Goal: Task Accomplishment & Management: Complete application form

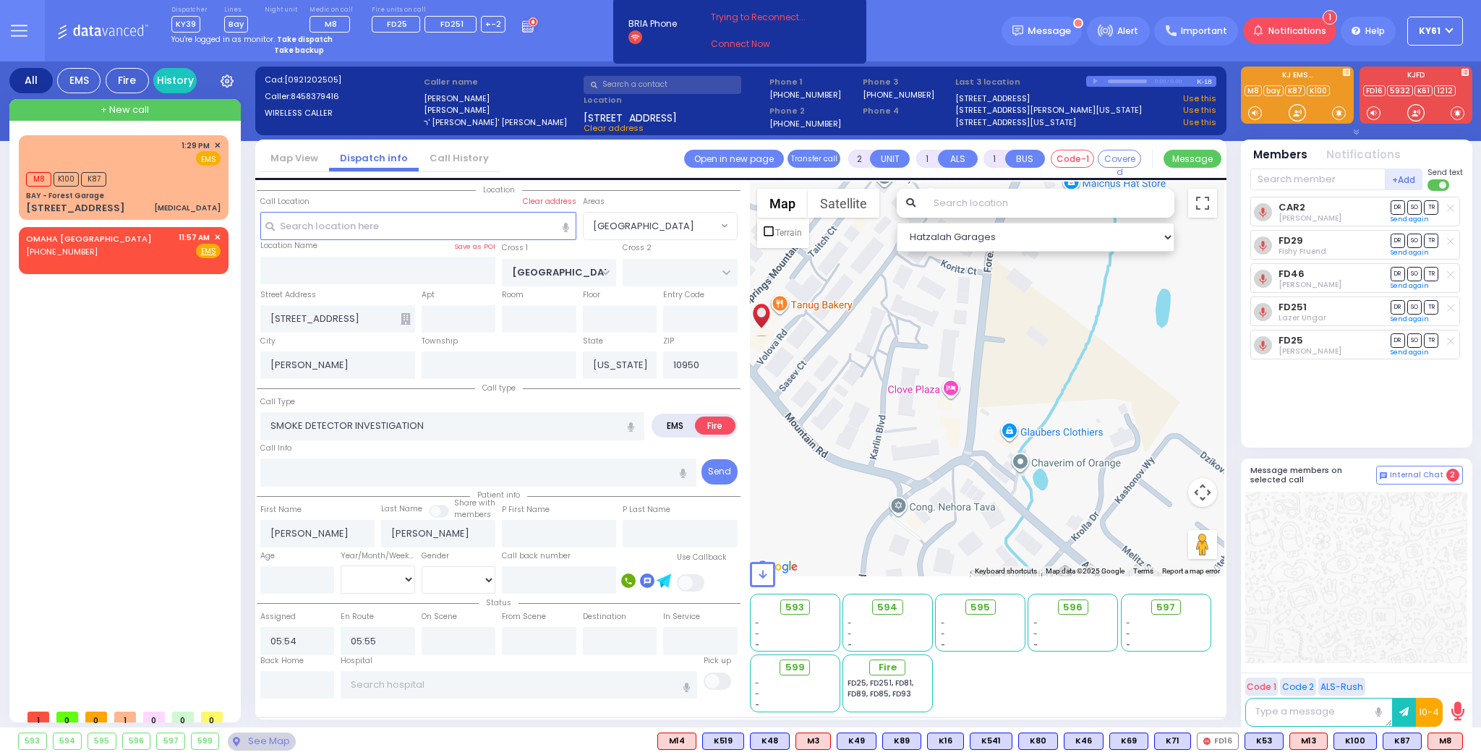
select select "[GEOGRAPHIC_DATA]"
select select
drag, startPoint x: 0, startPoint y: 0, endPoint x: 1480, endPoint y: 31, distance: 1480.8
click at [770, 122] on label "845-837-9416" at bounding box center [806, 123] width 72 height 11
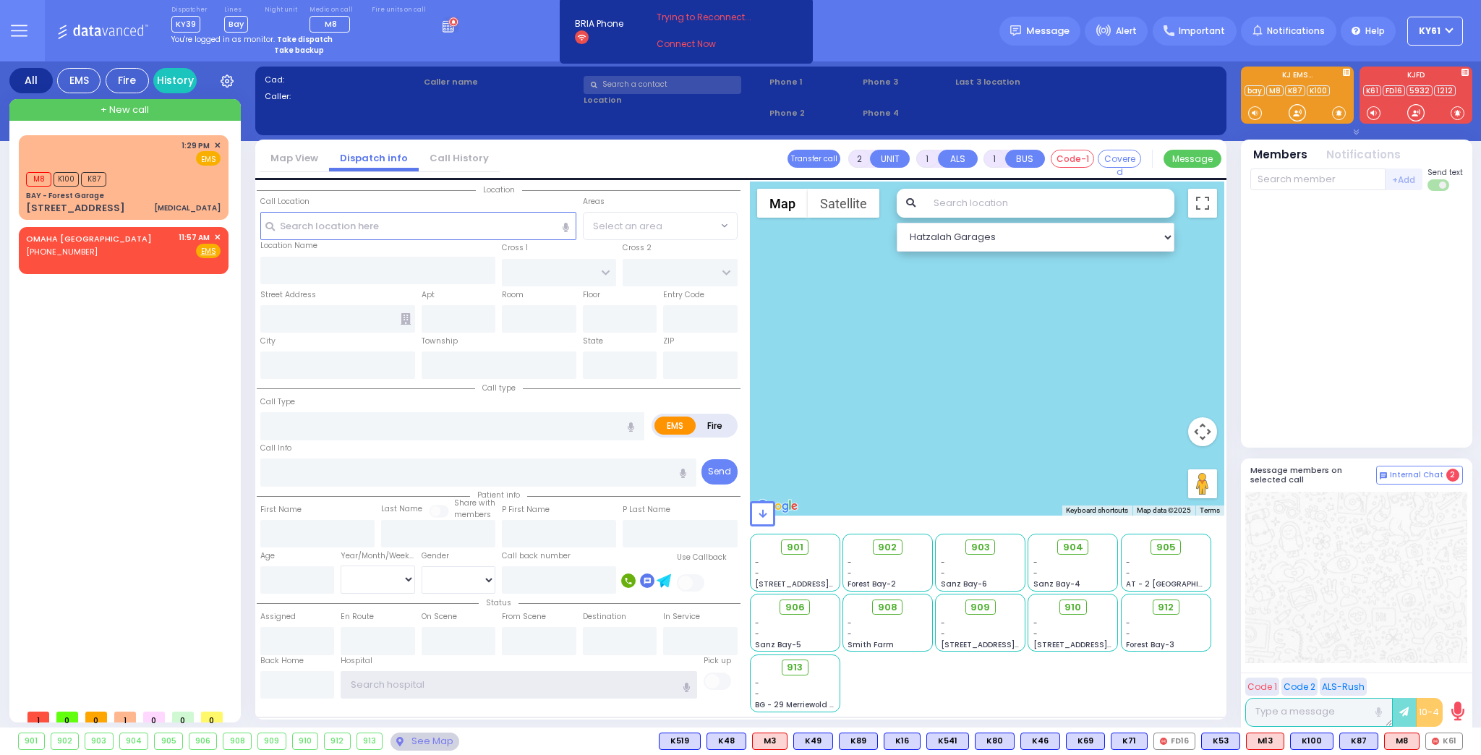
type input "ky61"
click at [313, 37] on strong "Take dispatch" at bounding box center [305, 39] width 56 height 11
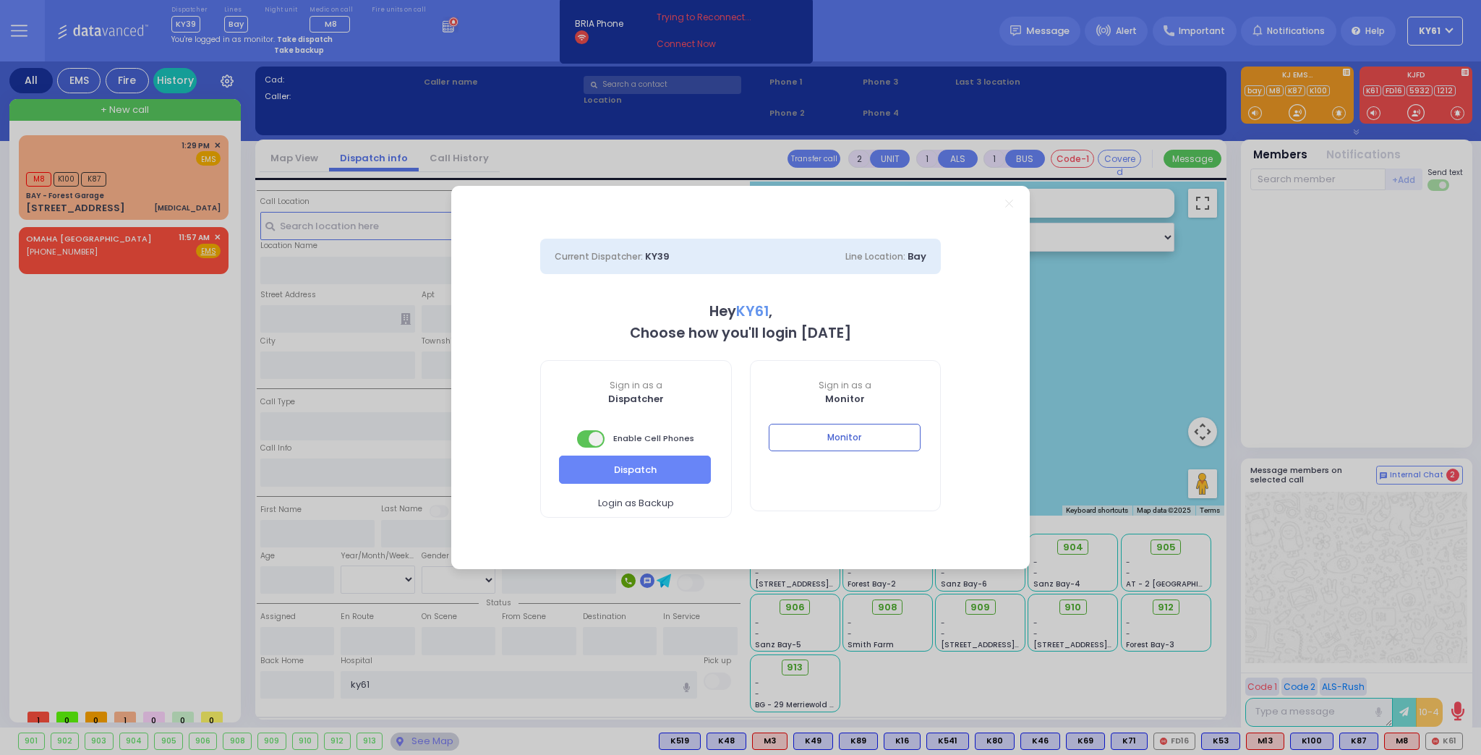
select select "7"
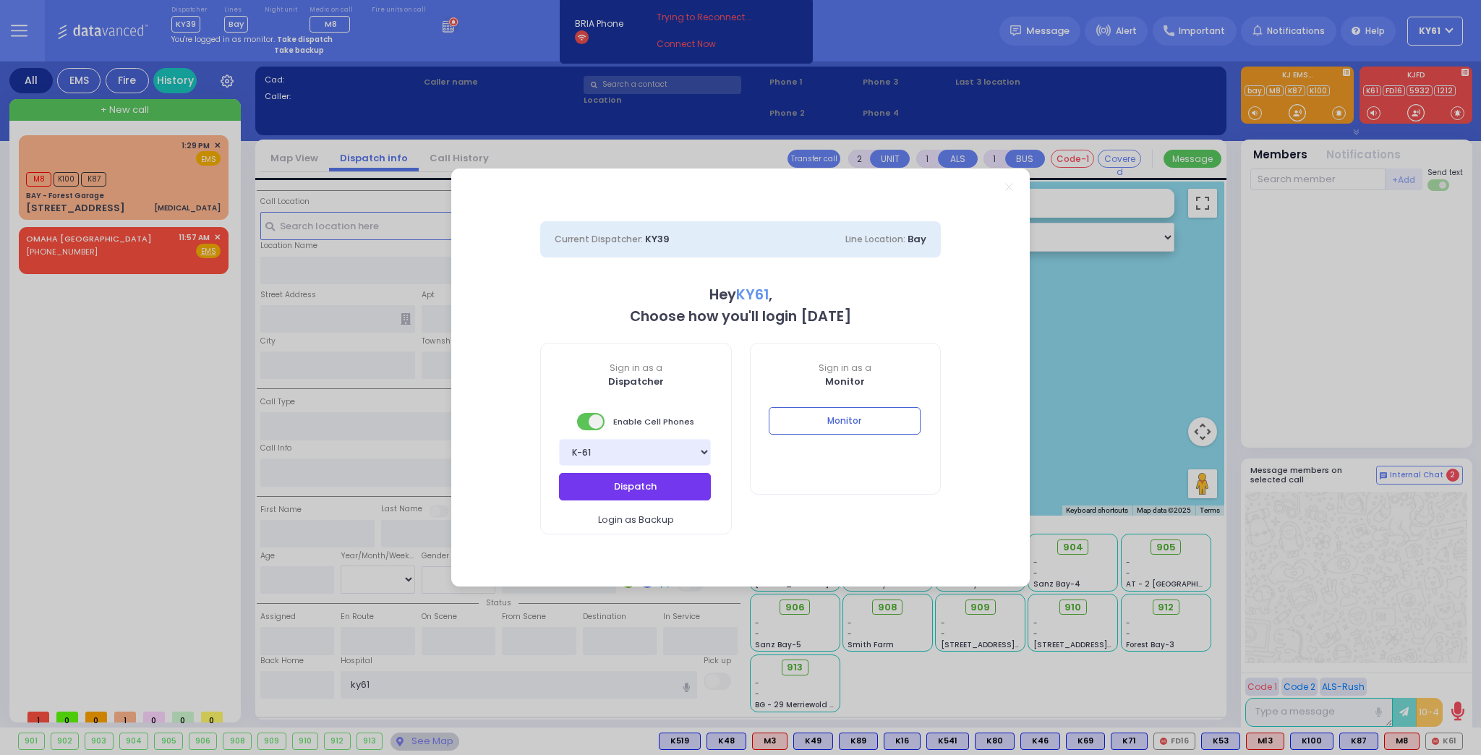
click at [629, 495] on button "Dispatch" at bounding box center [635, 486] width 152 height 27
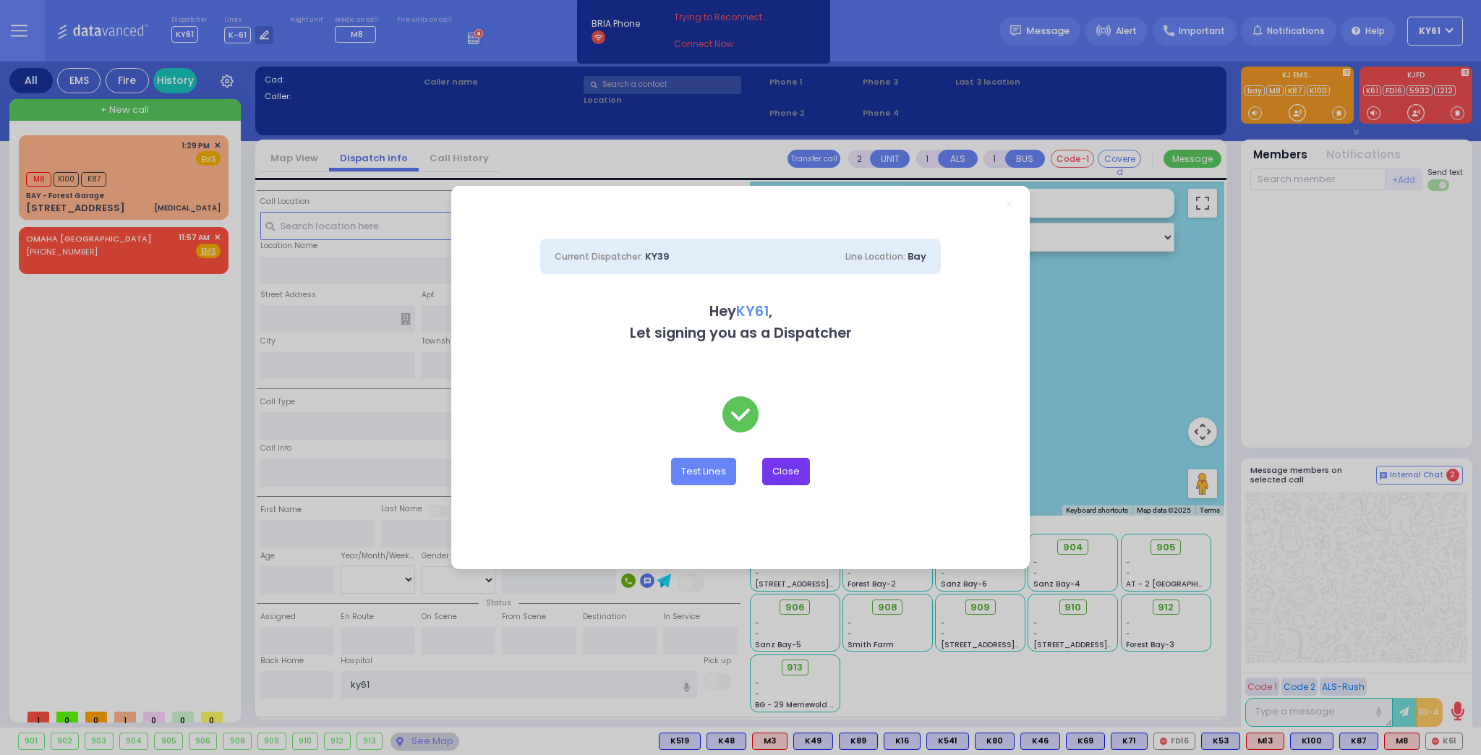
click at [788, 472] on button "Close" at bounding box center [786, 471] width 48 height 27
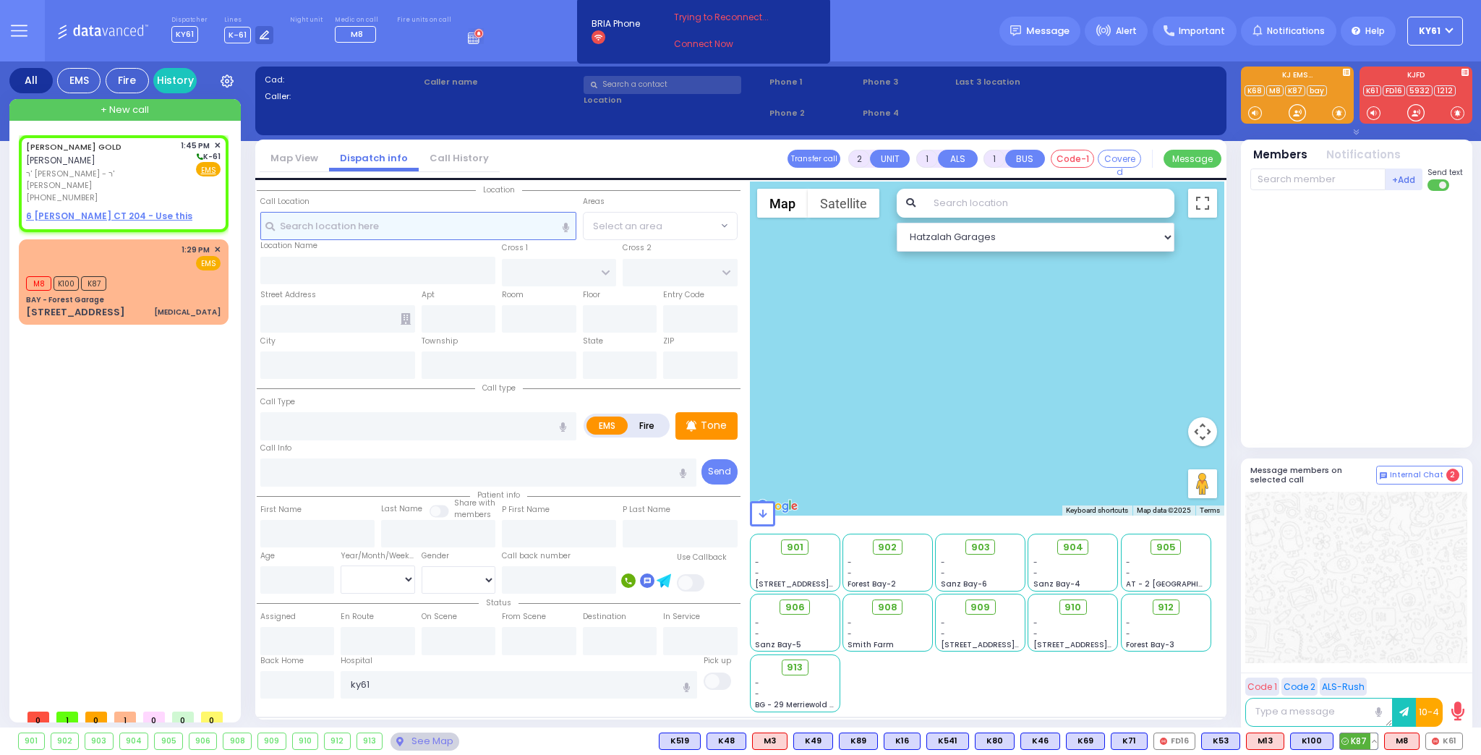
select select
radio input "true"
type input "CHAIM ELUZER"
type input "GOLD"
select select
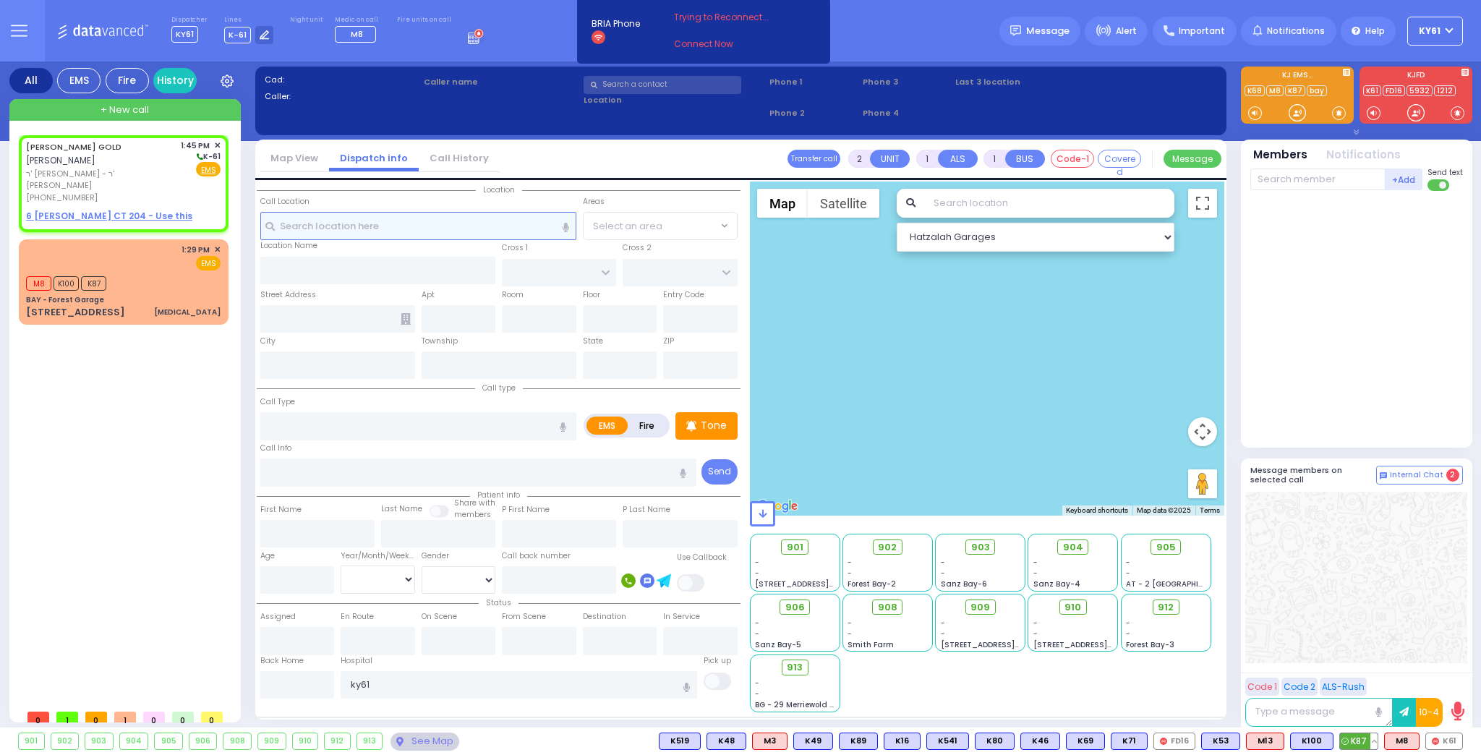
type input "13:45"
select select "Hatzalah Garages"
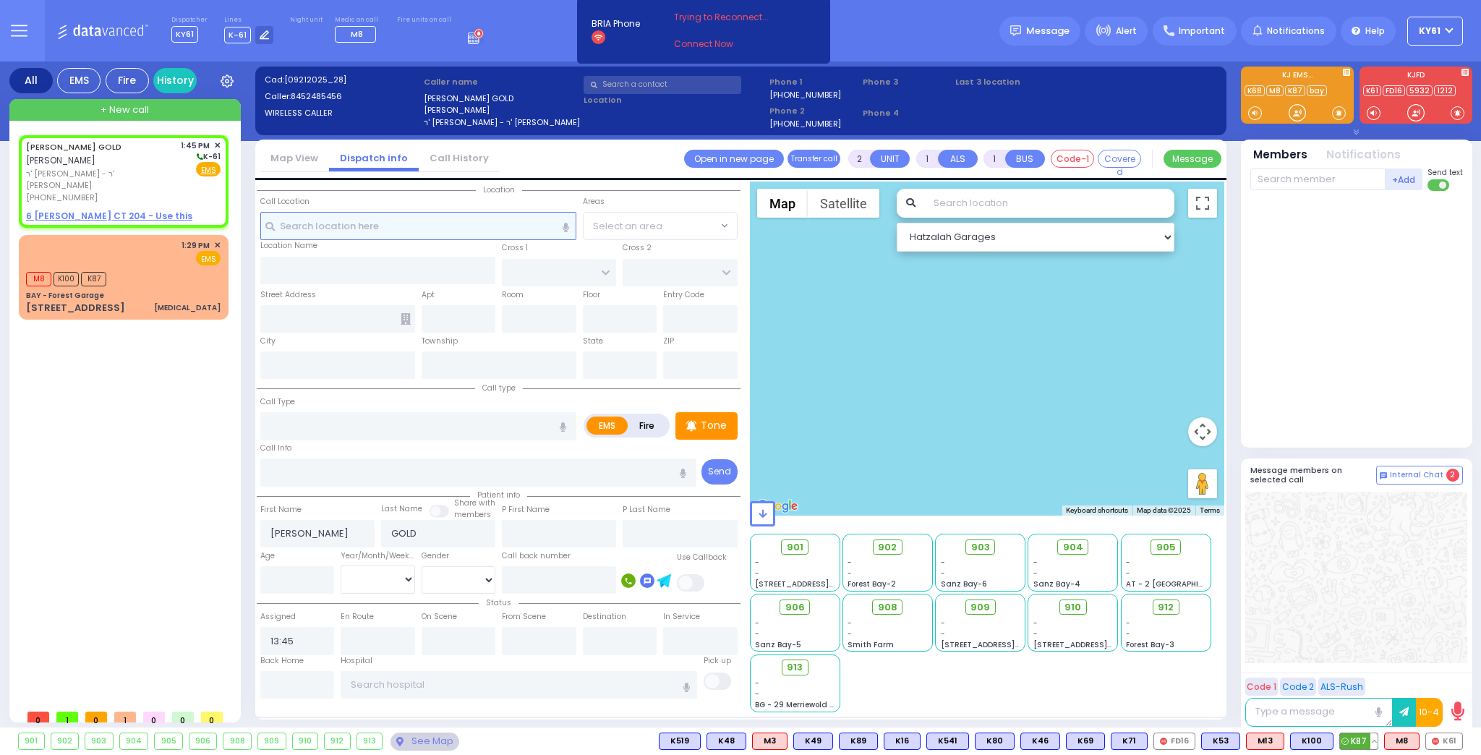
select select
radio input "true"
select select
select select "Hatzalah Garages"
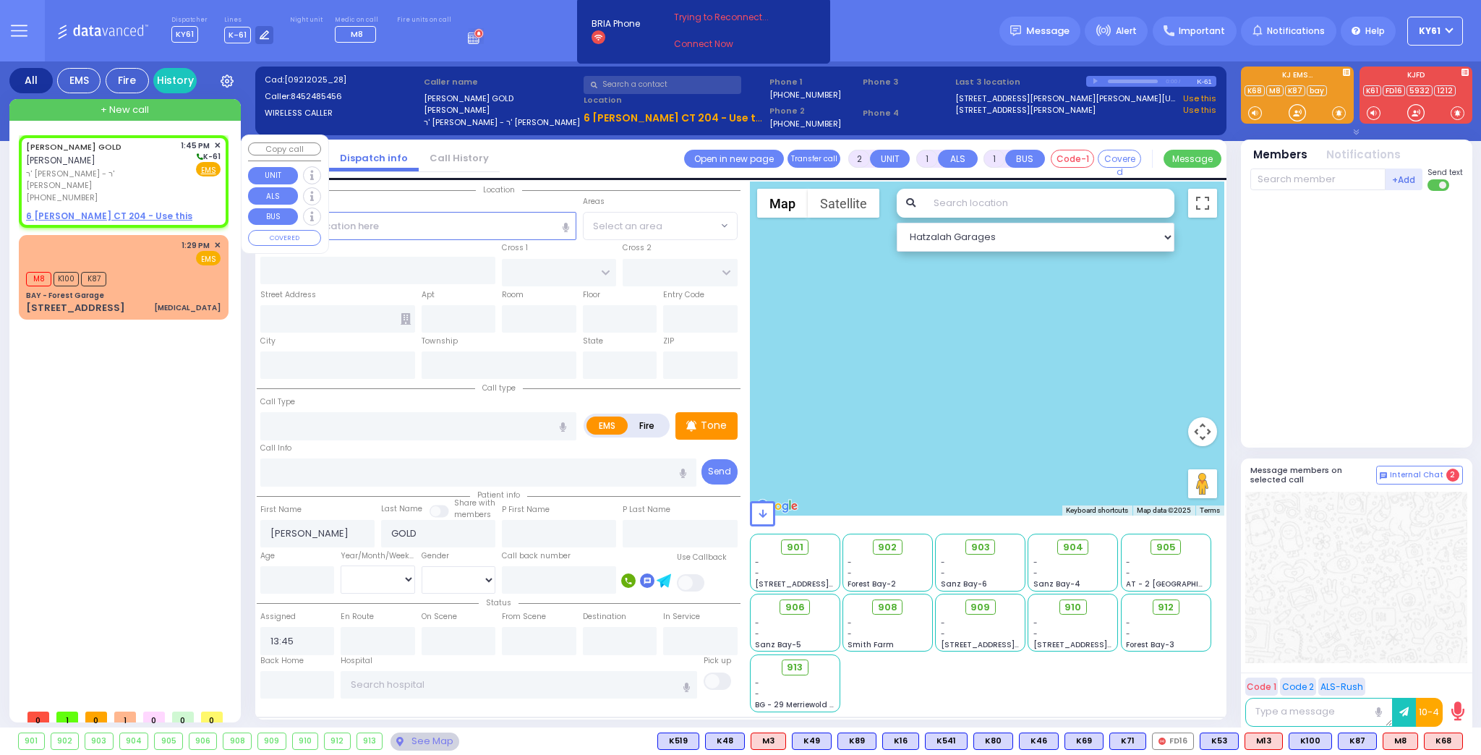
click at [114, 192] on div "(845) 248-5456" at bounding box center [101, 198] width 150 height 12
select select
radio input "true"
select select
select select "Hatzalah Garages"
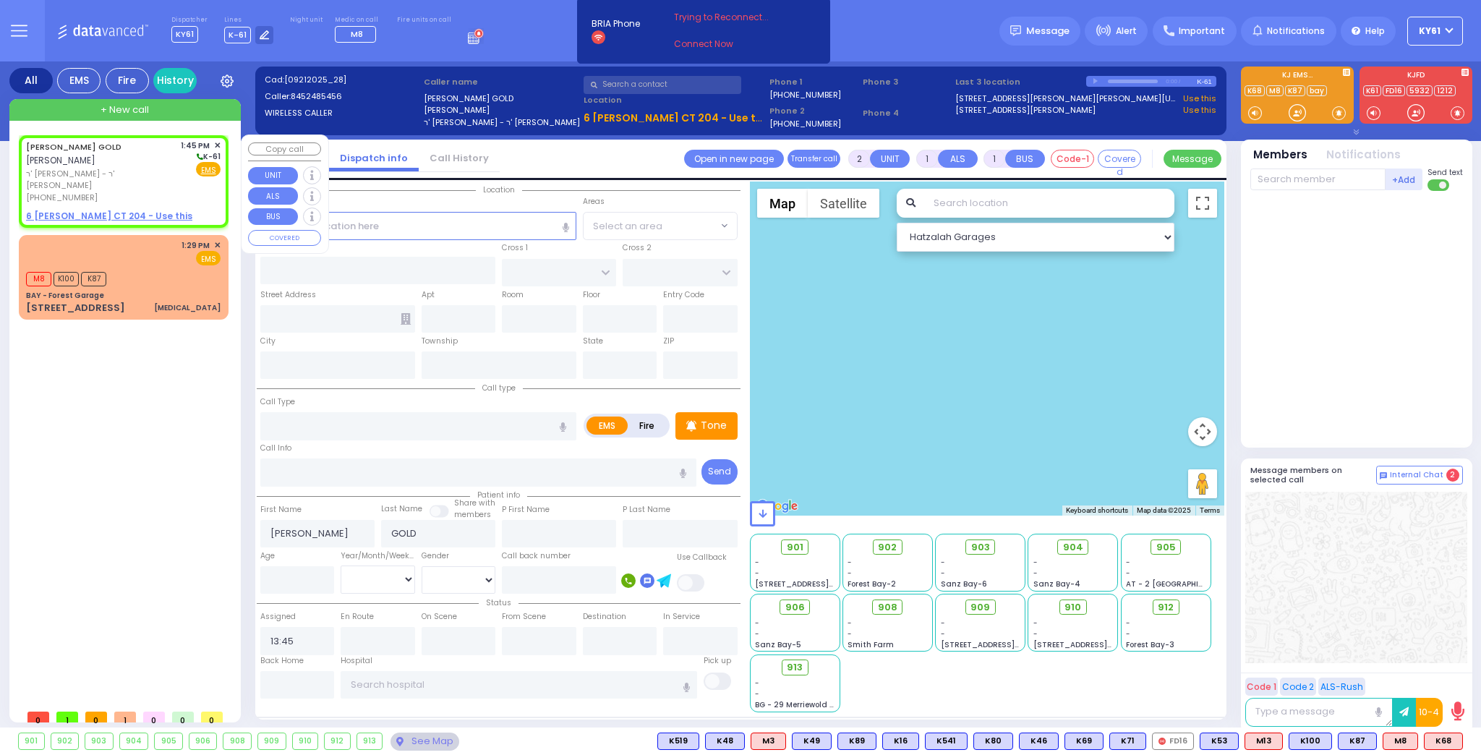
click at [179, 174] on div "CHAIM ELUZER GOLD חיים אלעזר גאלד ר' אברהם יודא - ר' משה יוסף מאשקאוויטש (845) …" at bounding box center [123, 172] width 195 height 64
select select
radio input "true"
select select
select select "Hatzalah Garages"
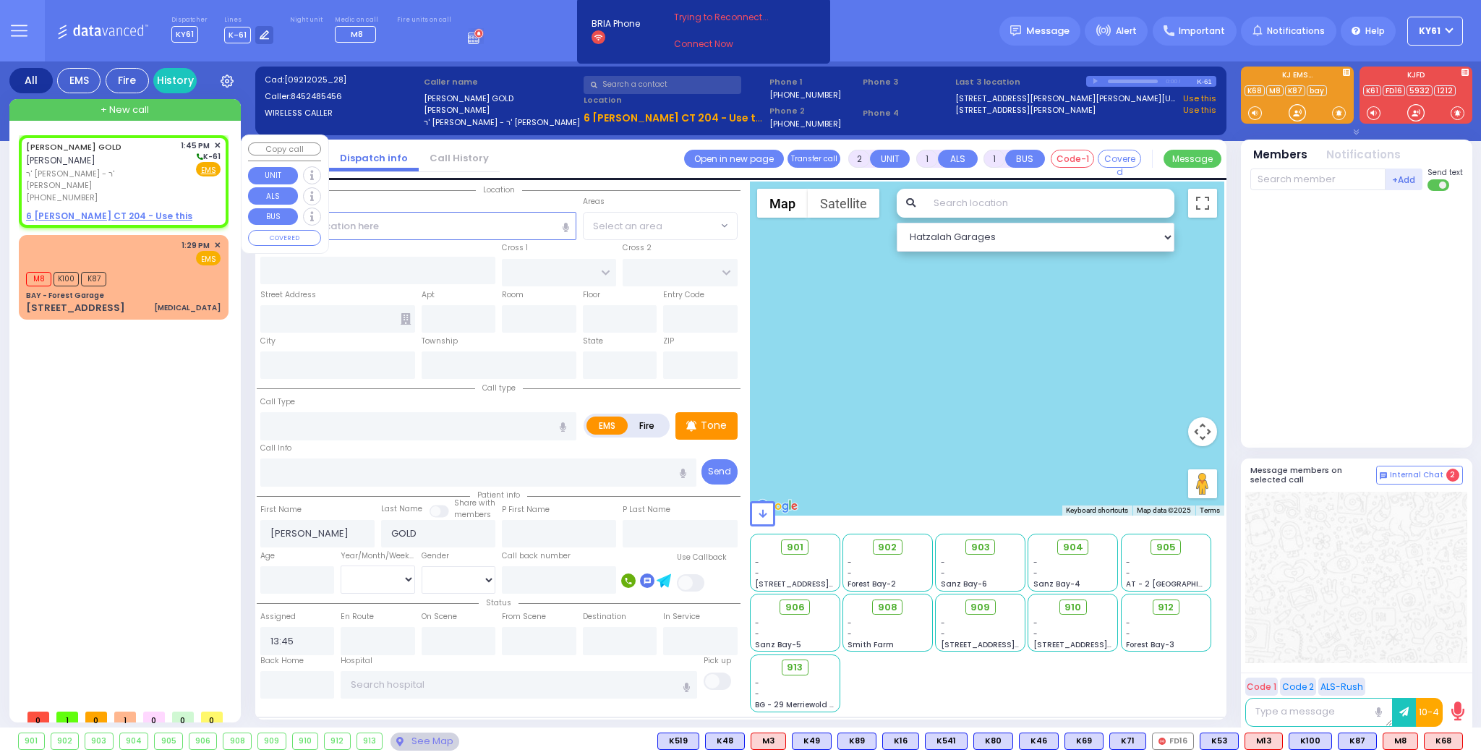
click at [77, 210] on u "6 LEMBERG CT 204 - Use this" at bounding box center [109, 216] width 166 height 12
select select
radio input "true"
select select
select select "Hatzalah Garages"
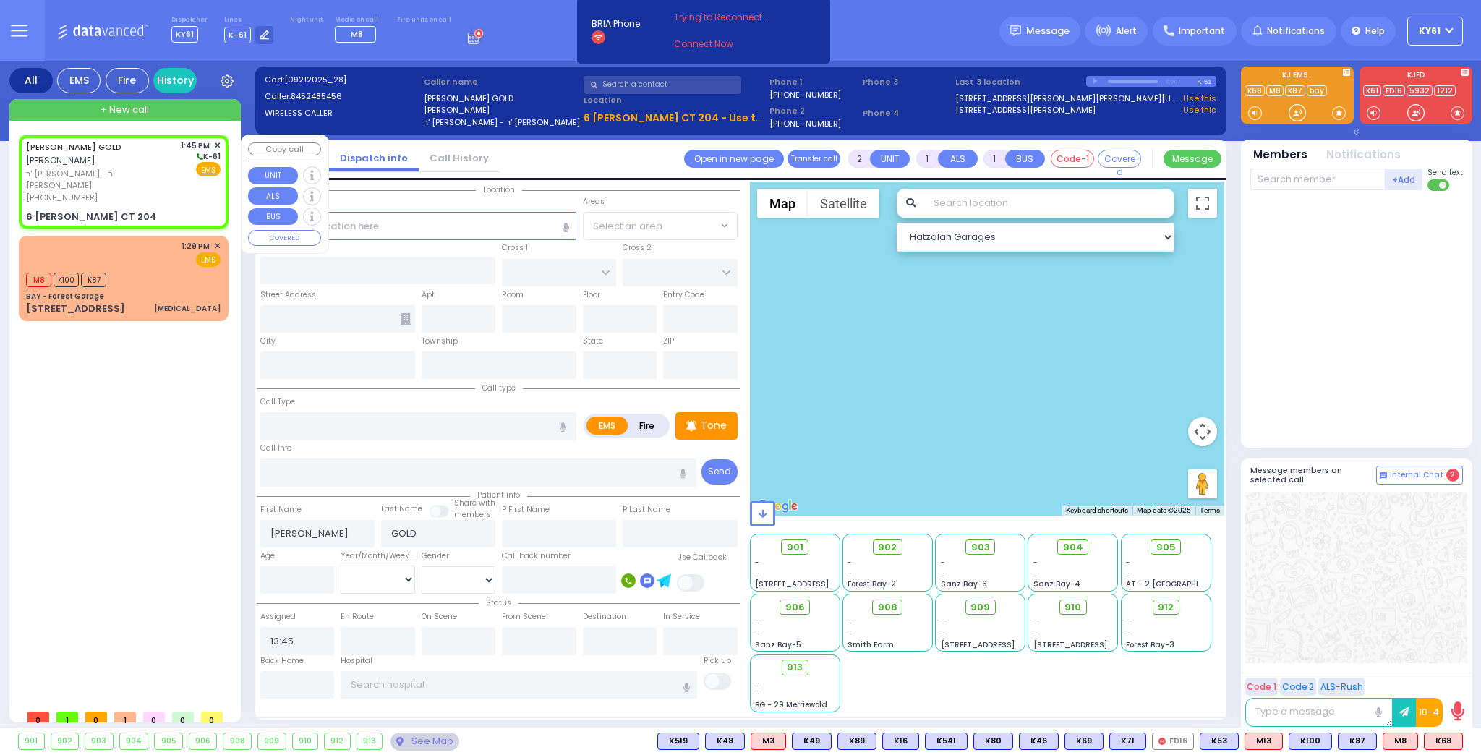
select select
radio input "true"
select select
select select "Hatzalah Garages"
type input "ACRES RD"
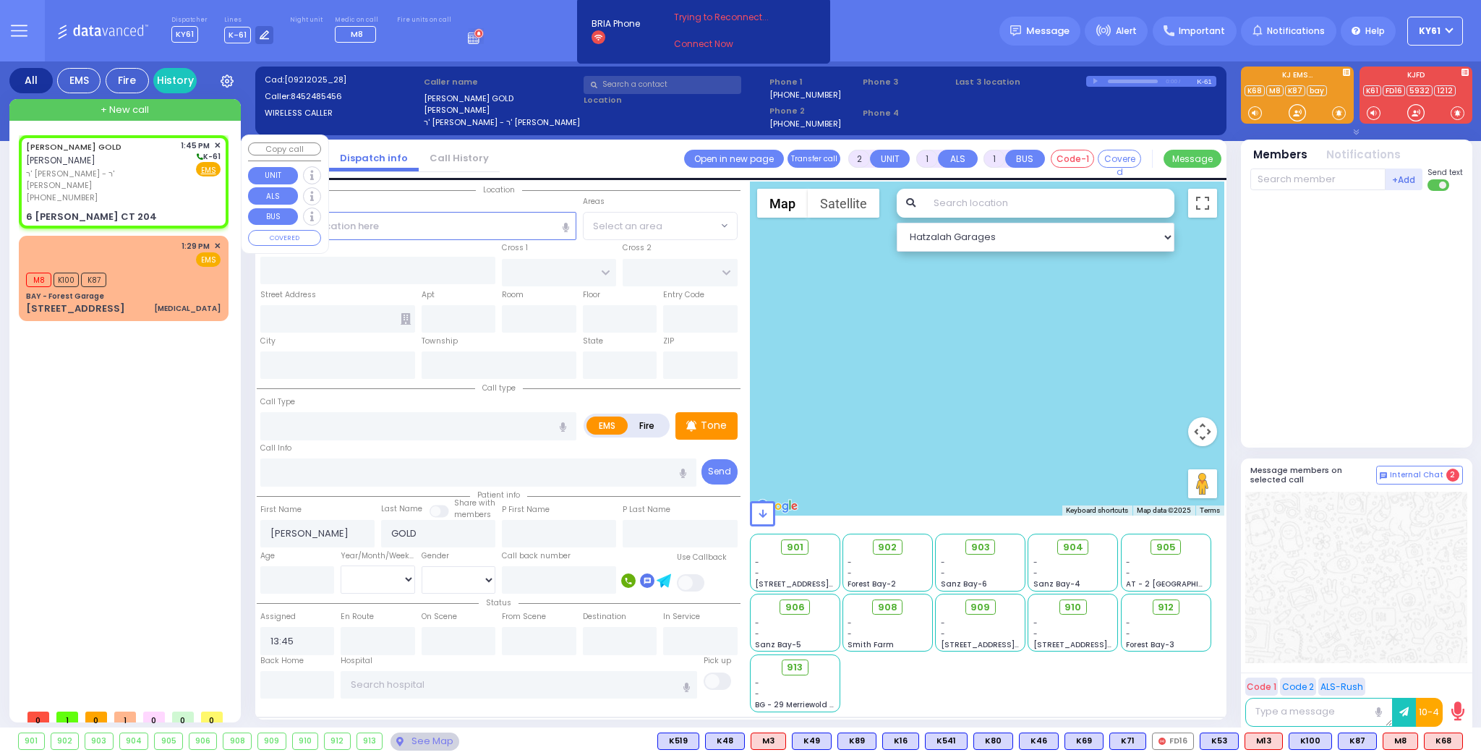
type input "6 LEMBERG CT"
type input "204"
type input "Monroe"
type input "[US_STATE]"
type input "10950"
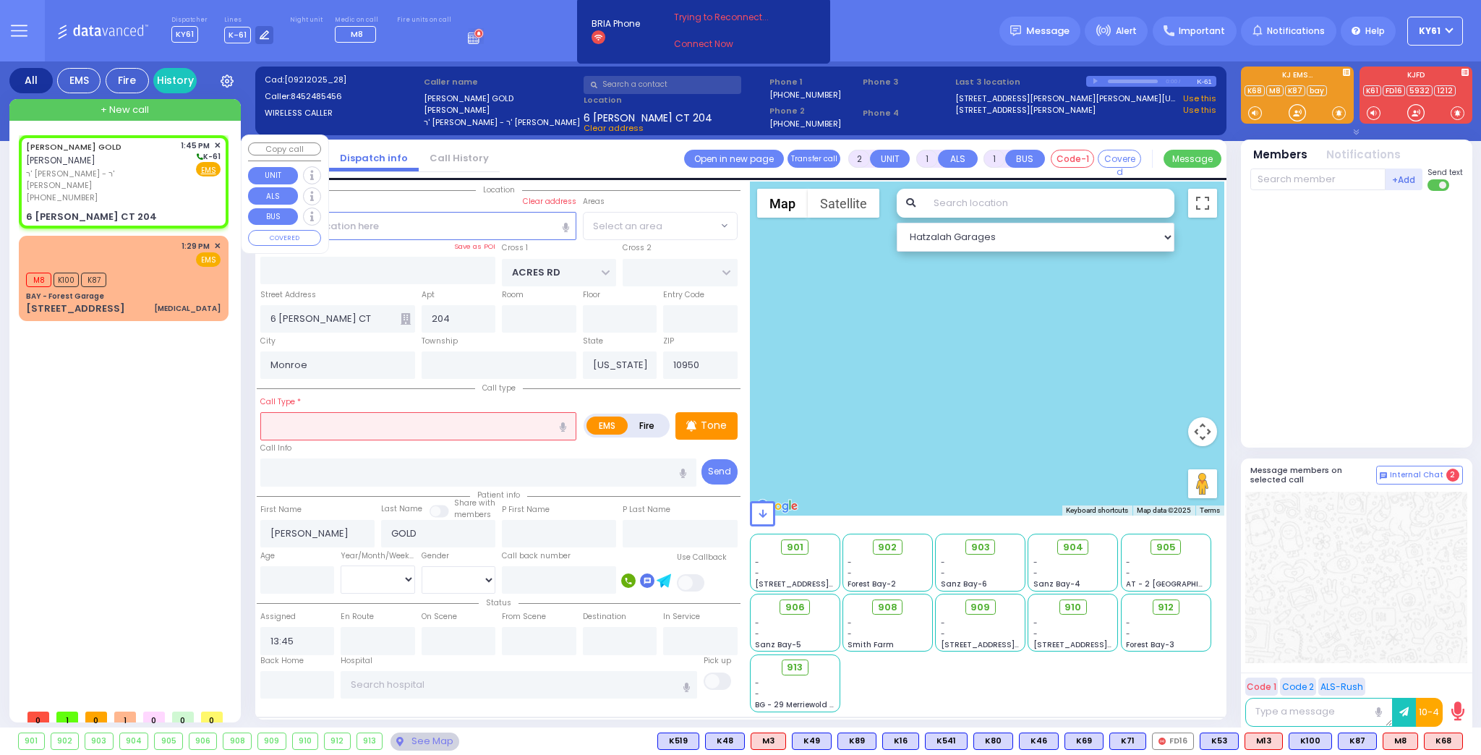
select select "PALM TREE"
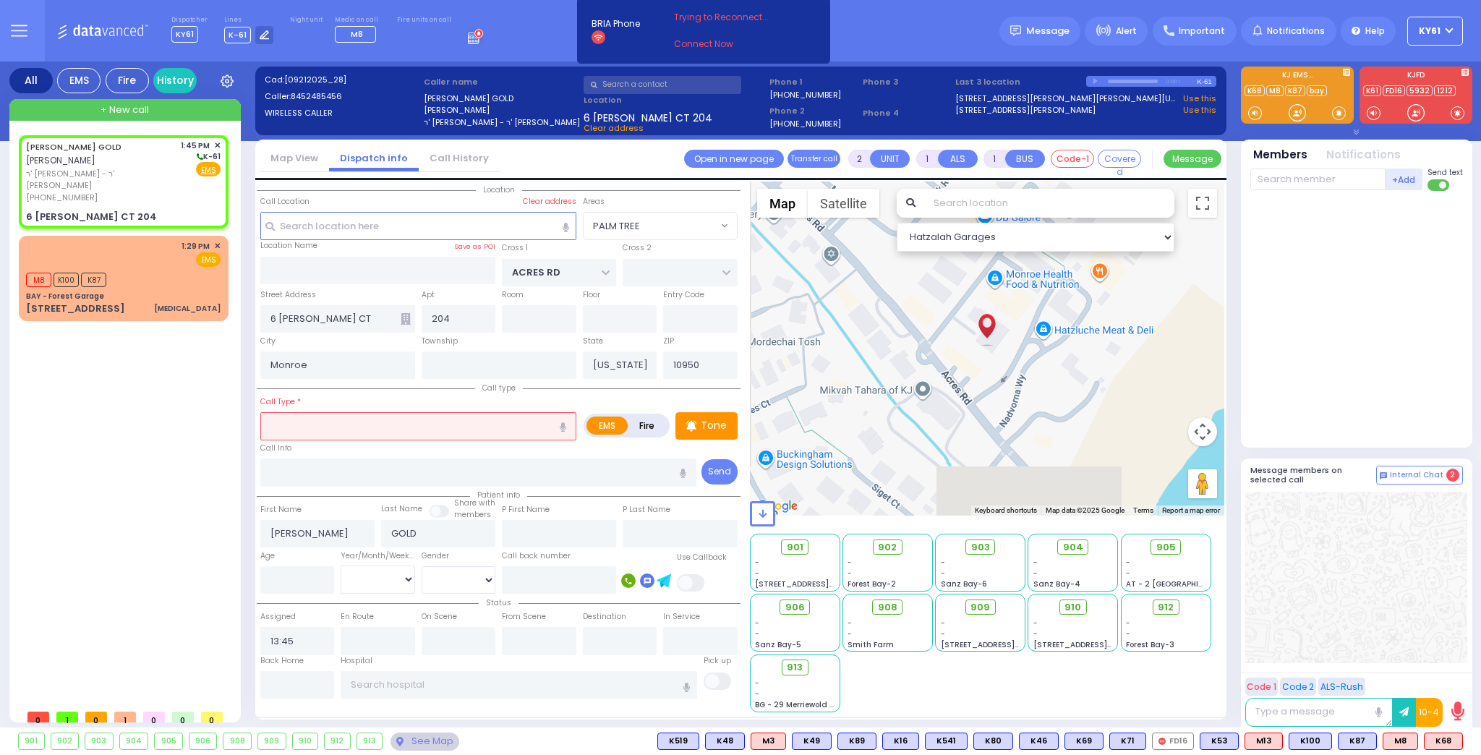
drag, startPoint x: 395, startPoint y: 424, endPoint x: 411, endPoint y: 433, distance: 18.1
click at [397, 425] on input "text" at bounding box center [418, 425] width 316 height 27
select select
radio input "true"
select select
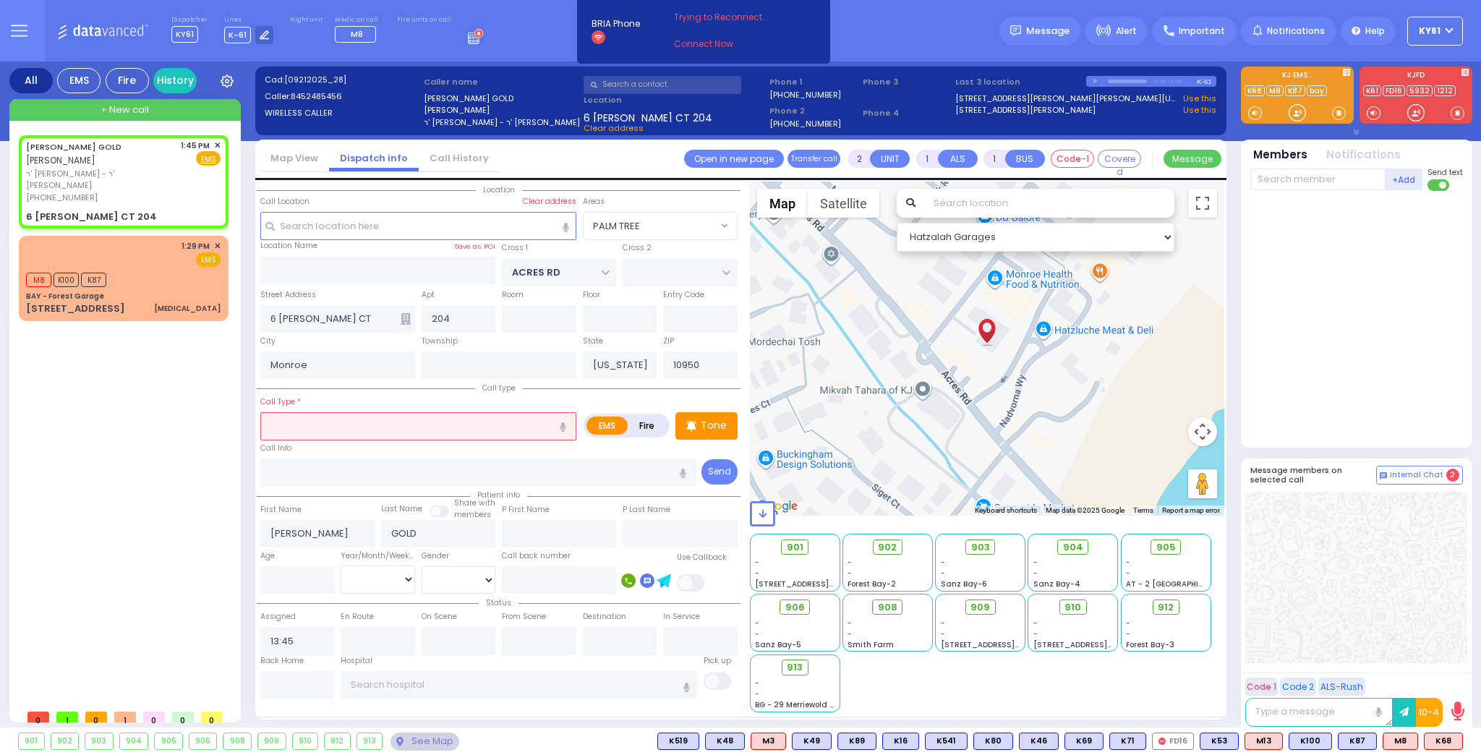
select select "Hatzalah Garages"
select select "PALM TREE"
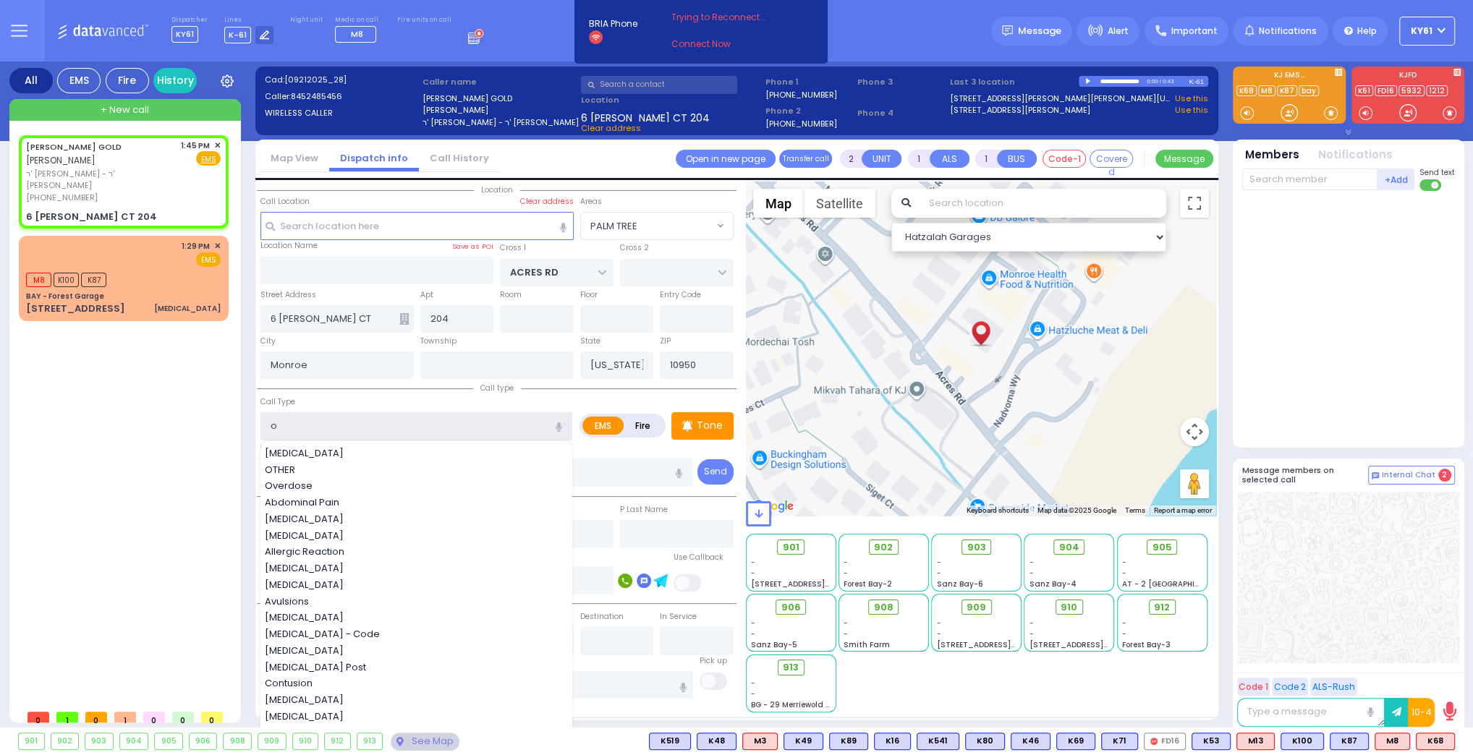
type input "ob"
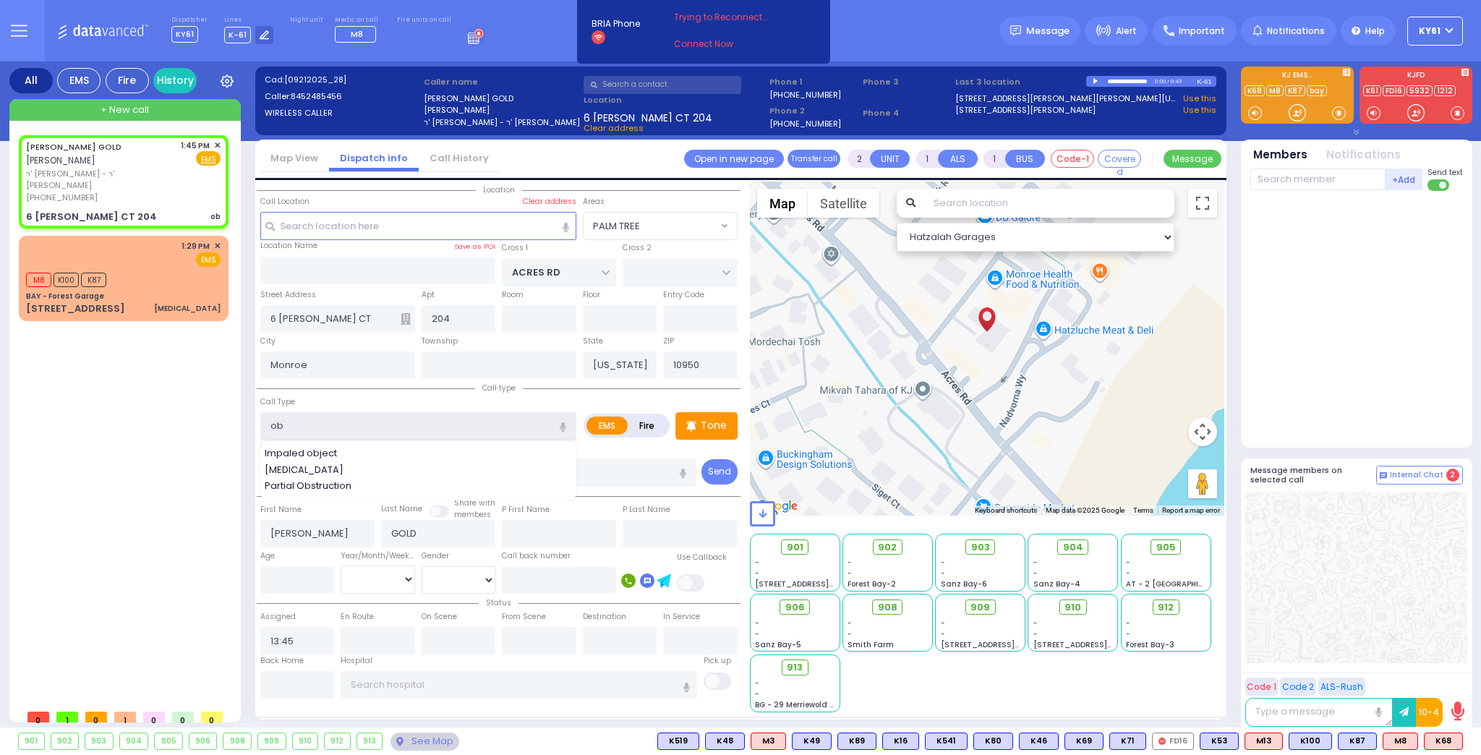
select select
radio input "true"
select select
select select "Hatzalah Garages"
select select "PALM TREE"
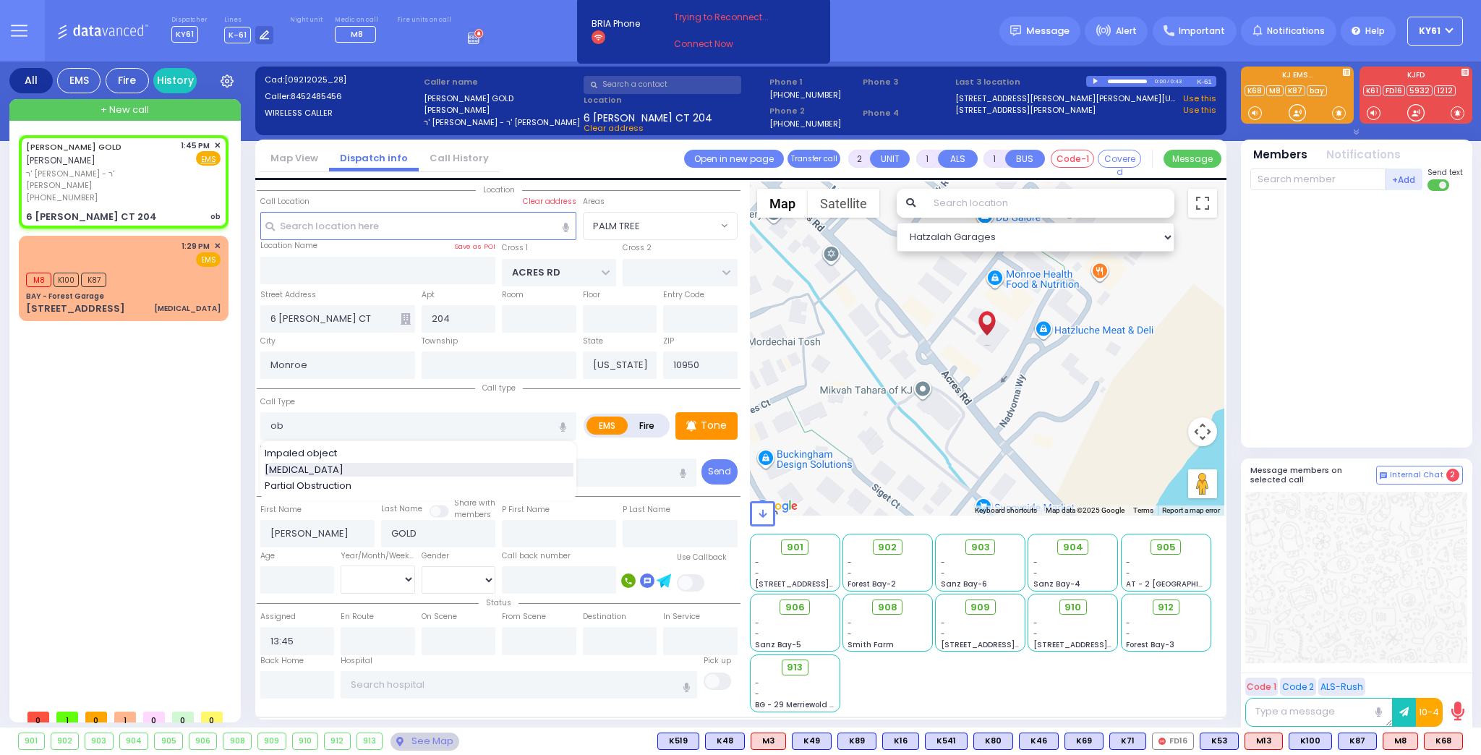
click at [321, 470] on span "[MEDICAL_DATA]" at bounding box center [307, 470] width 84 height 14
type input "[MEDICAL_DATA]"
type input "1"
type input "0"
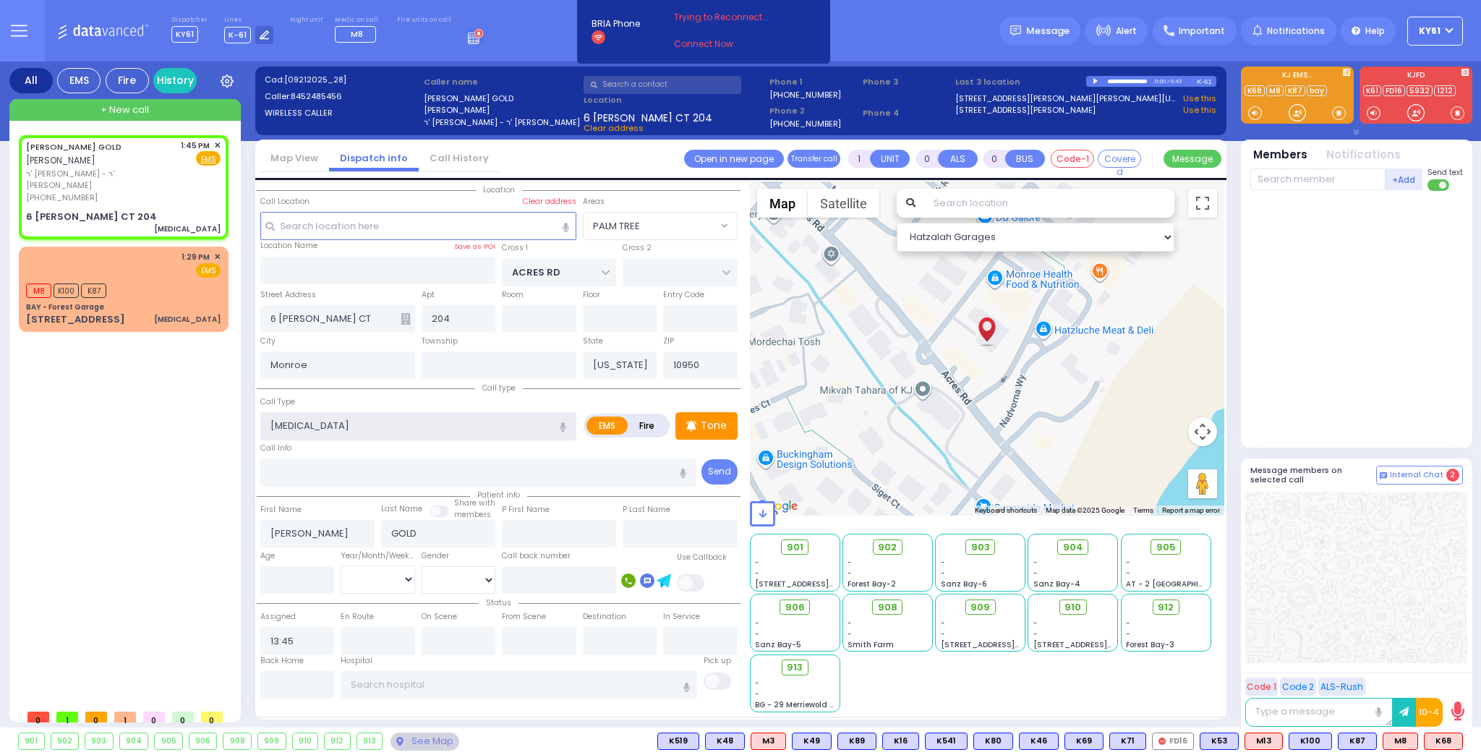
select select
radio input "true"
select select
select select "Hatzalah Garages"
select select "PALM TREE"
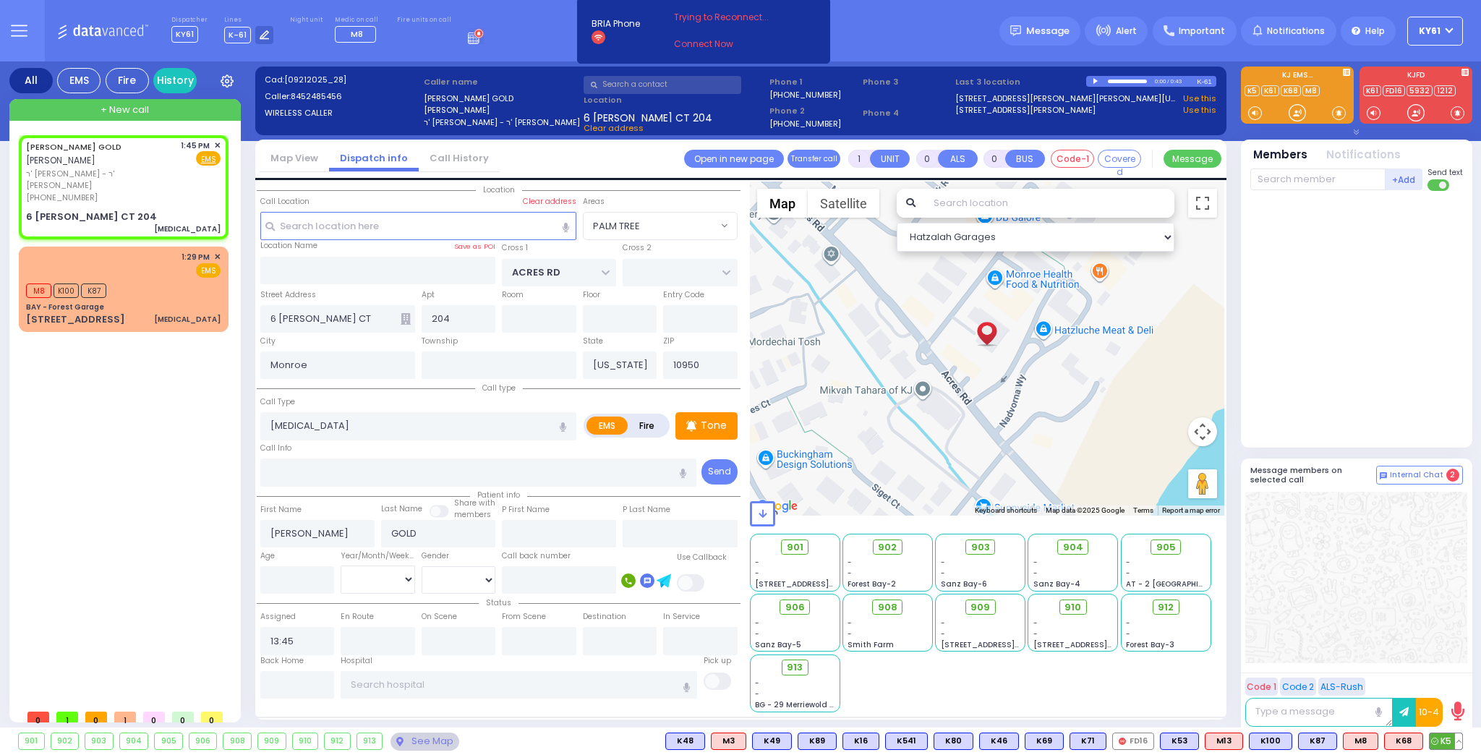
click at [1444, 738] on span "K5" at bounding box center [1446, 741] width 33 height 16
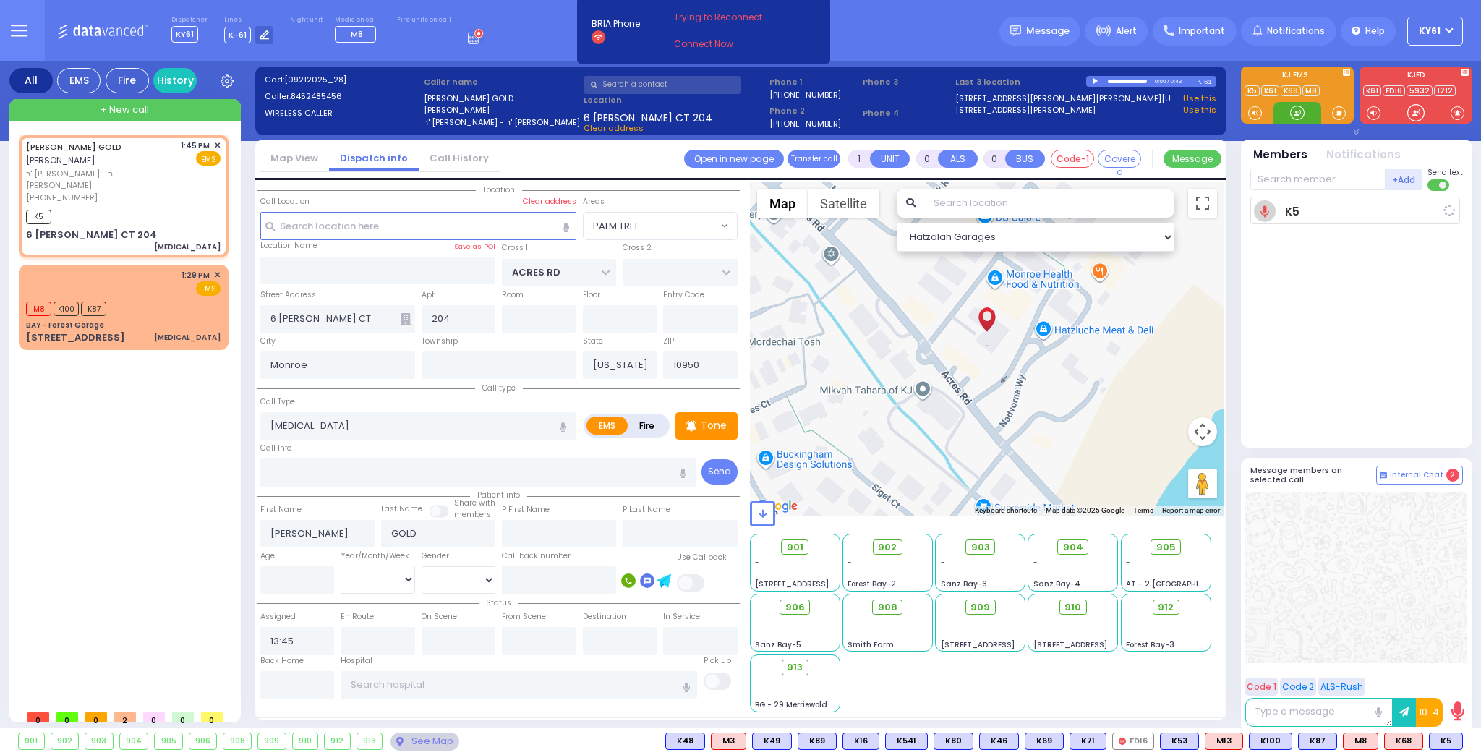
select select
radio input "true"
select select
type input "13:47"
select select "Hatzalah Garages"
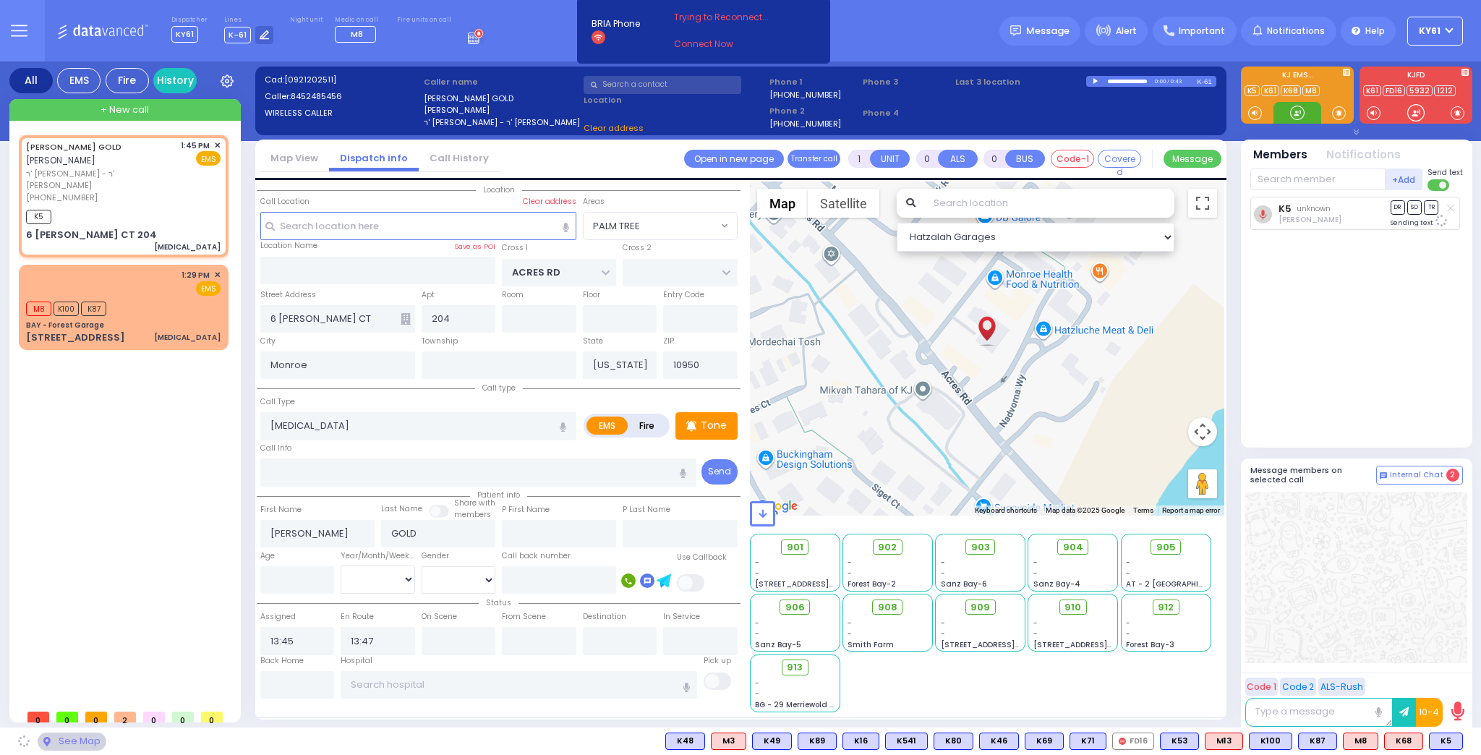
select select
radio input "true"
select select
select select "Hatzalah Garages"
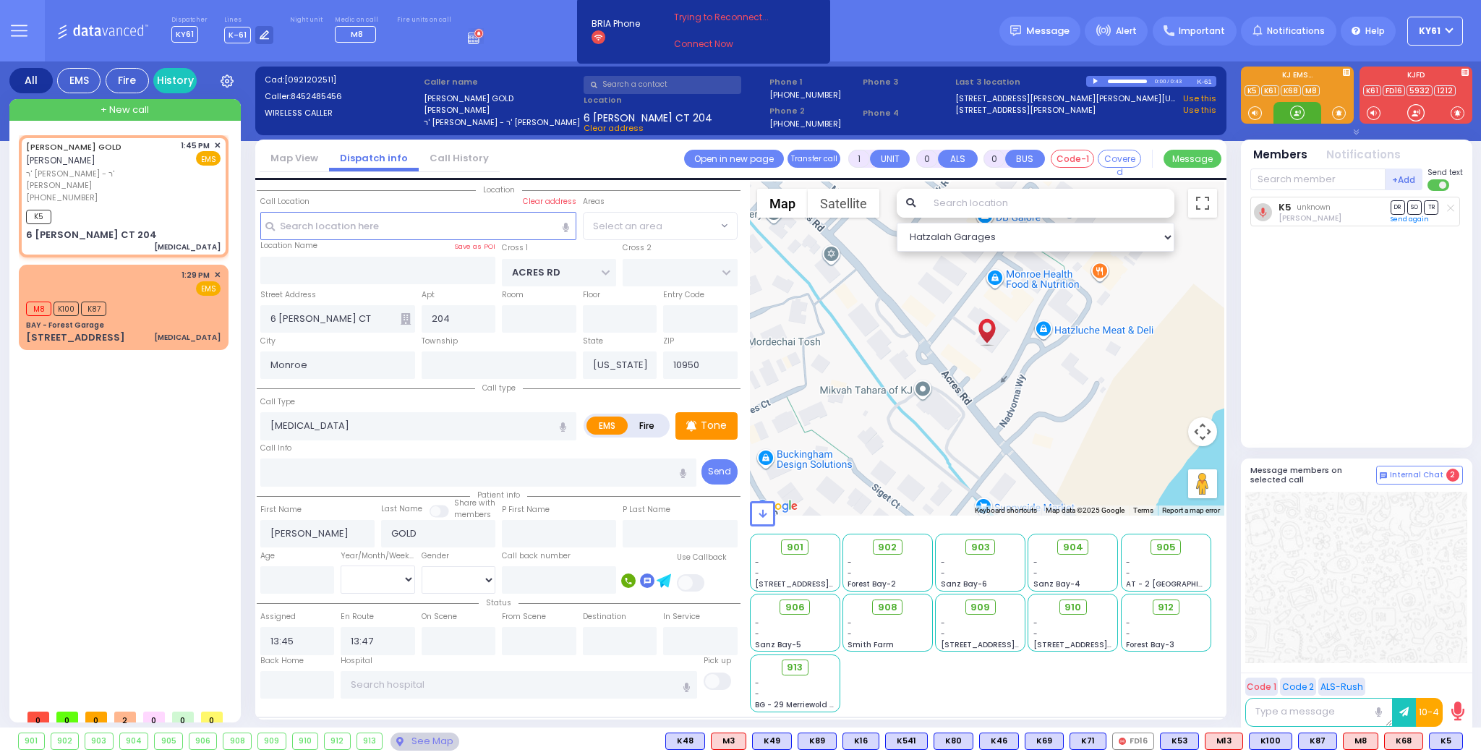
select select
radio input "true"
select select
select select "Hatzalah Garages"
select select "PALM TREE"
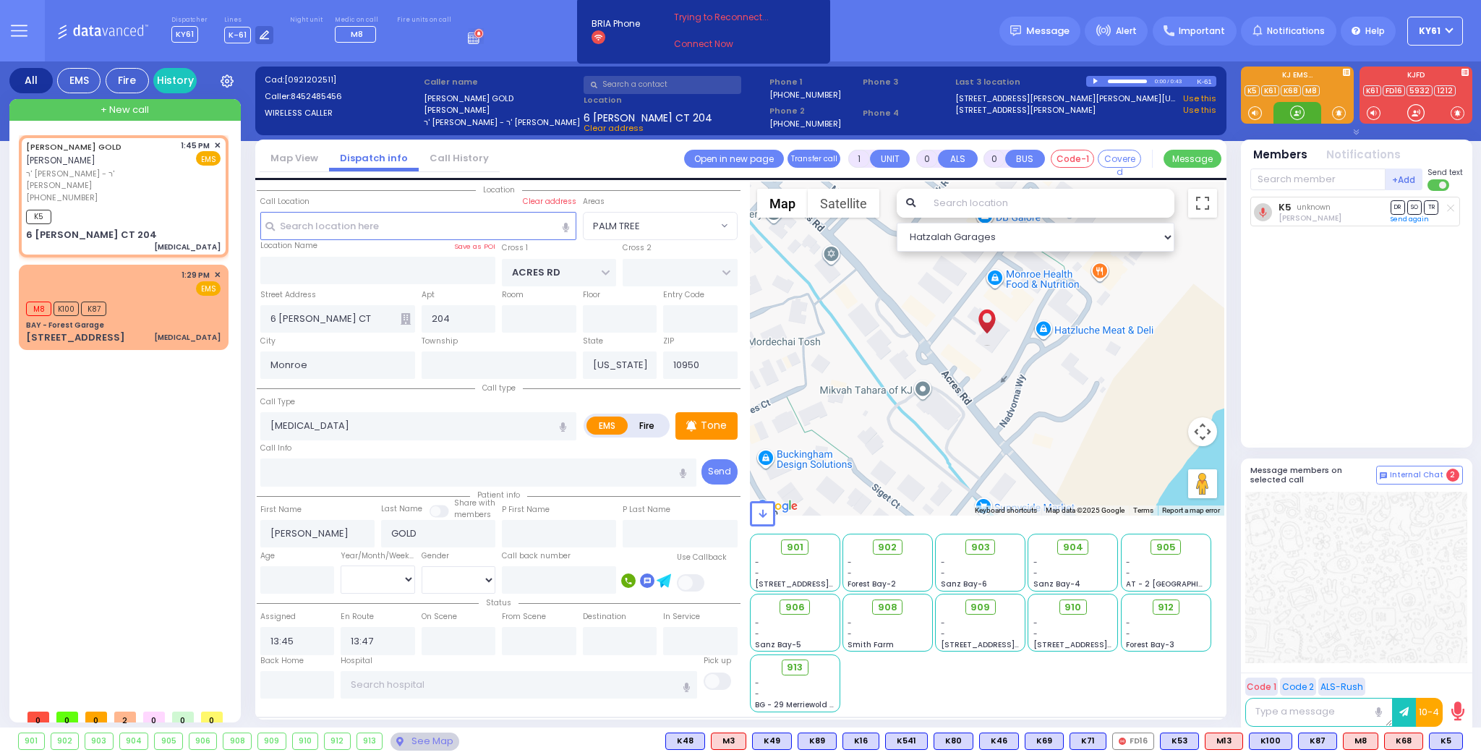
select select "PALM TREE"
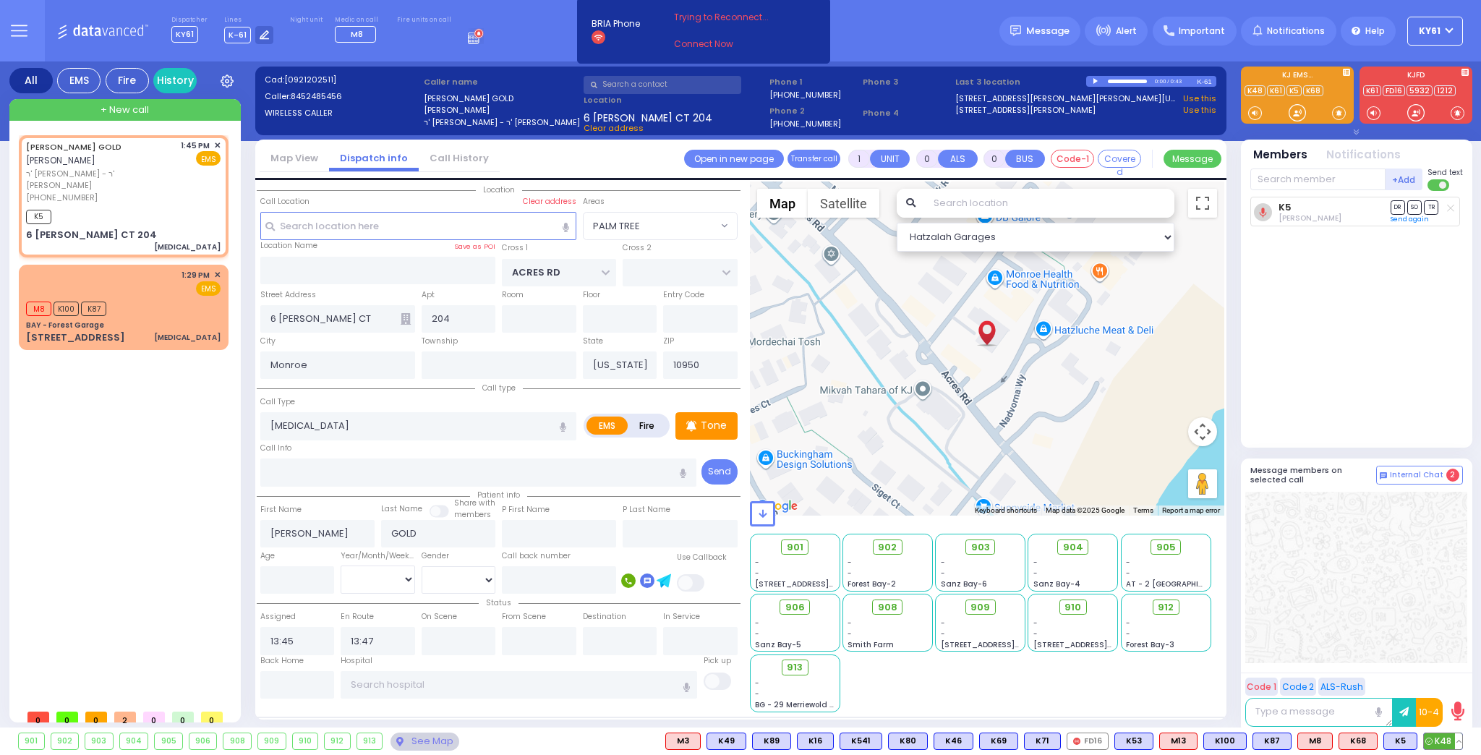
click at [1441, 742] on span "K48" at bounding box center [1443, 741] width 38 height 16
select select
radio input "true"
select select
select select "Hatzalah Garages"
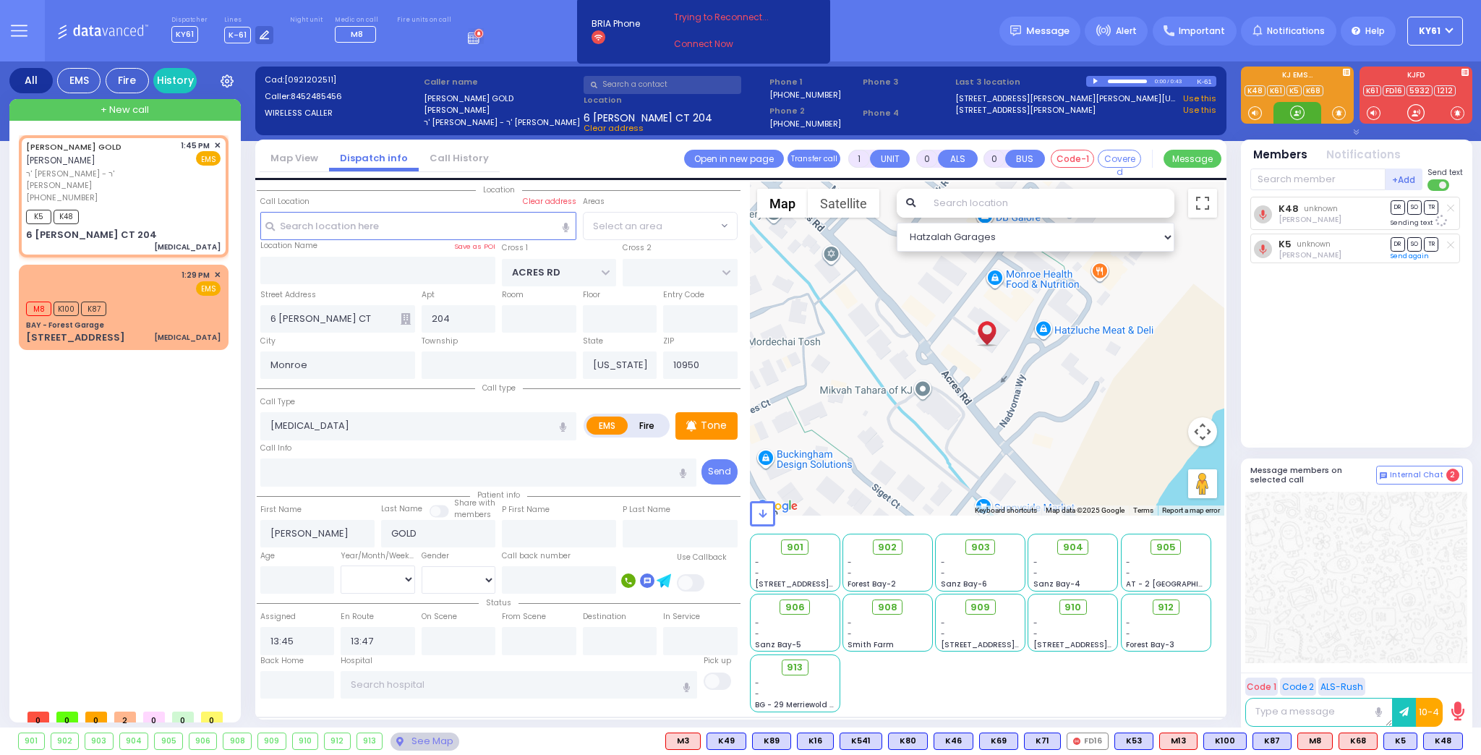
select select "PALM TREE"
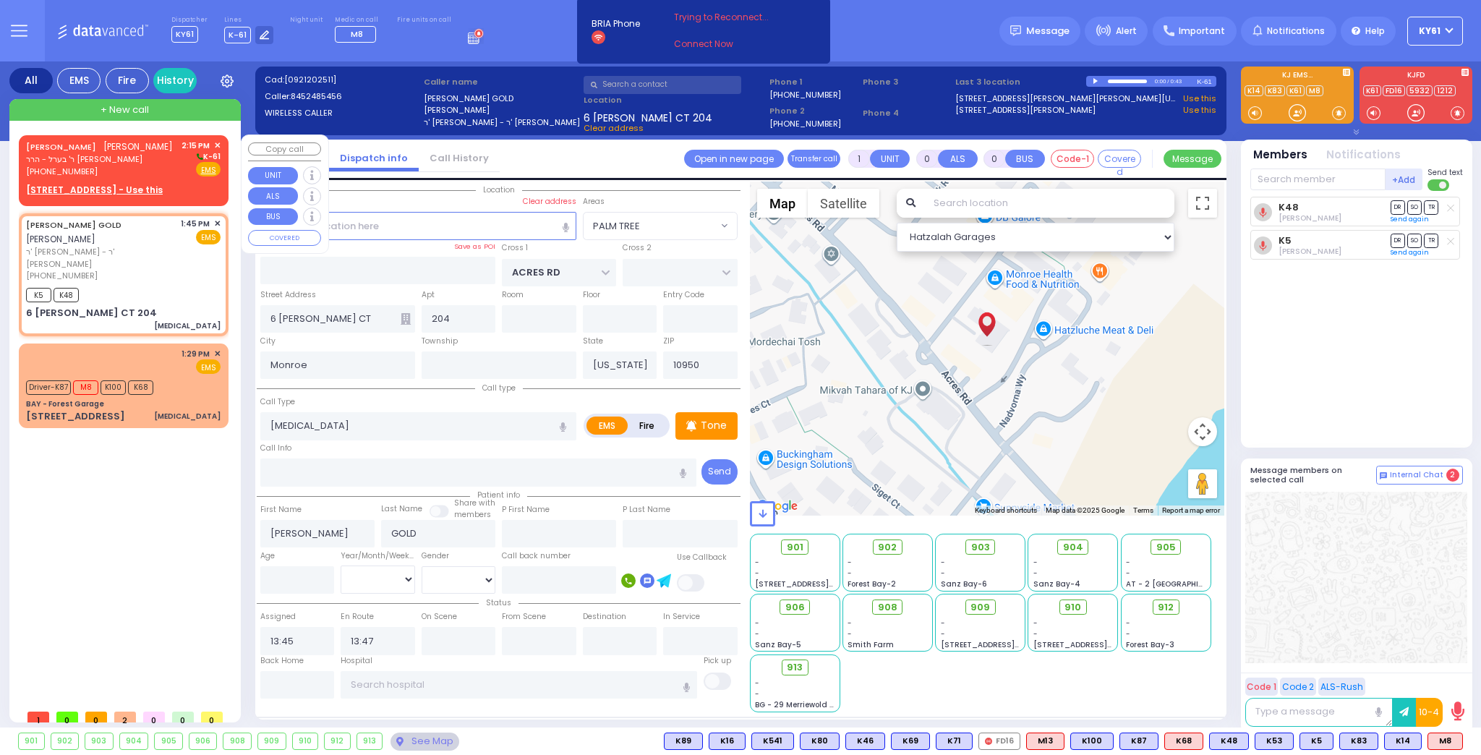
click at [163, 171] on div "[PHONE_NUMBER]" at bounding box center [99, 172] width 147 height 12
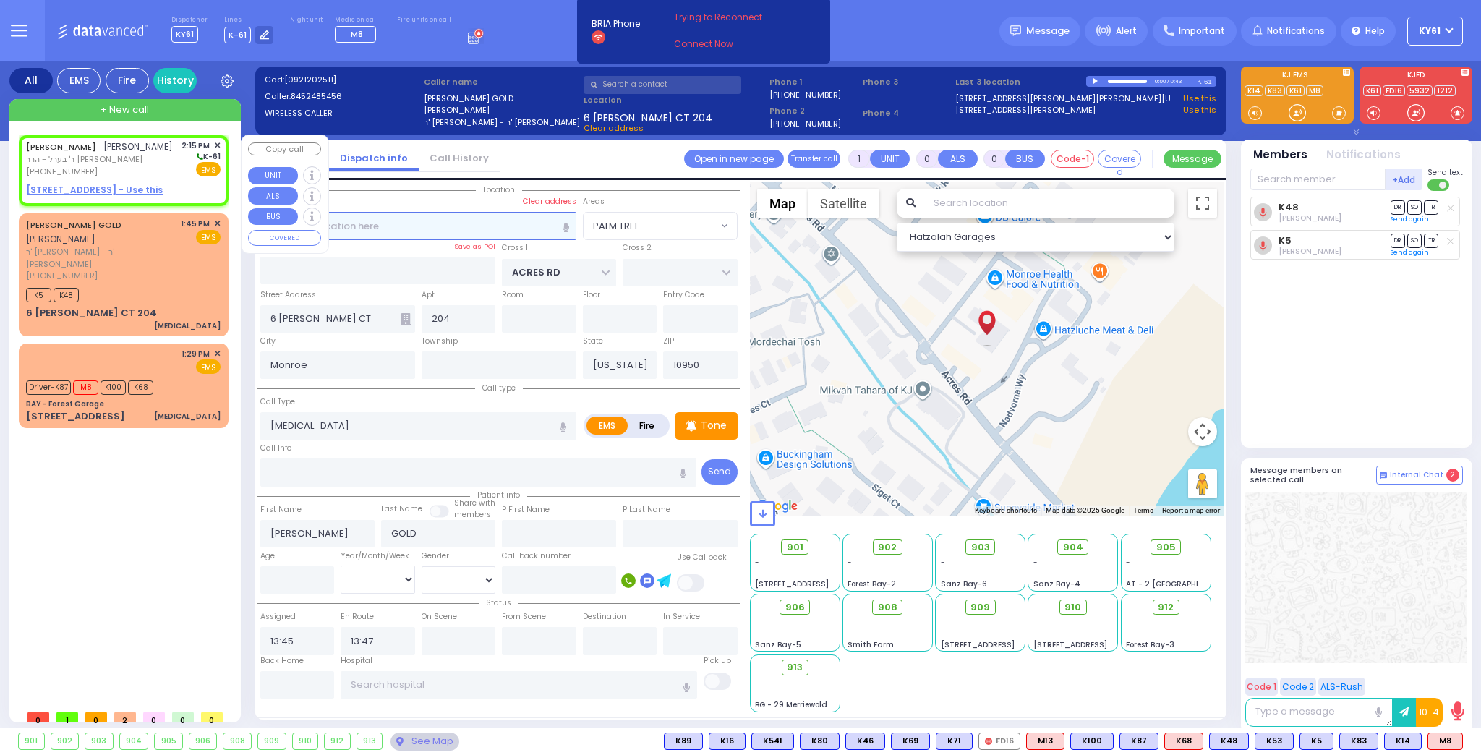
type input "2"
type input "1"
select select
radio input "true"
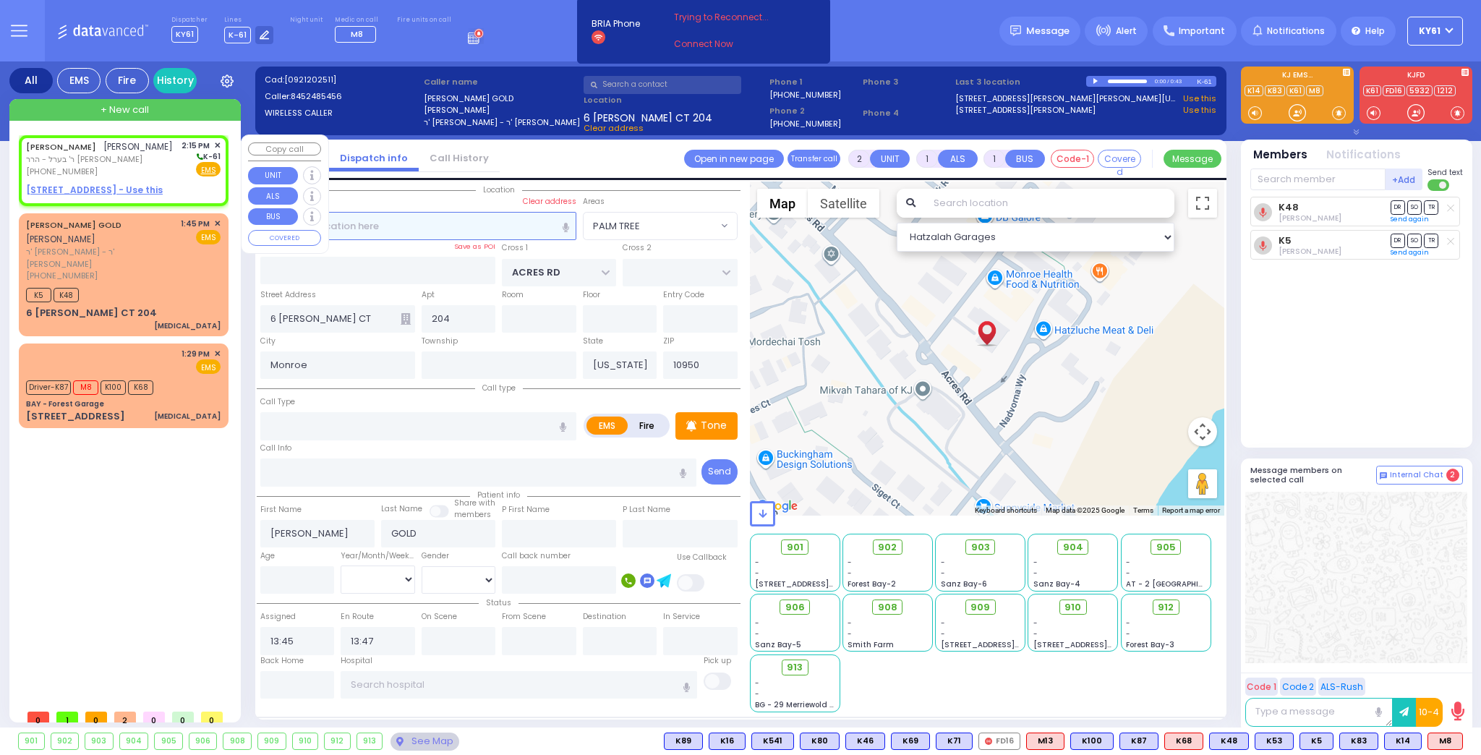
type input "ARON SHMIEL"
type input "GLANZ"
select select
type input "14:15"
select select "Hatzalah Garages"
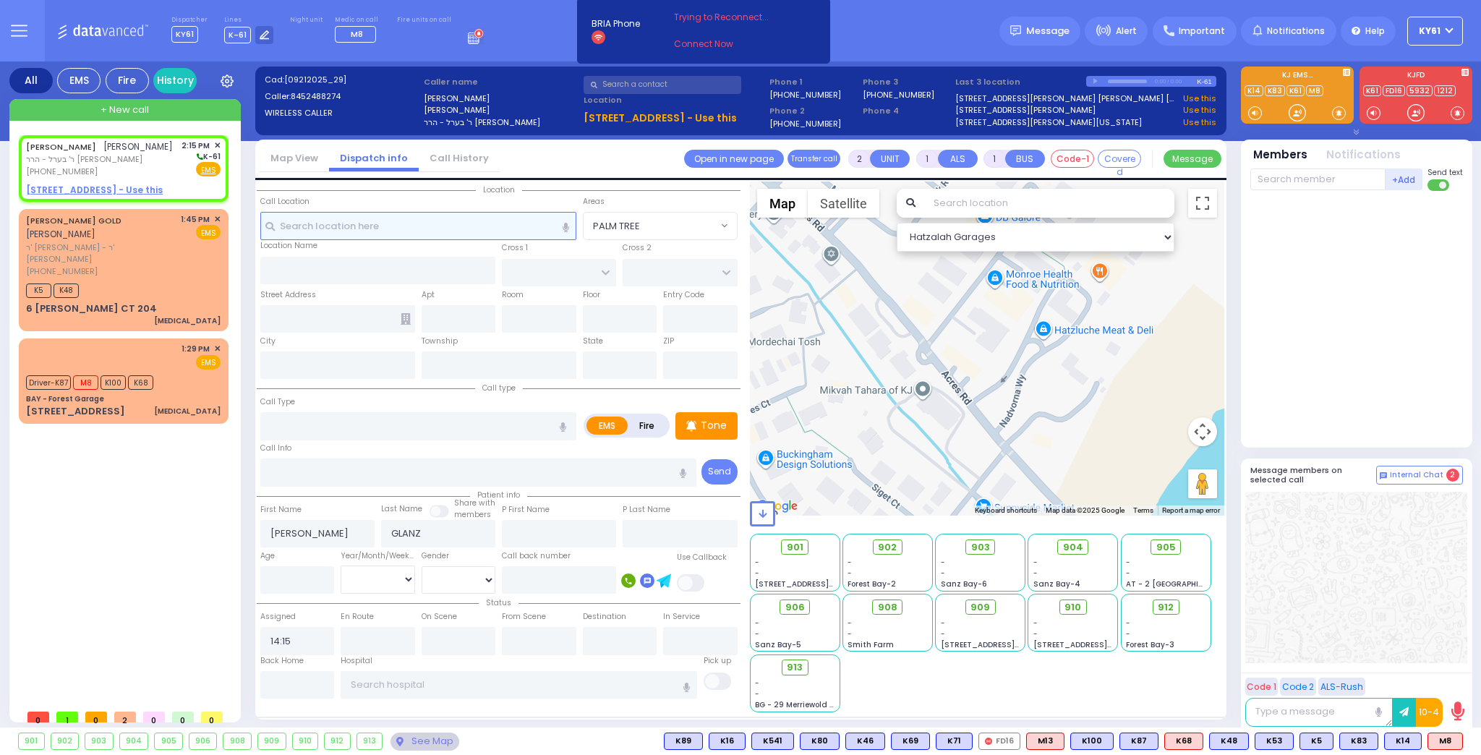
select select
radio input "true"
select select
select select "Hatzalah Garages"
select select
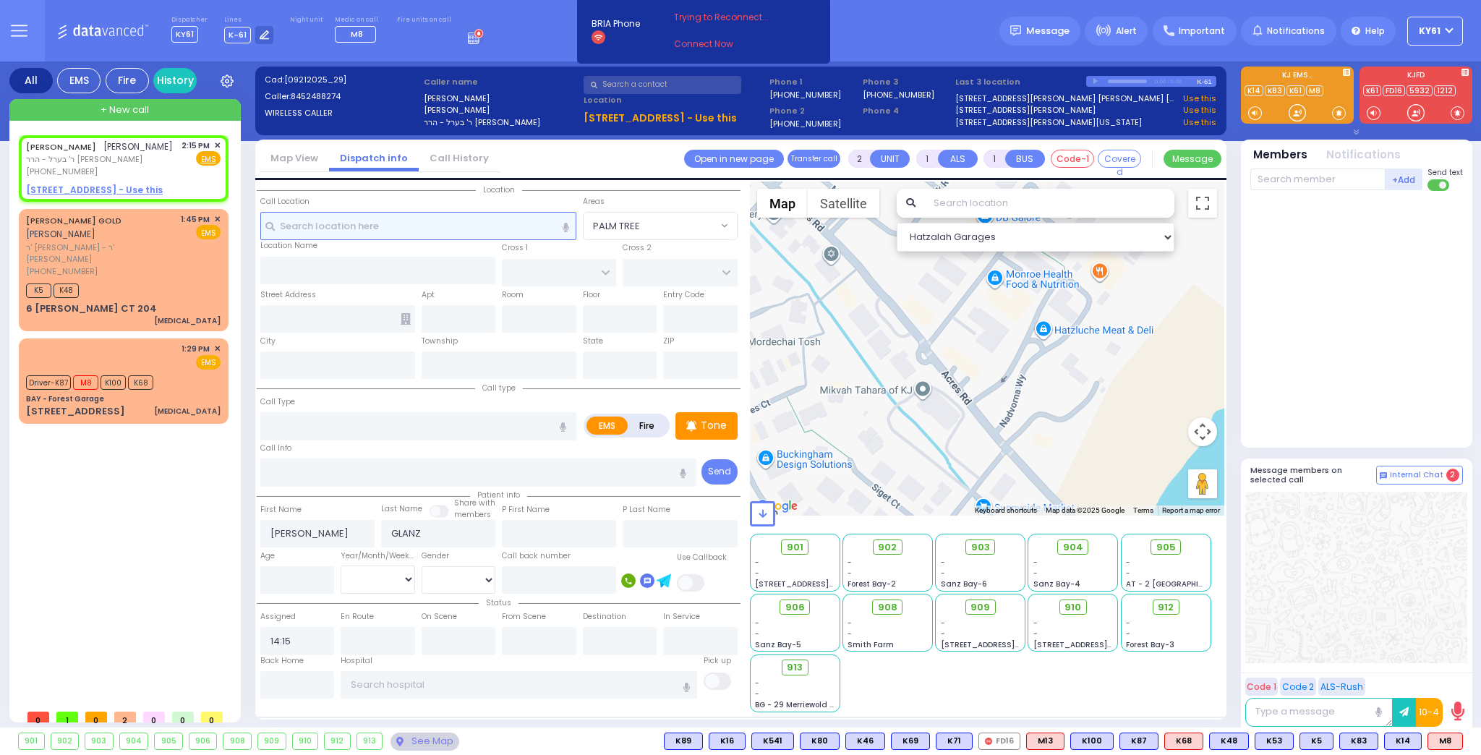
radio input "true"
select select
select select "Hatzalah Garages"
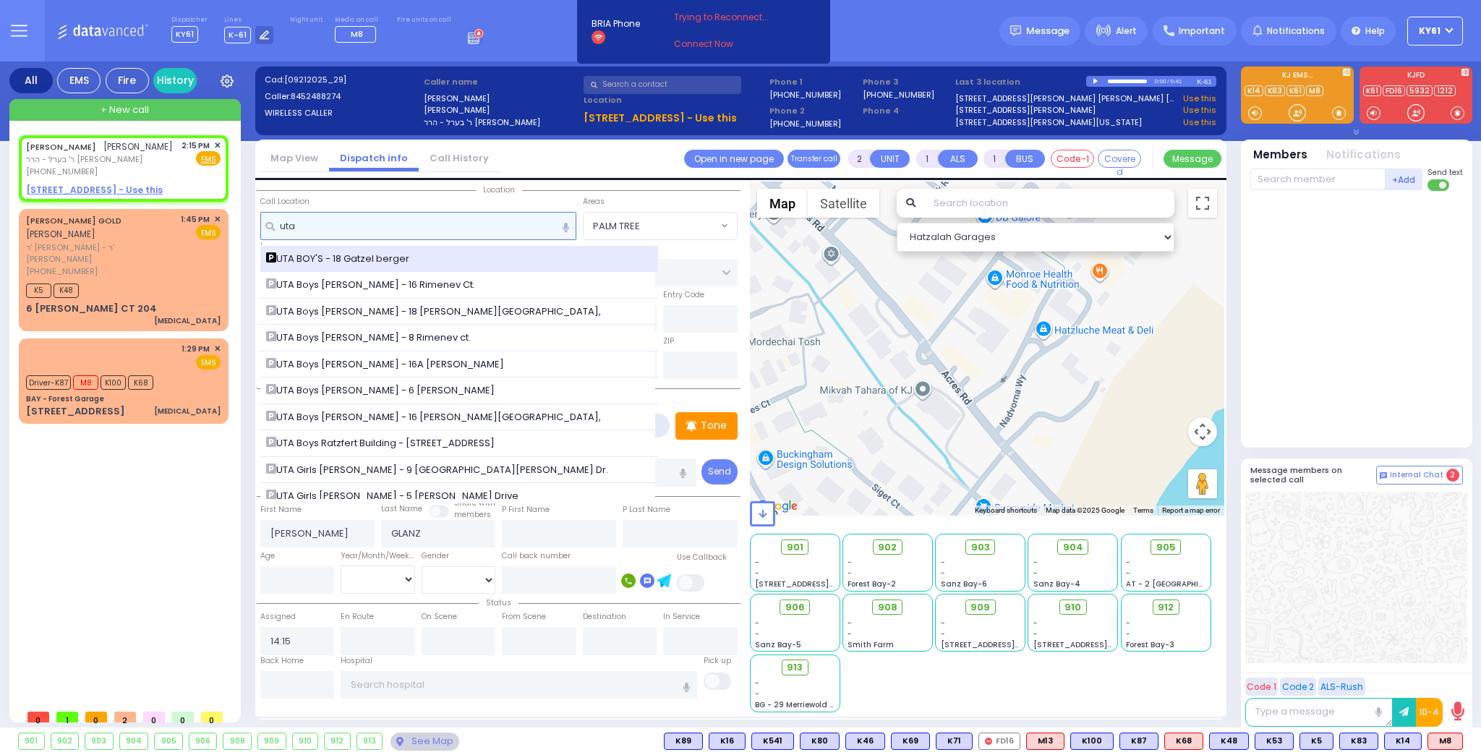
type input "uta"
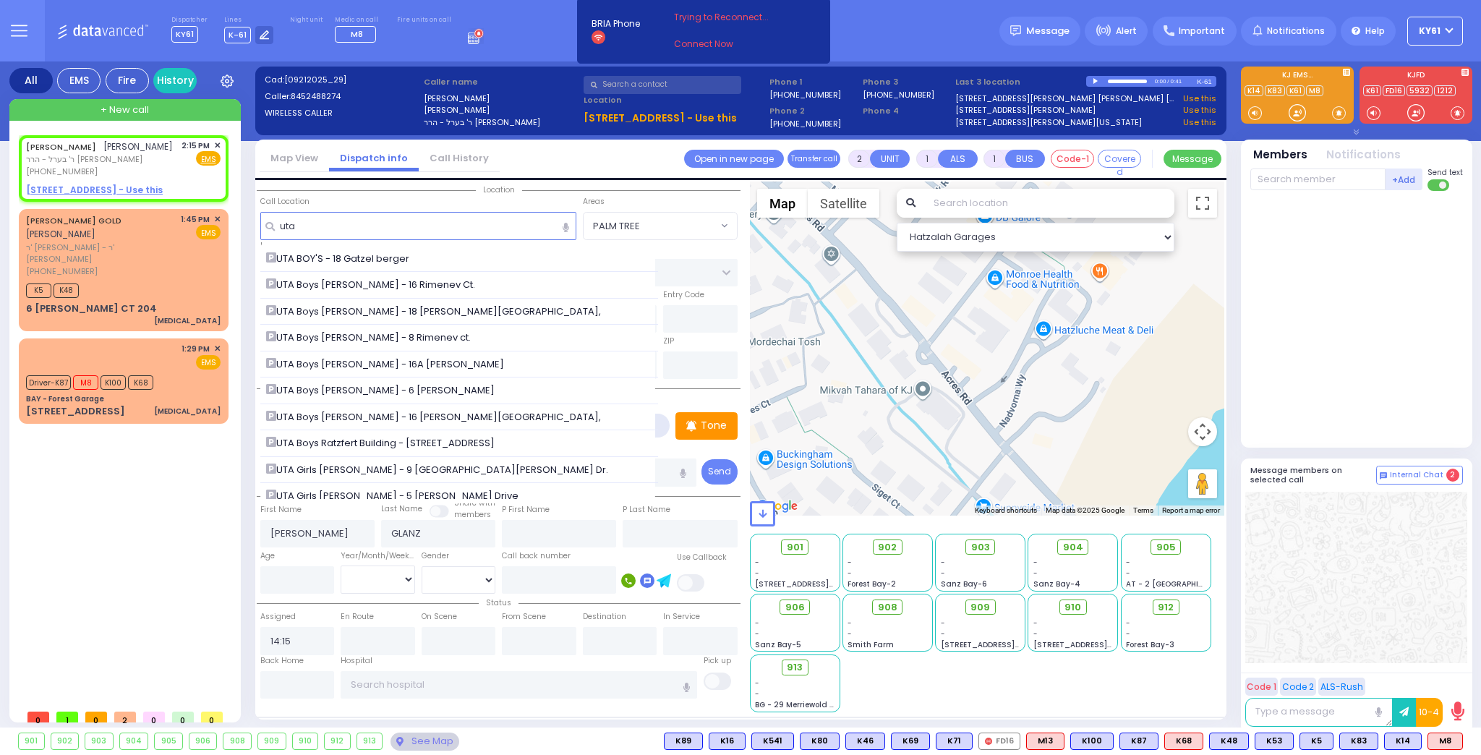
click at [301, 256] on span "UTA BOY'S - 18 Gatzel berger" at bounding box center [340, 259] width 148 height 14
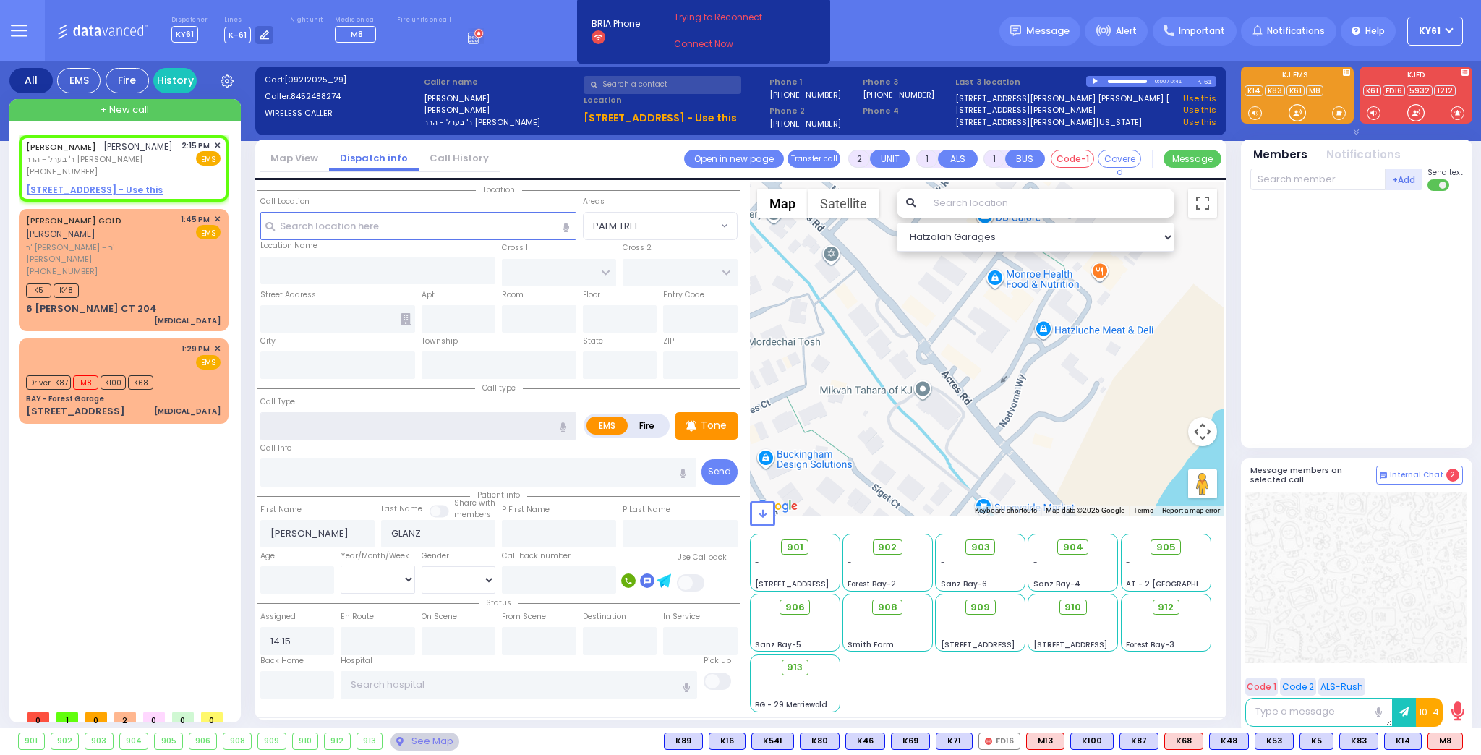
click at [322, 427] on input "text" at bounding box center [418, 425] width 316 height 27
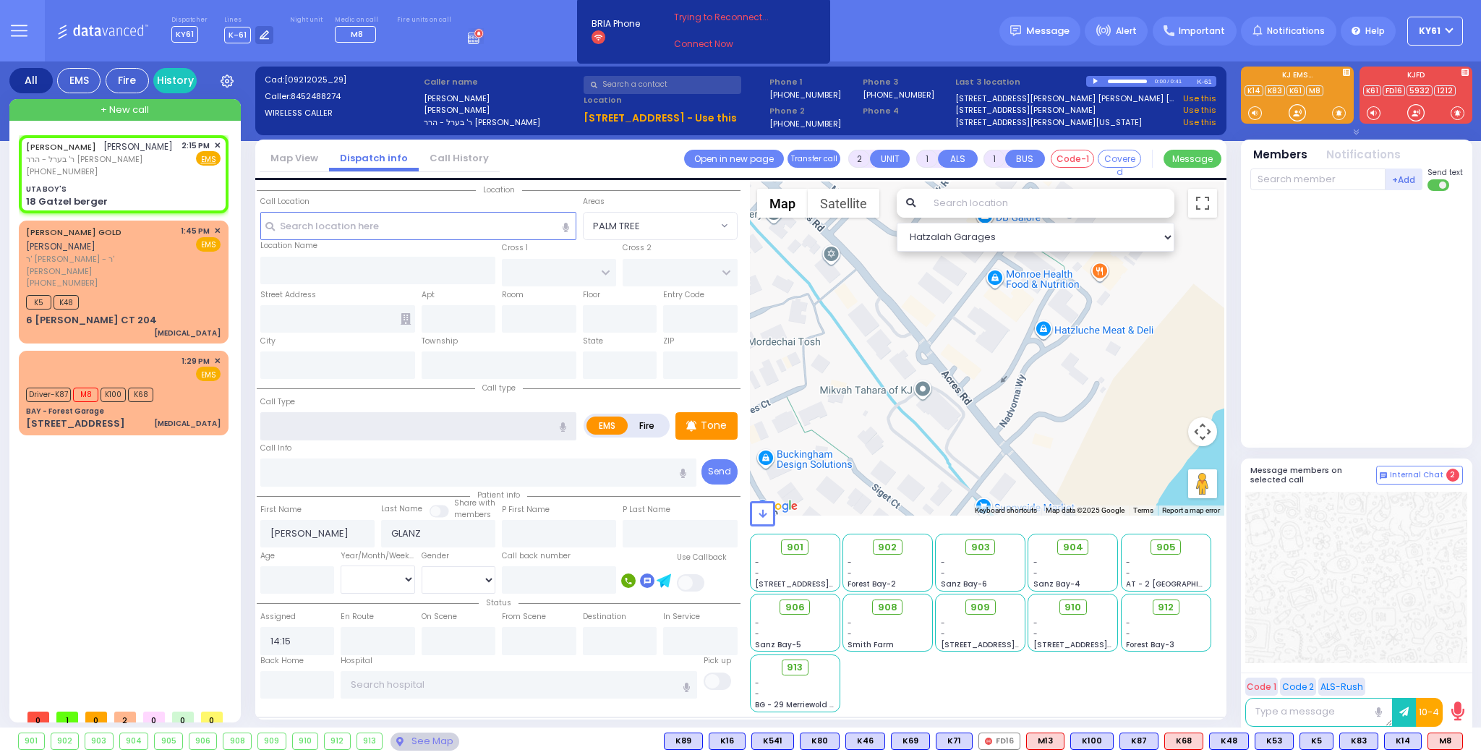
select select
radio input "true"
select select
select select "Hatzalah Garages"
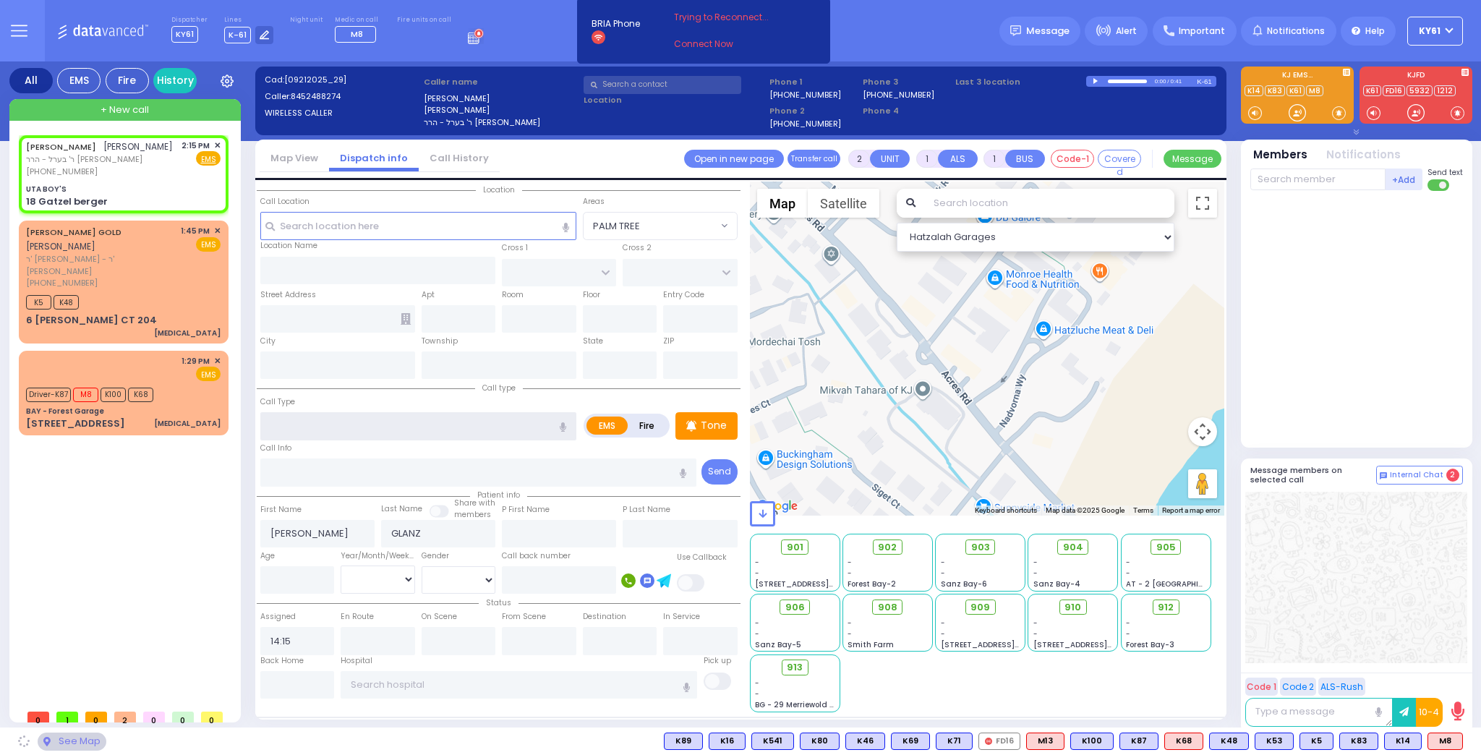
type input "UTA BOY'S"
type input "KAHAN DR"
type input "MERON DR"
type input "18 Gatzel berger"
type input "Monroe"
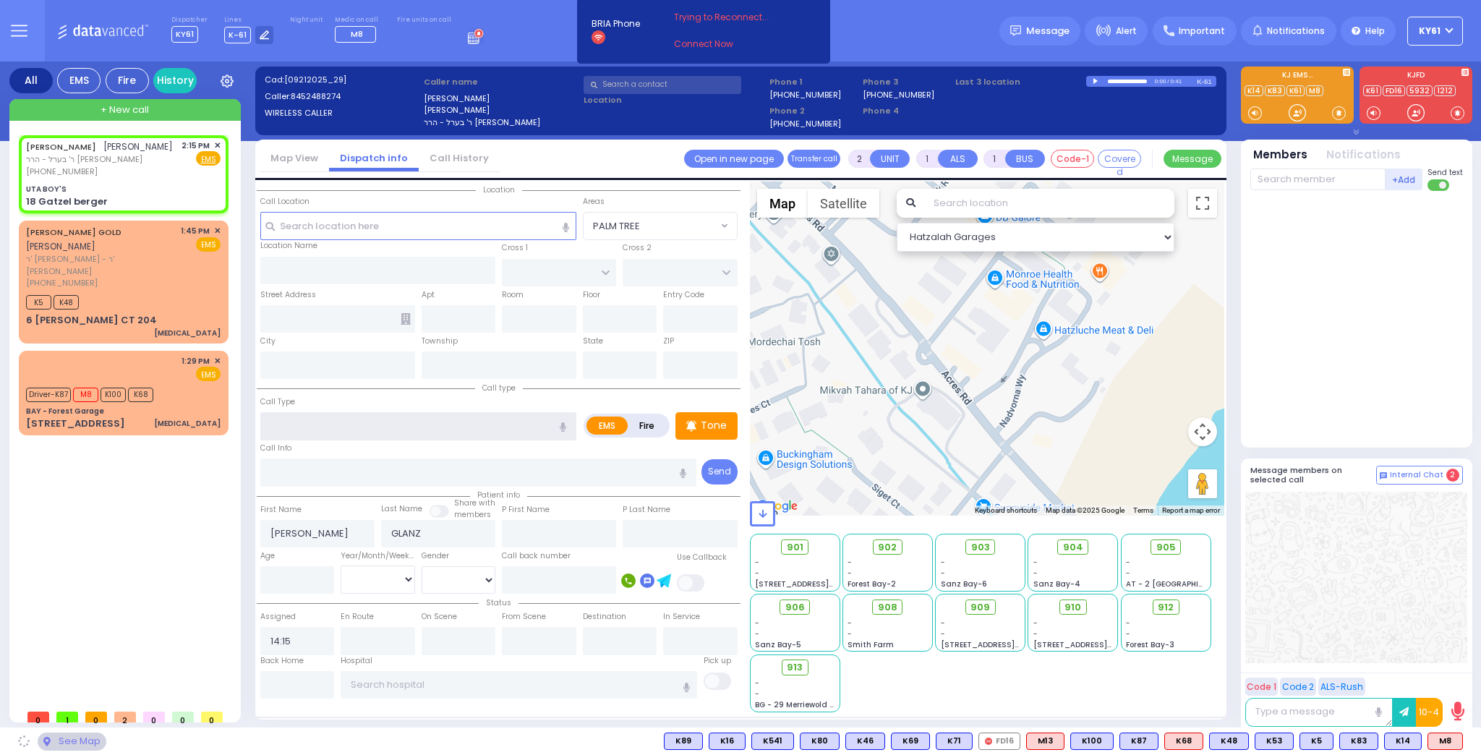
type input "[US_STATE]"
type input "10950"
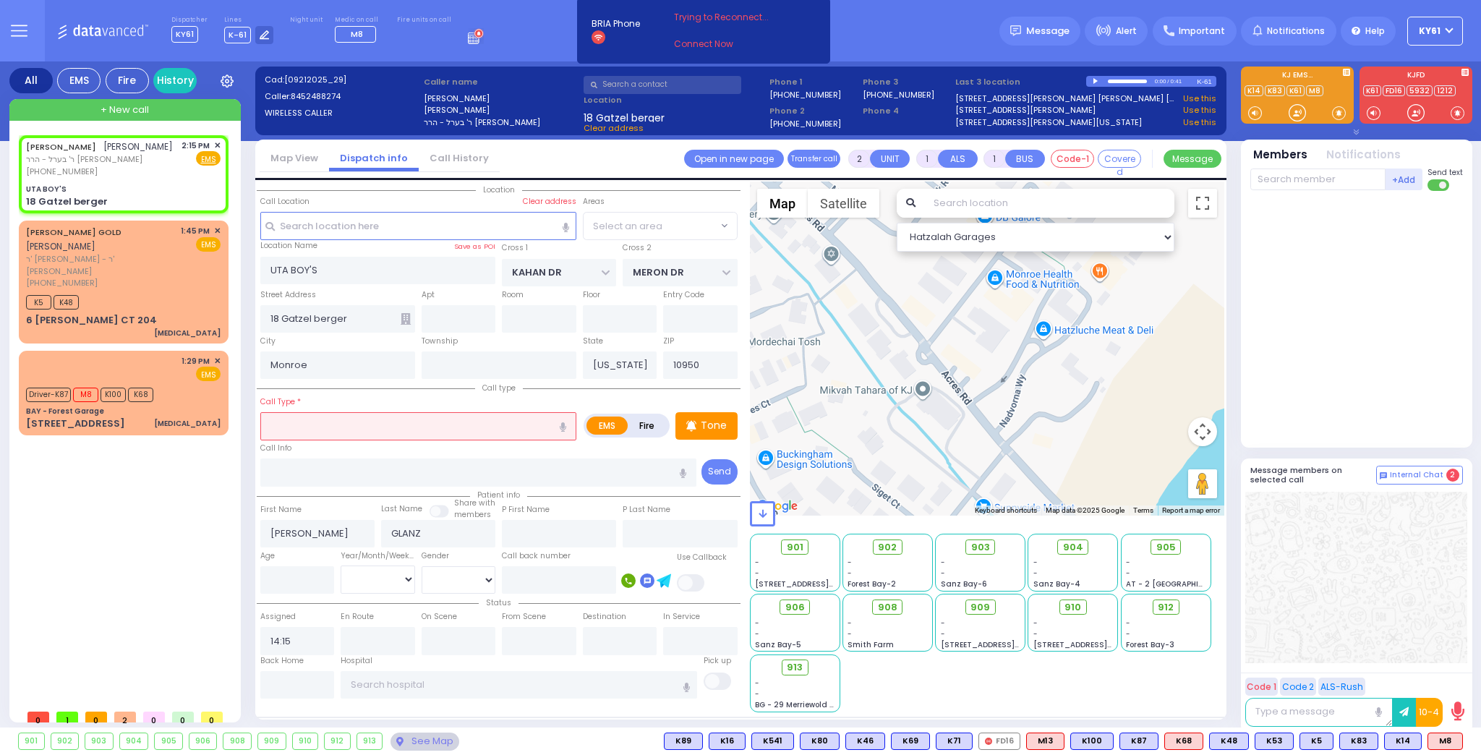
select select "SECTION 4"
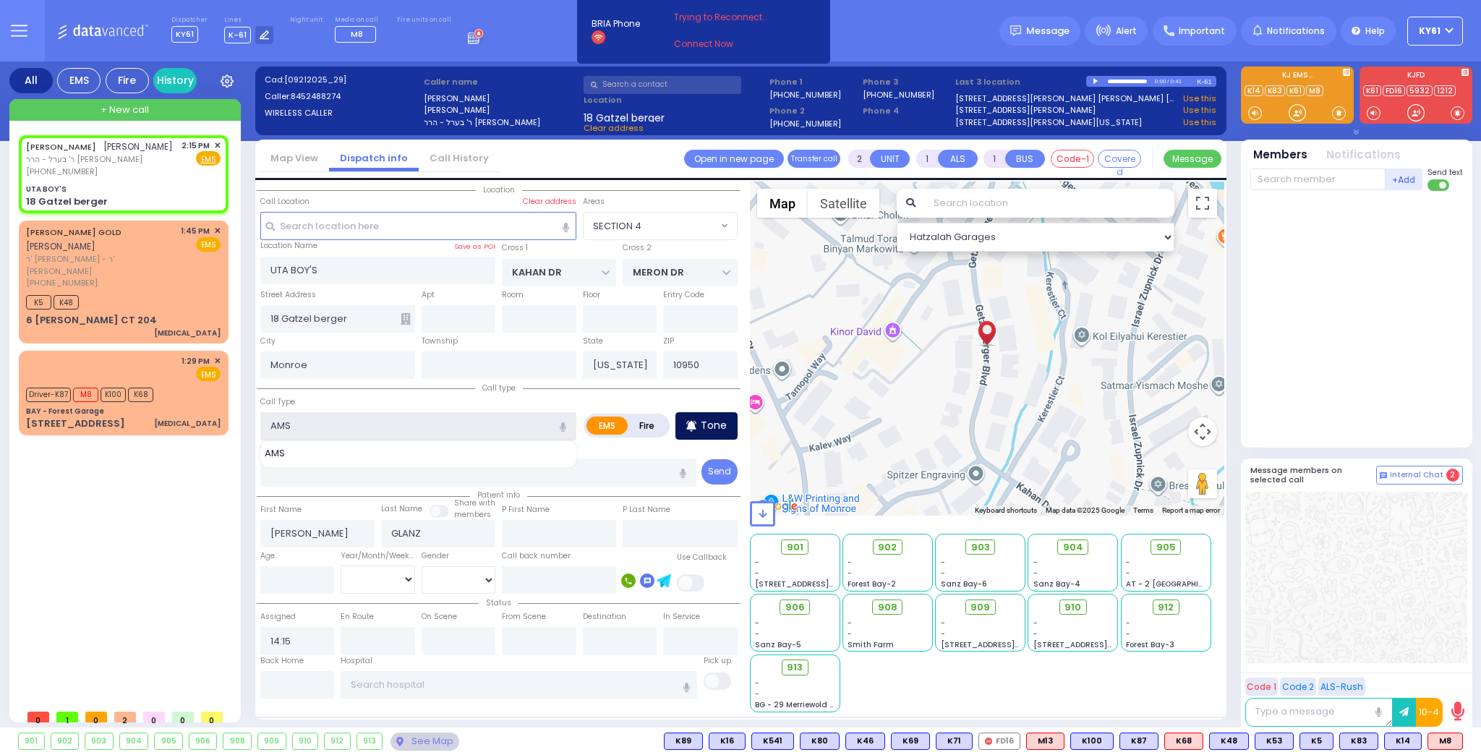
type input "AMS"
click at [709, 419] on p "Tone" at bounding box center [714, 425] width 26 height 15
select select
radio input "true"
select select
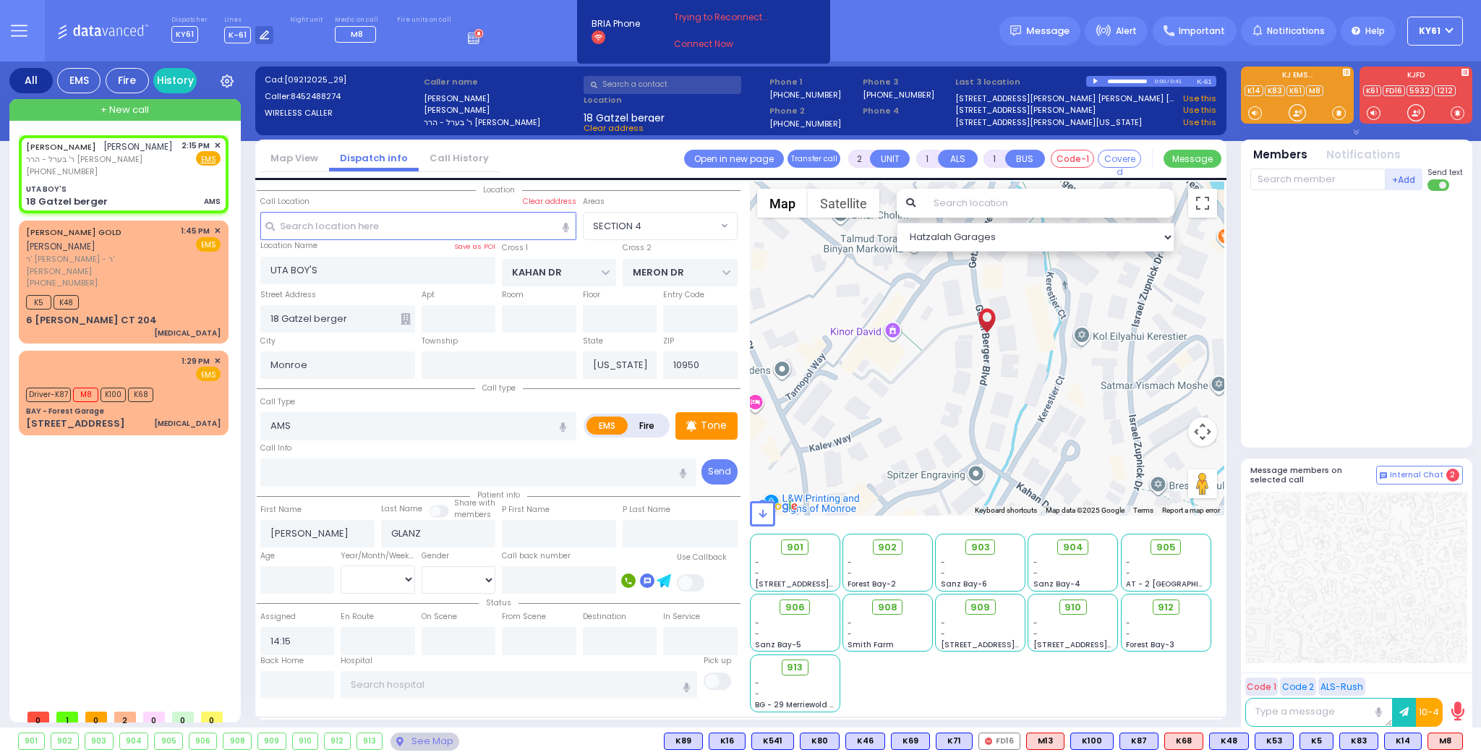
select select "Hatzalah Garages"
select select
radio input "true"
select select
select select "Hatzalah Garages"
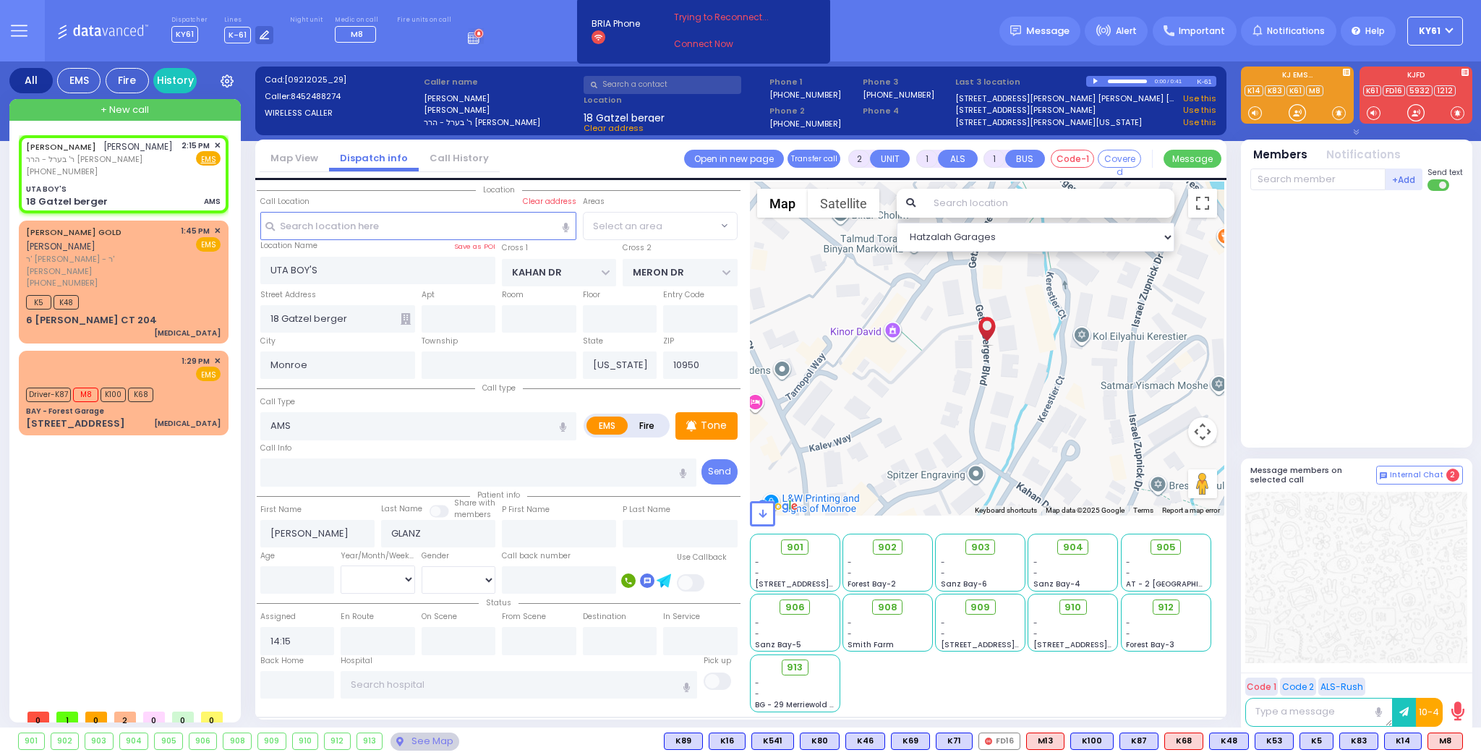
radio input "true"
select select
select select "Hatzalah Garages"
select select "SECTION 4"
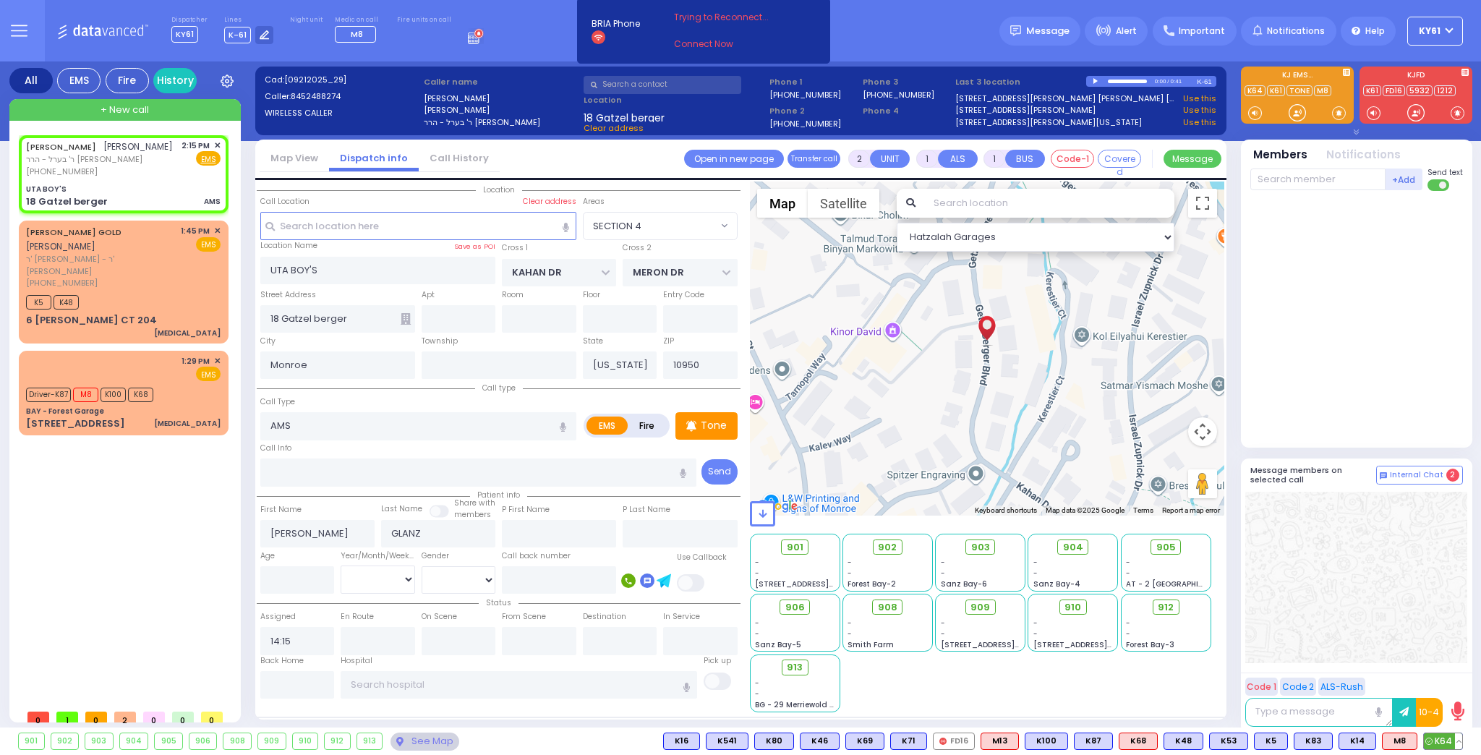
click at [1444, 741] on span "K64" at bounding box center [1443, 741] width 38 height 16
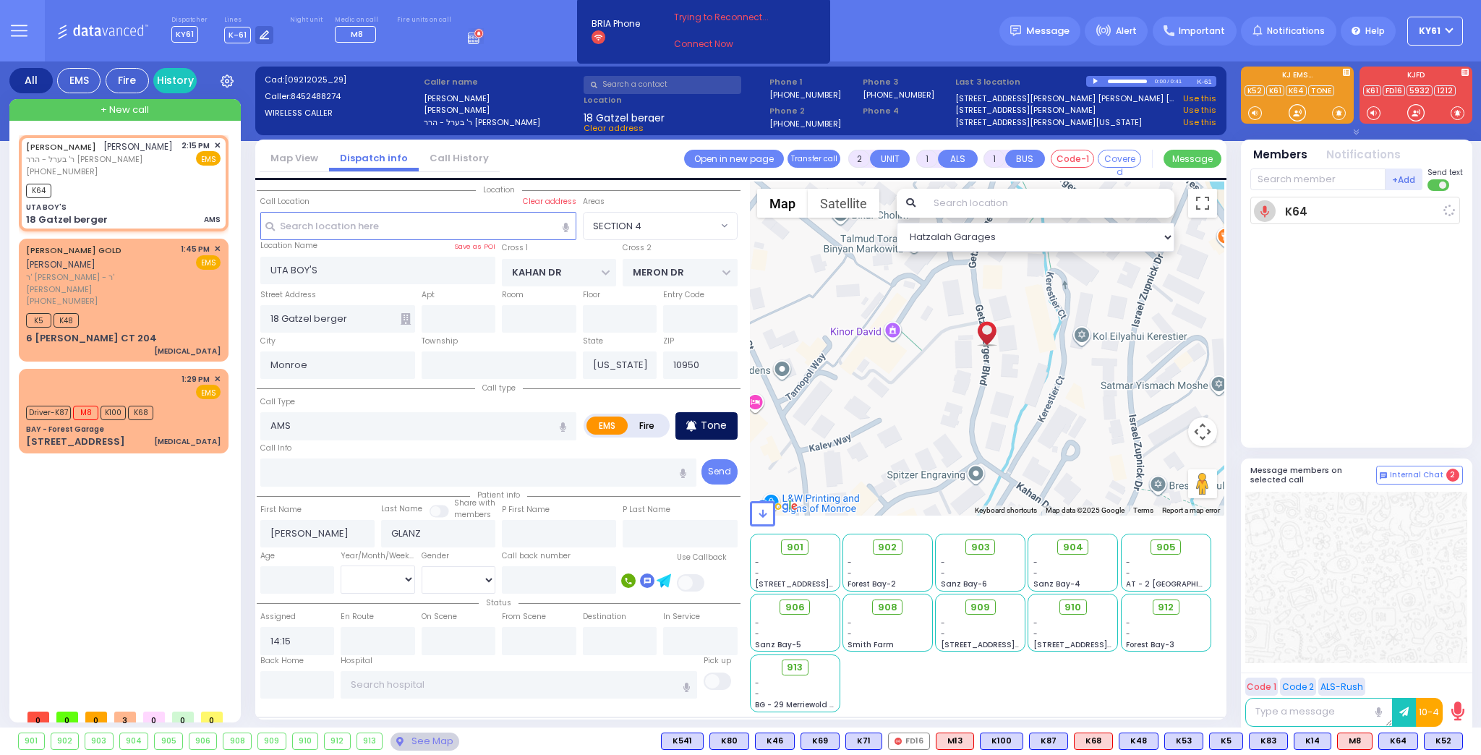
select select
radio input "true"
select select
type input "14:17"
select select "Hatzalah Garages"
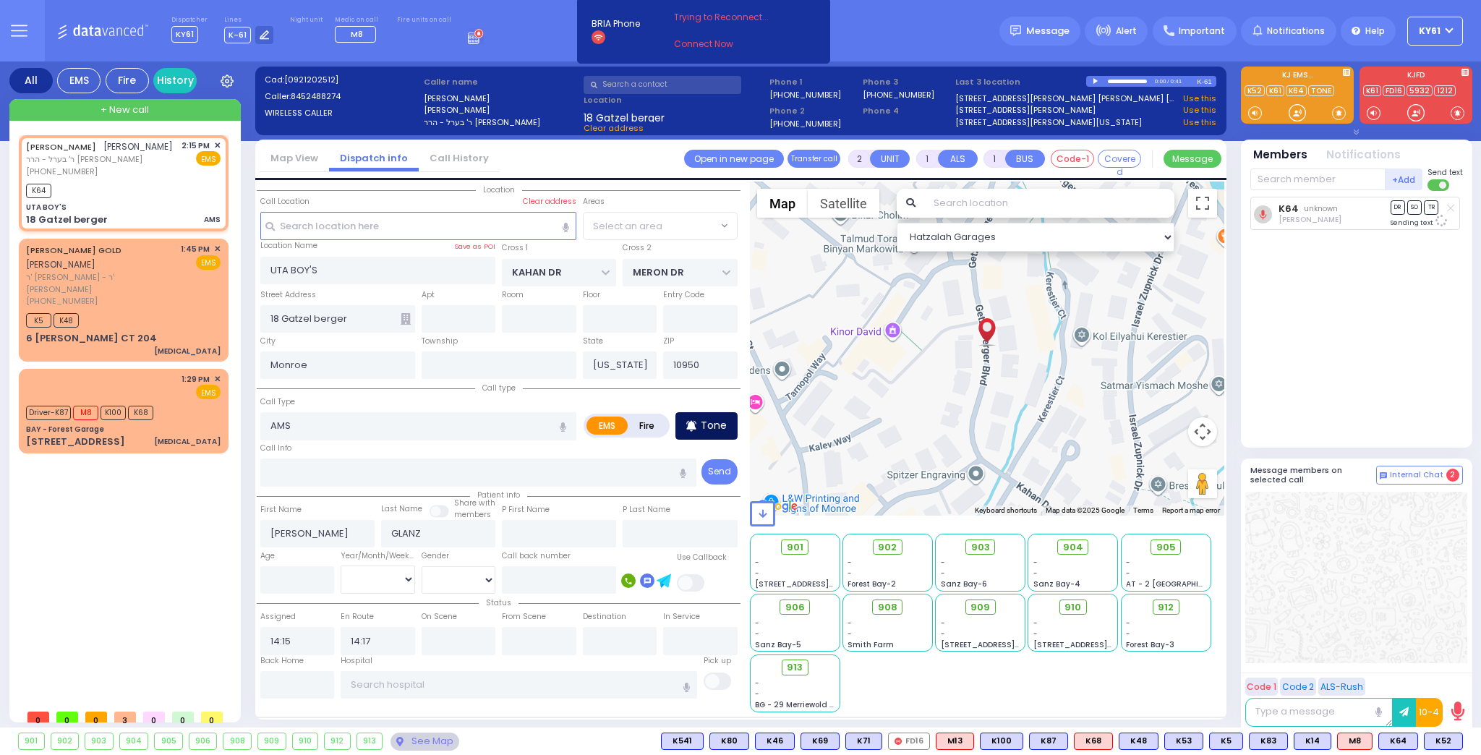
select select "SECTION 4"
click at [1440, 736] on span "M8" at bounding box center [1445, 741] width 34 height 16
click at [1397, 738] on span "K52" at bounding box center [1403, 741] width 38 height 16
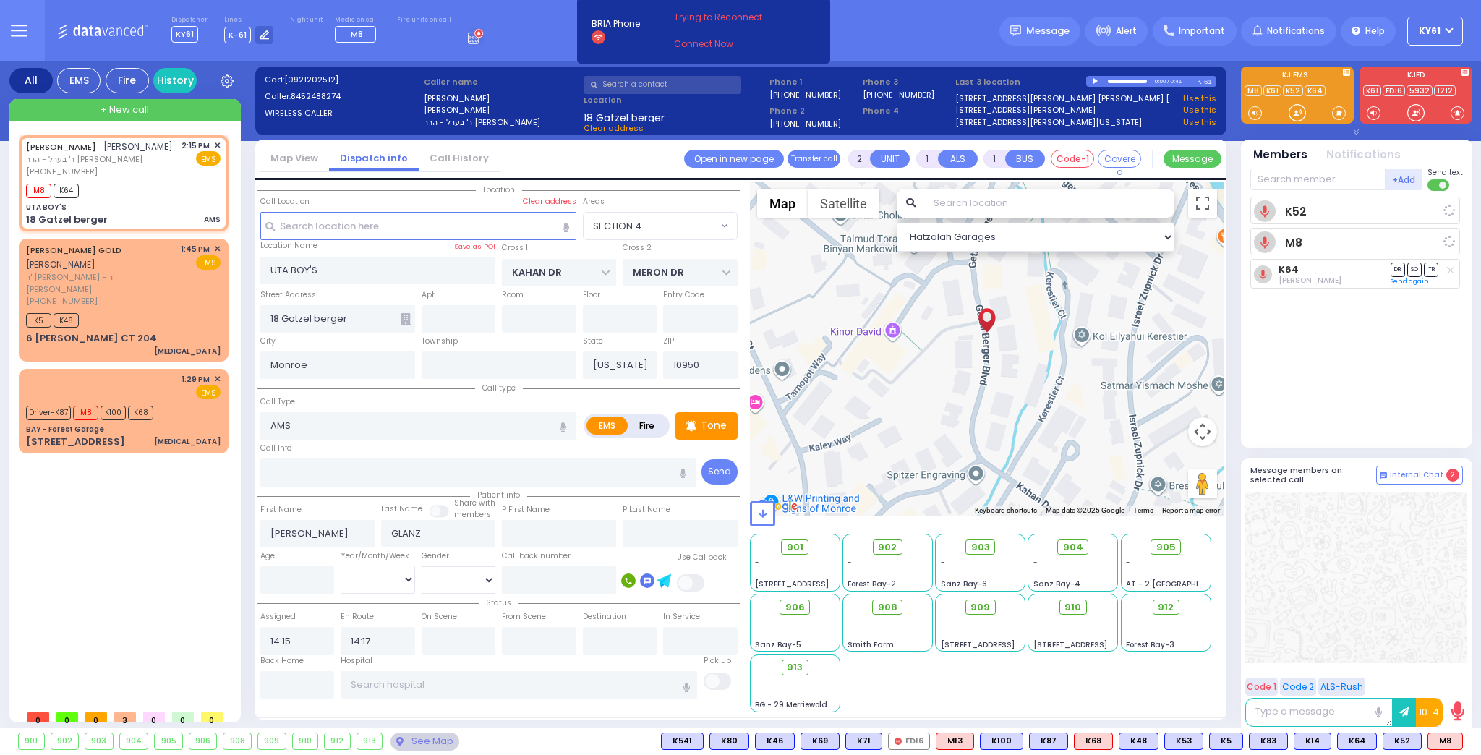
select select
radio input "true"
select select
select select "Hatzalah Garages"
select select "SECTION 4"
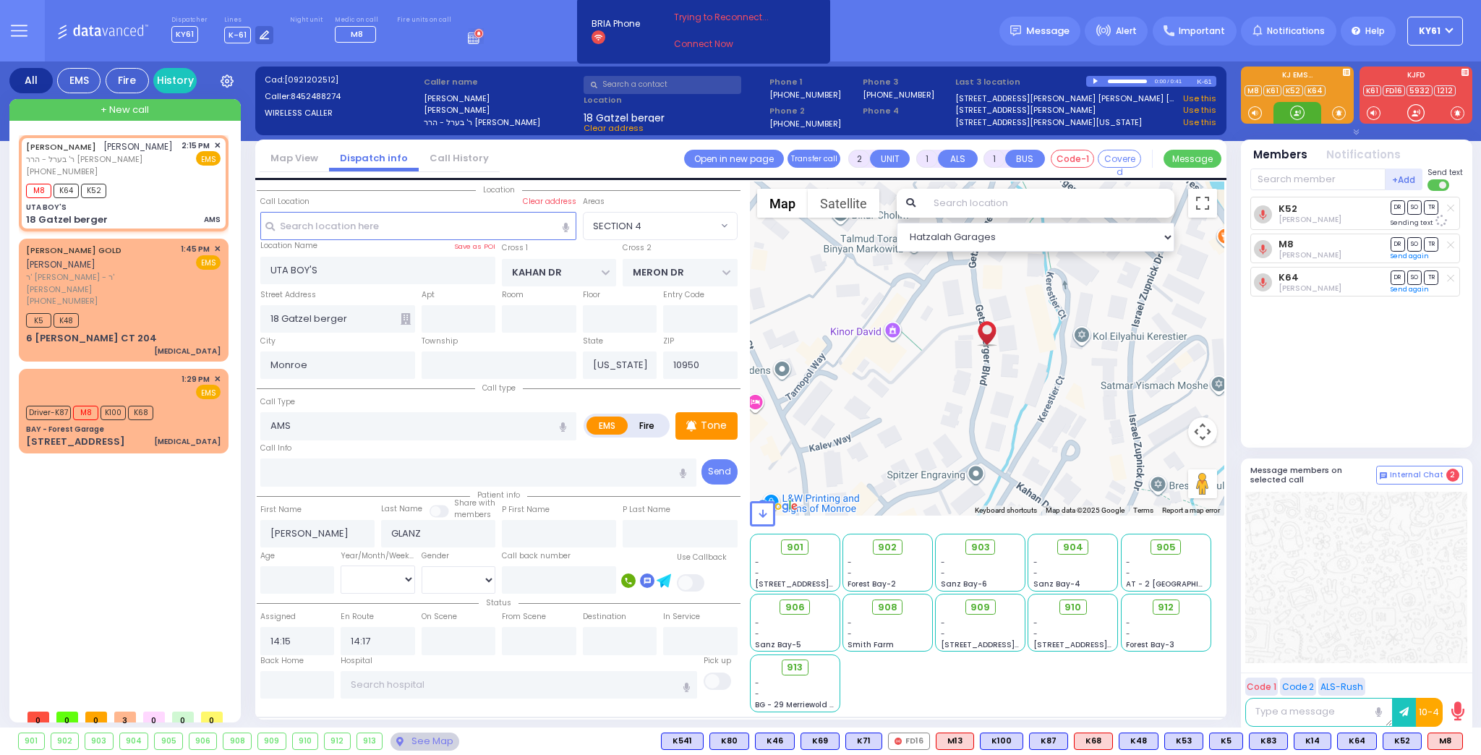
select select
radio input "true"
select select
select select "Hatzalah Garages"
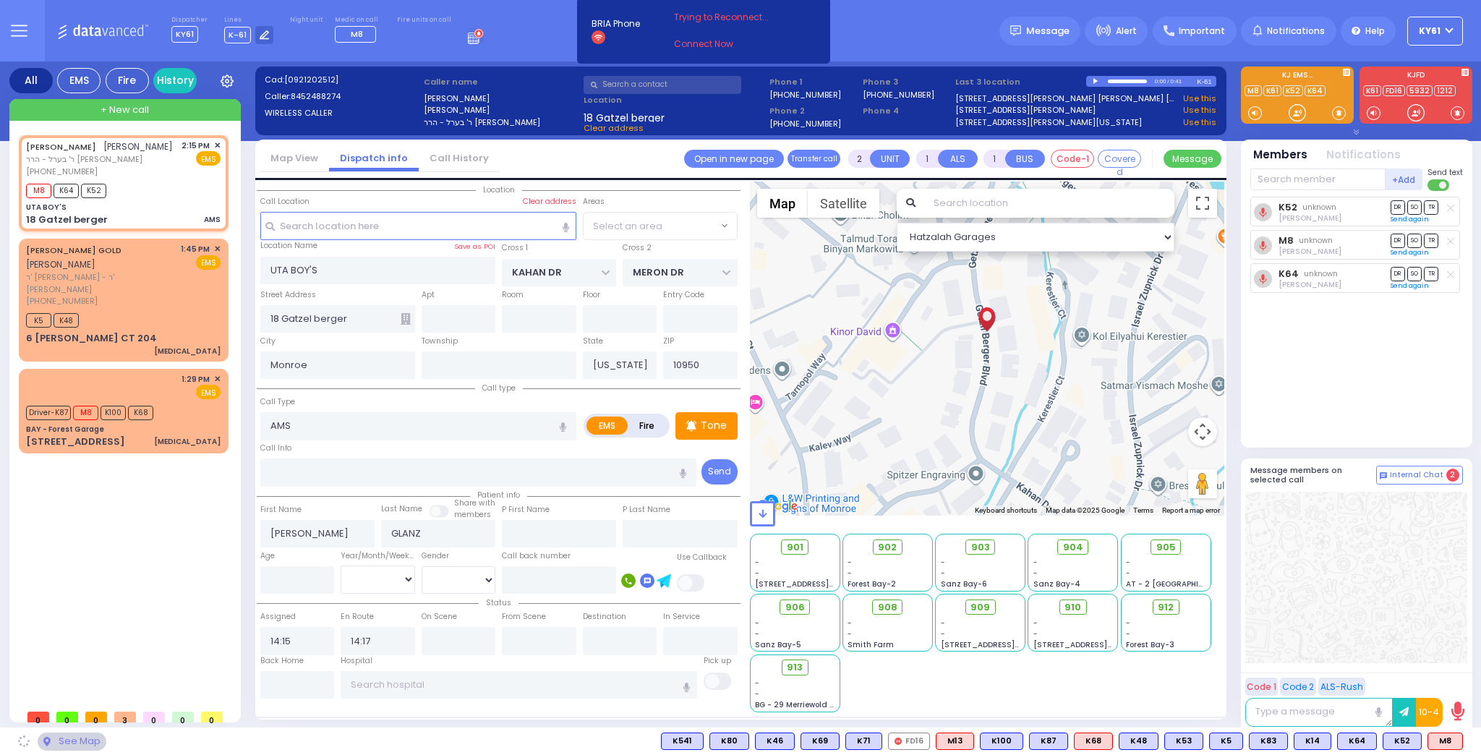
select select "SECTION 4"
click at [1346, 412] on div "K52 Moses Guttman DR SO TR" at bounding box center [1359, 316] width 216 height 239
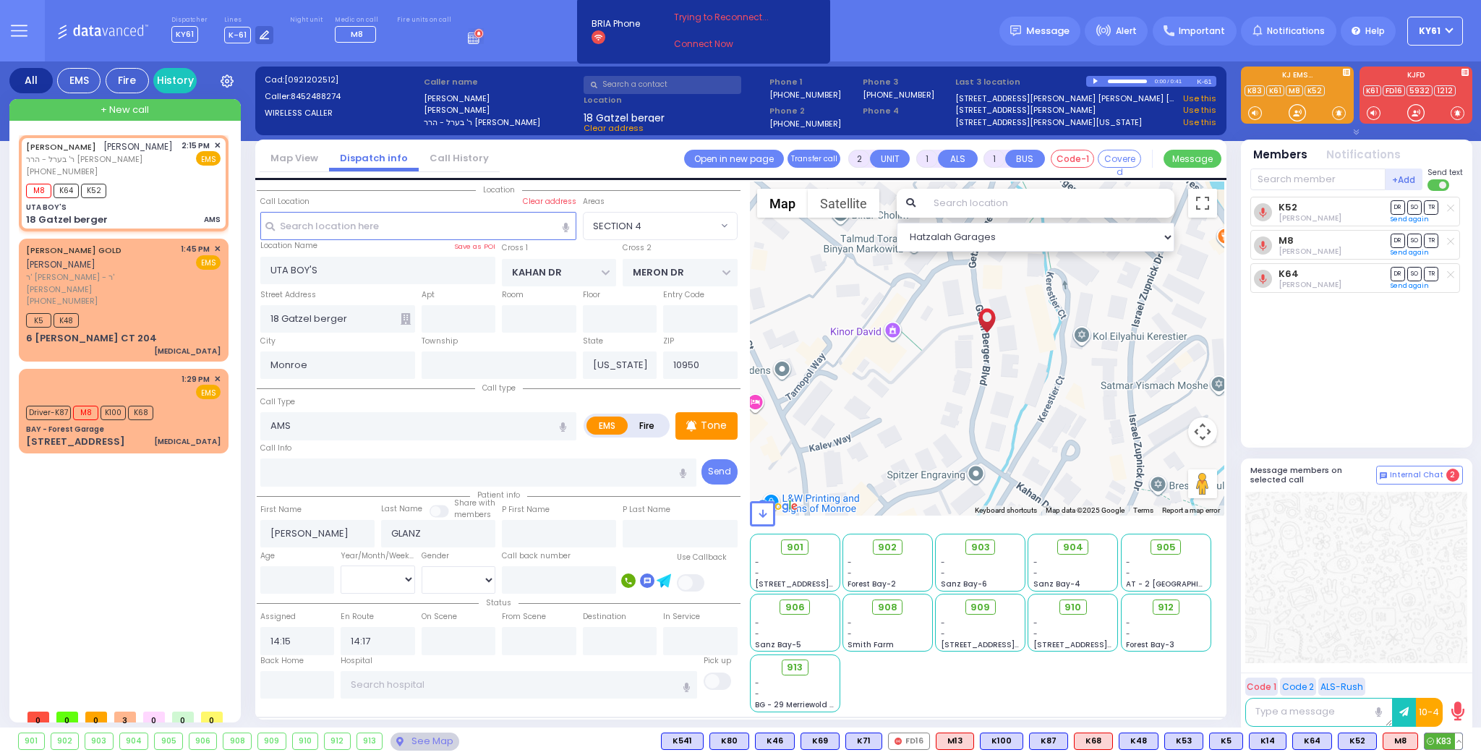
click at [1442, 736] on span "K83" at bounding box center [1444, 741] width 38 height 16
select select
radio input "true"
select select
select select "Hatzalah Garages"
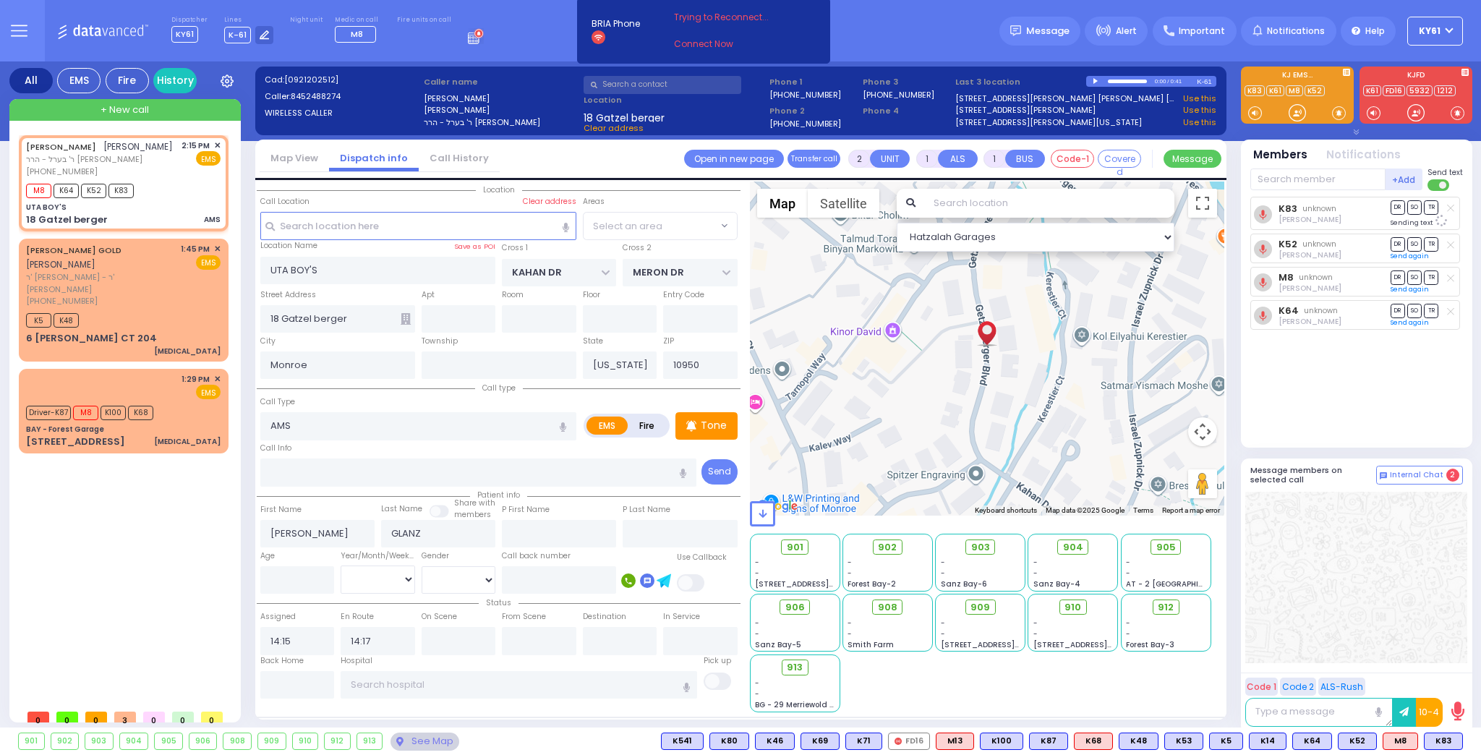
select select "SECTION 4"
click at [1439, 736] on span "K4" at bounding box center [1445, 741] width 33 height 16
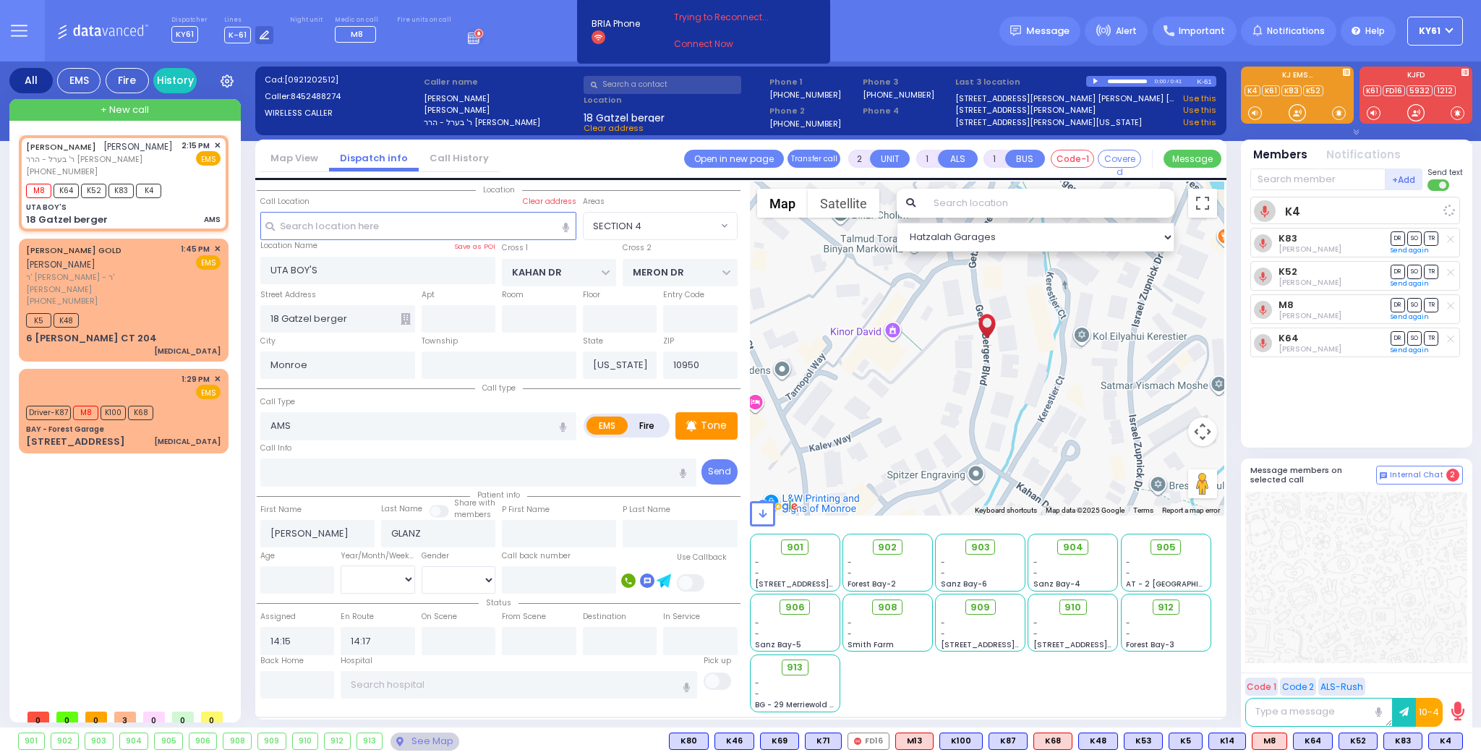
select select
radio input "true"
select select
select select "Hatzalah Garages"
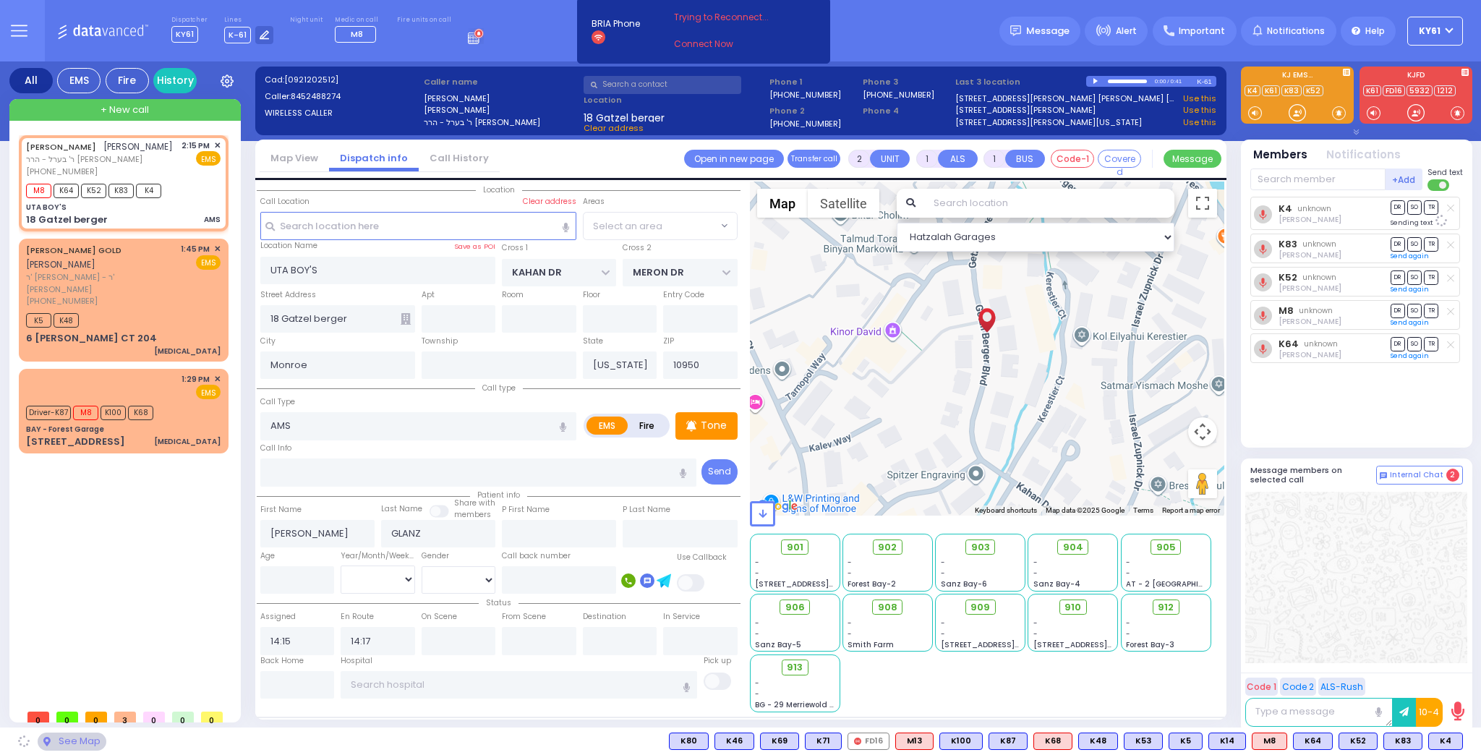
select select "SECTION 4"
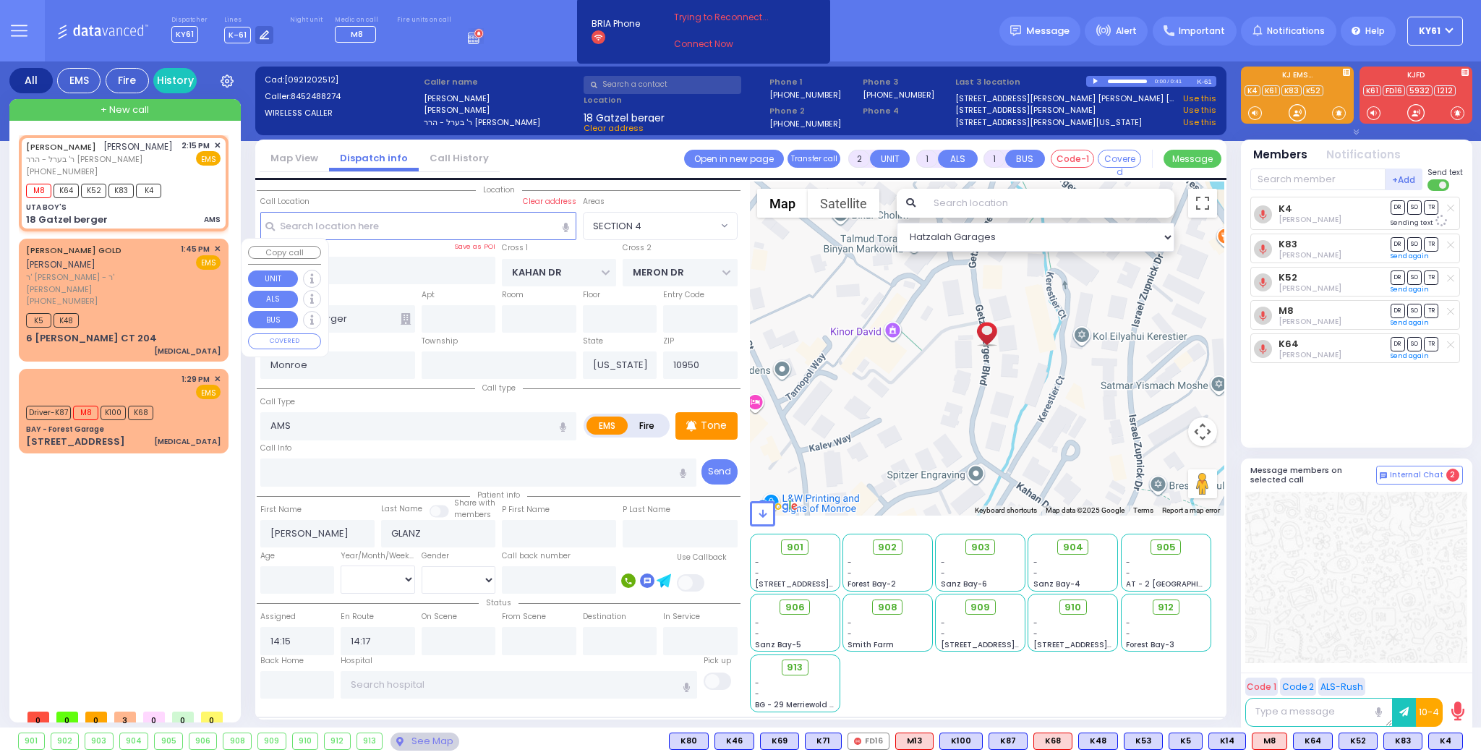
click at [219, 248] on span "✕" at bounding box center [217, 249] width 7 height 12
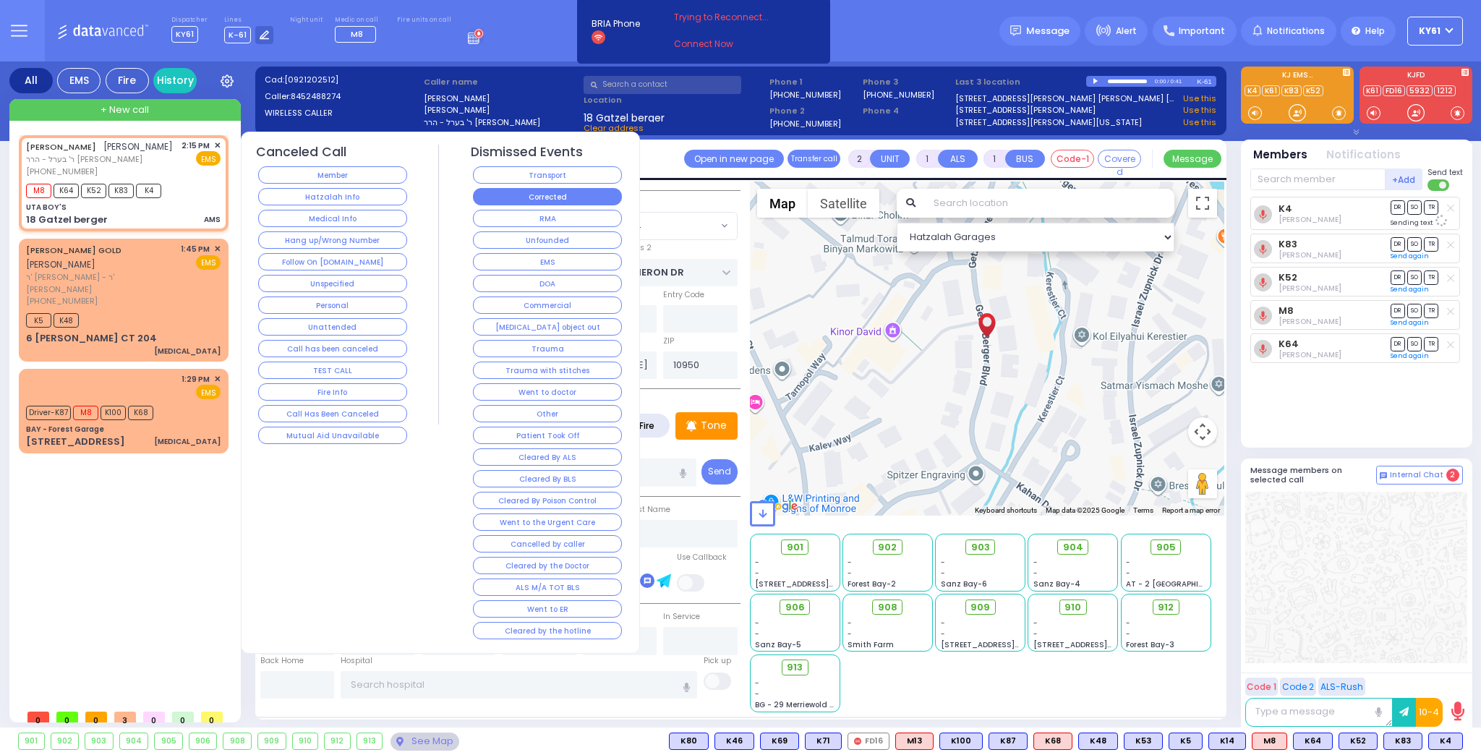
click at [556, 195] on button "Corrected" at bounding box center [547, 196] width 149 height 17
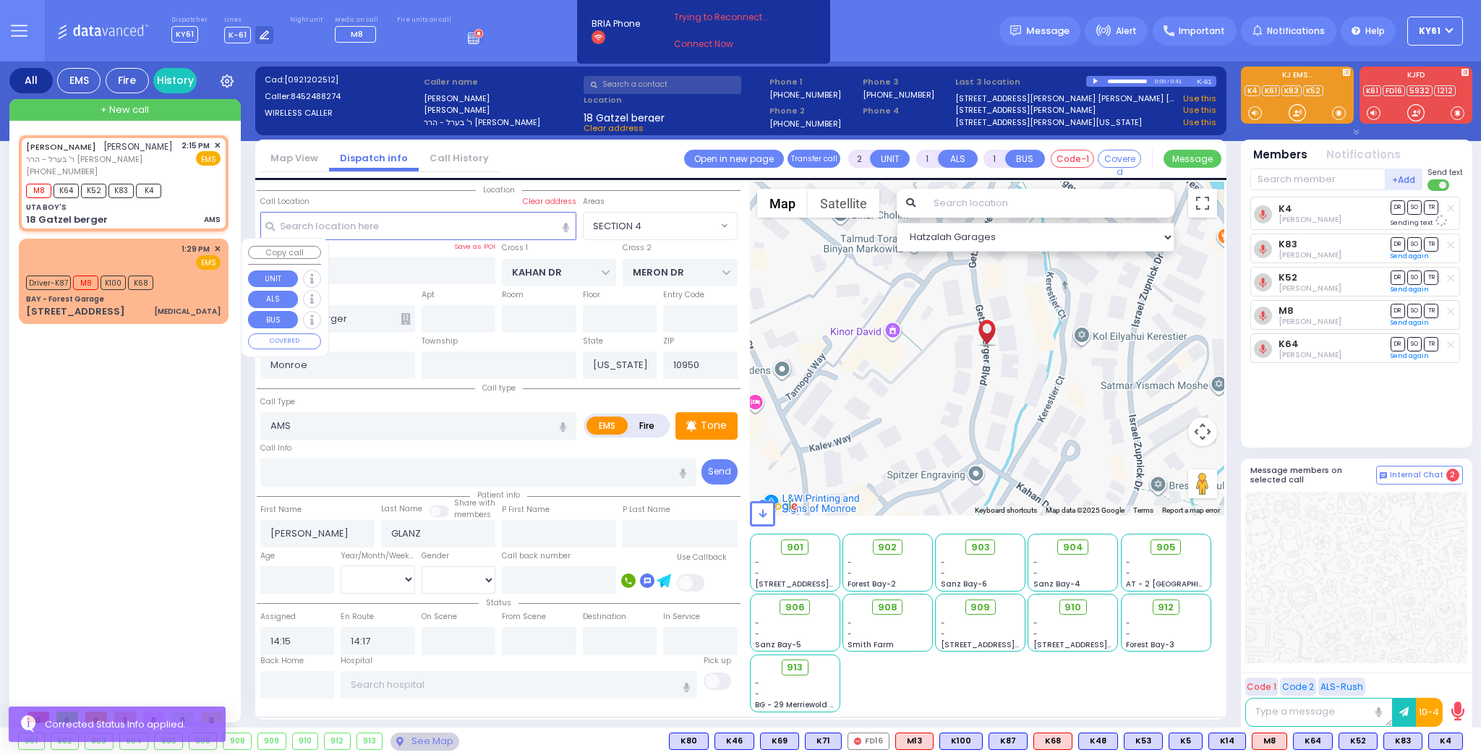
click at [195, 279] on div "Driver-K87 M8 K100 K68" at bounding box center [123, 281] width 195 height 18
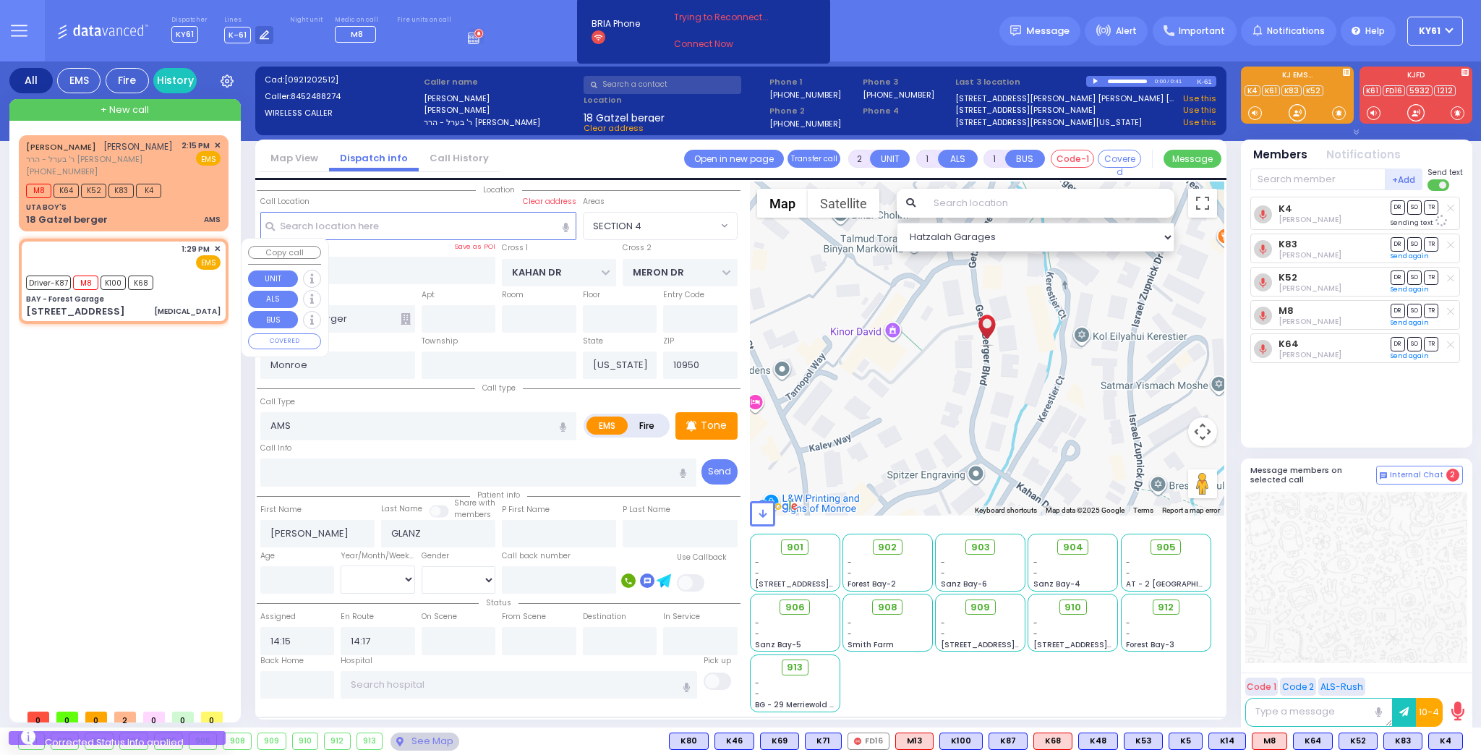
type input "6"
select select
type input "[MEDICAL_DATA]"
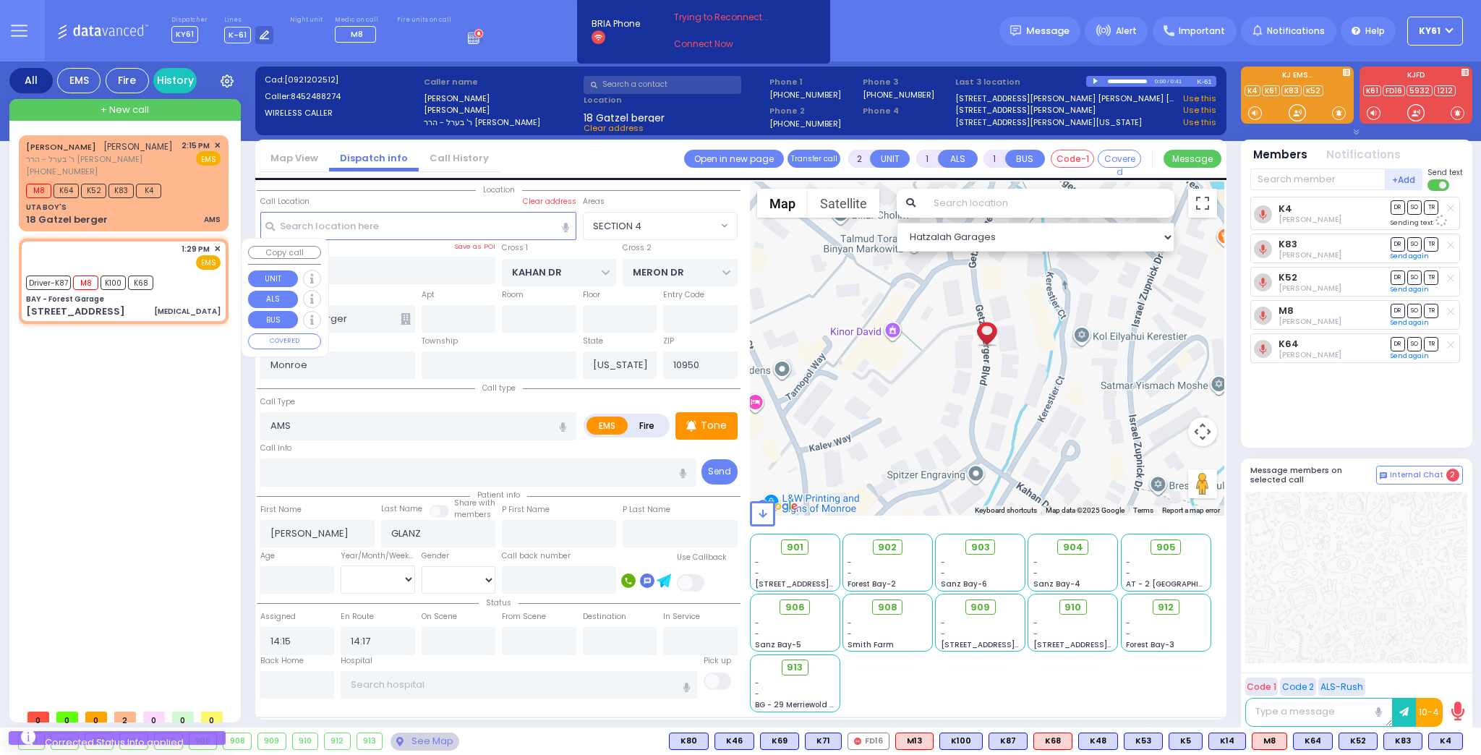
radio input "true"
type input "Moshe"
type input "Hirsch"
type input "47"
select select "Year"
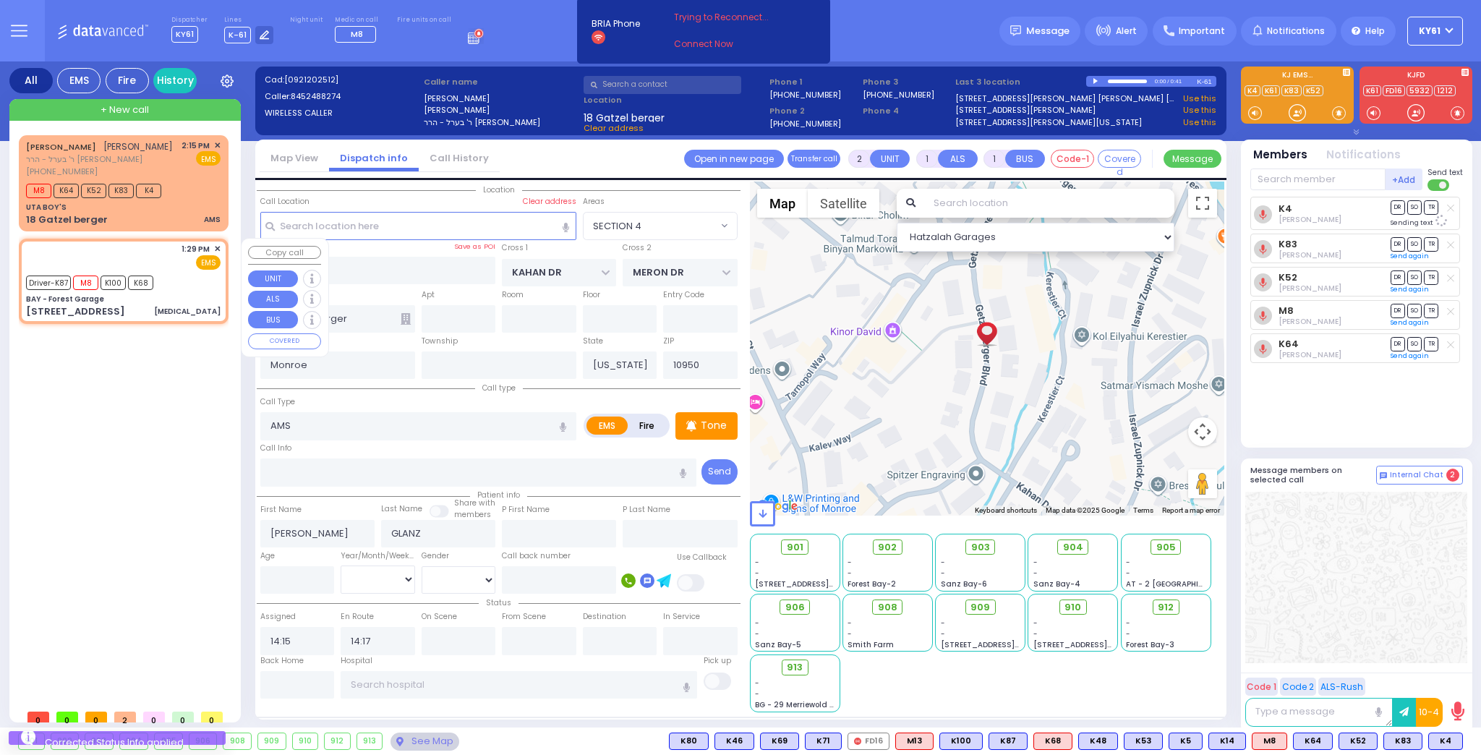
select select "[DEMOGRAPHIC_DATA]"
type input "13:29"
type input "13:30"
select select "Hatzalah Garages"
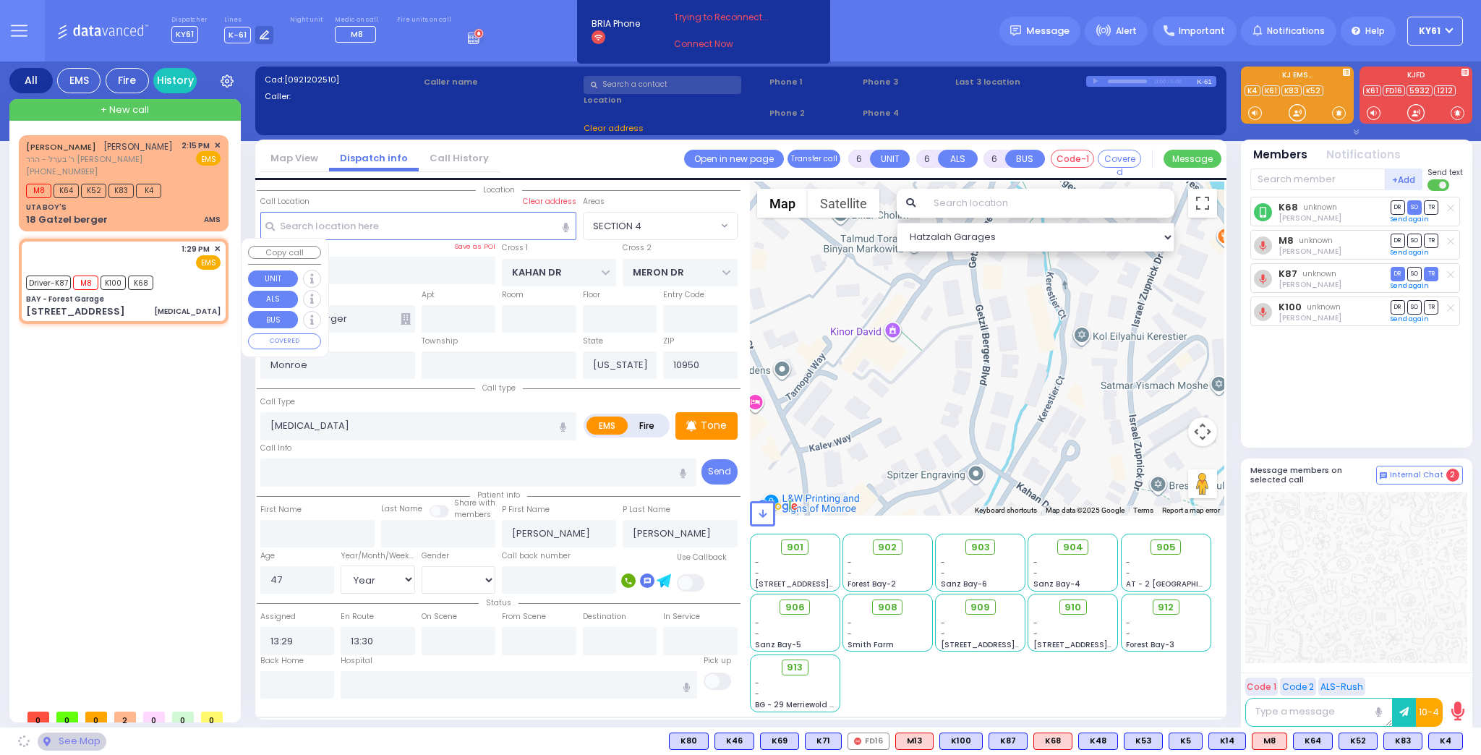
type input "BAY - Forest Garage"
type input "SANZ COURT"
type input "HAYES COURT"
type input "63 Forest Rd"
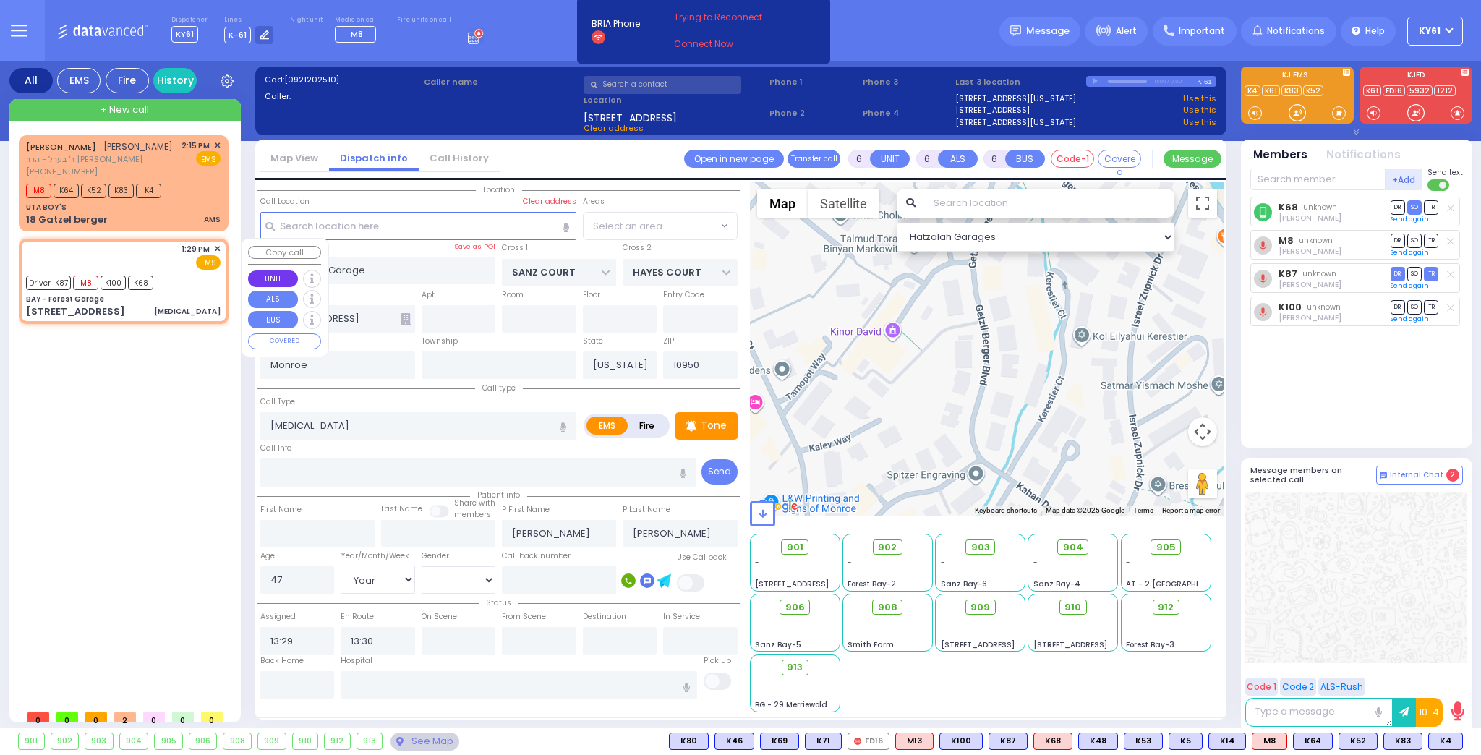
select select "SECTION 2"
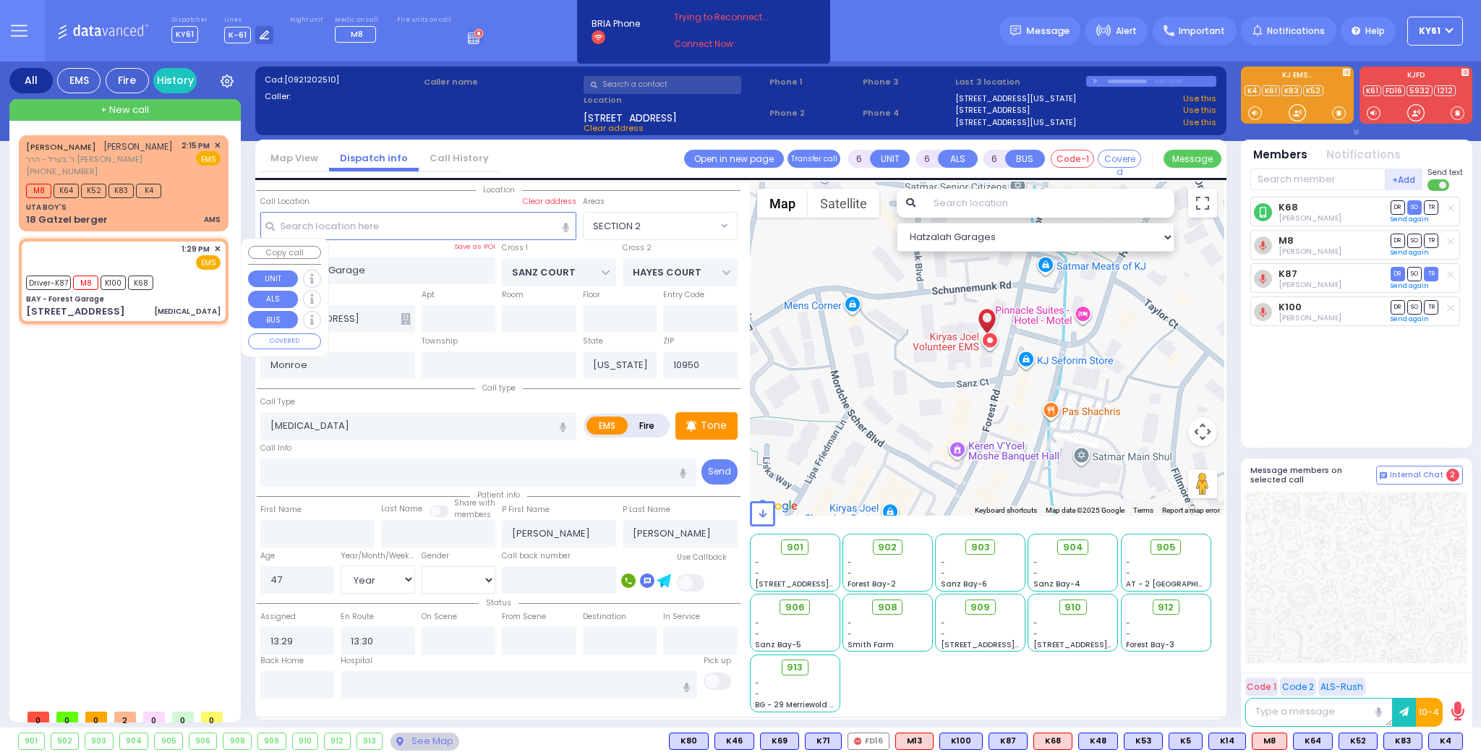
click at [220, 247] on span "✕" at bounding box center [217, 249] width 7 height 12
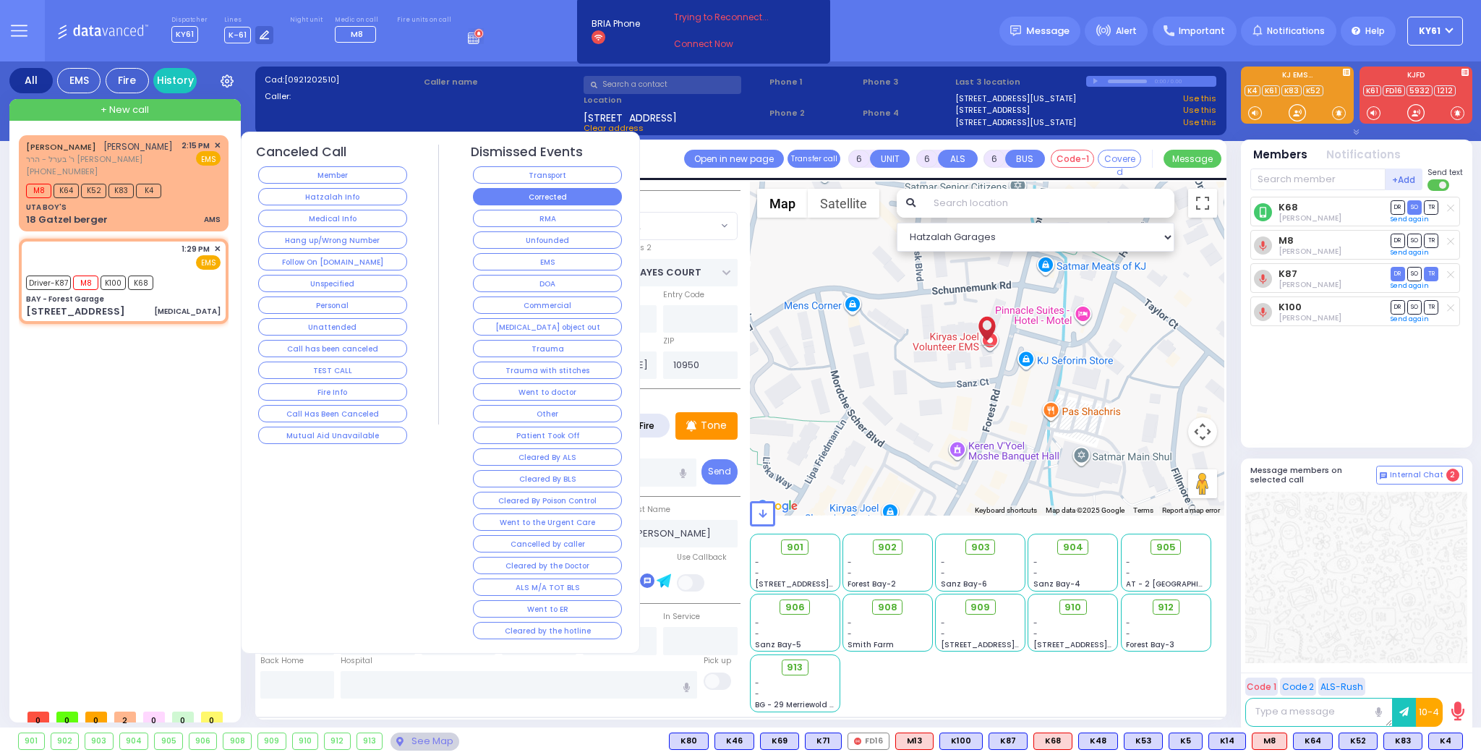
click at [518, 196] on button "Corrected" at bounding box center [547, 196] width 149 height 17
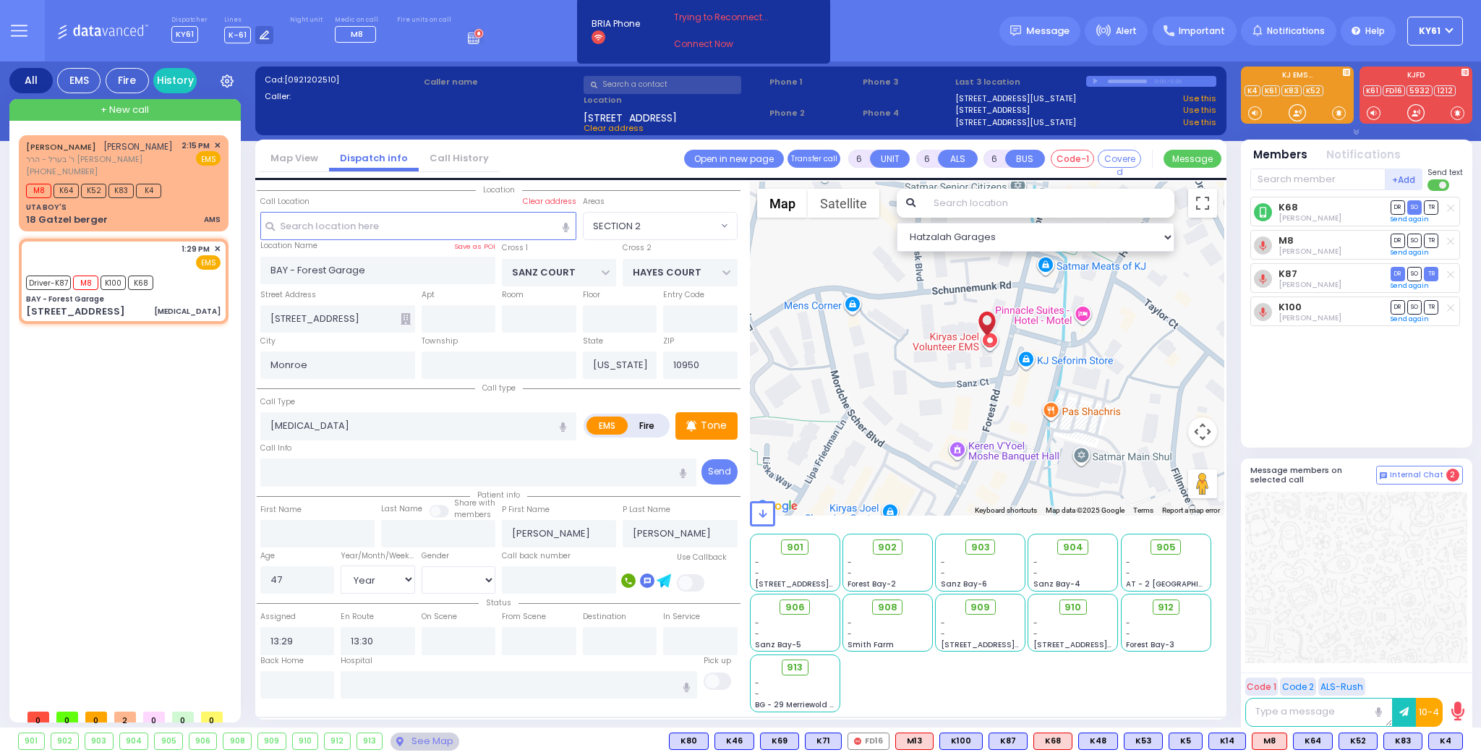
select select
radio input "true"
select select
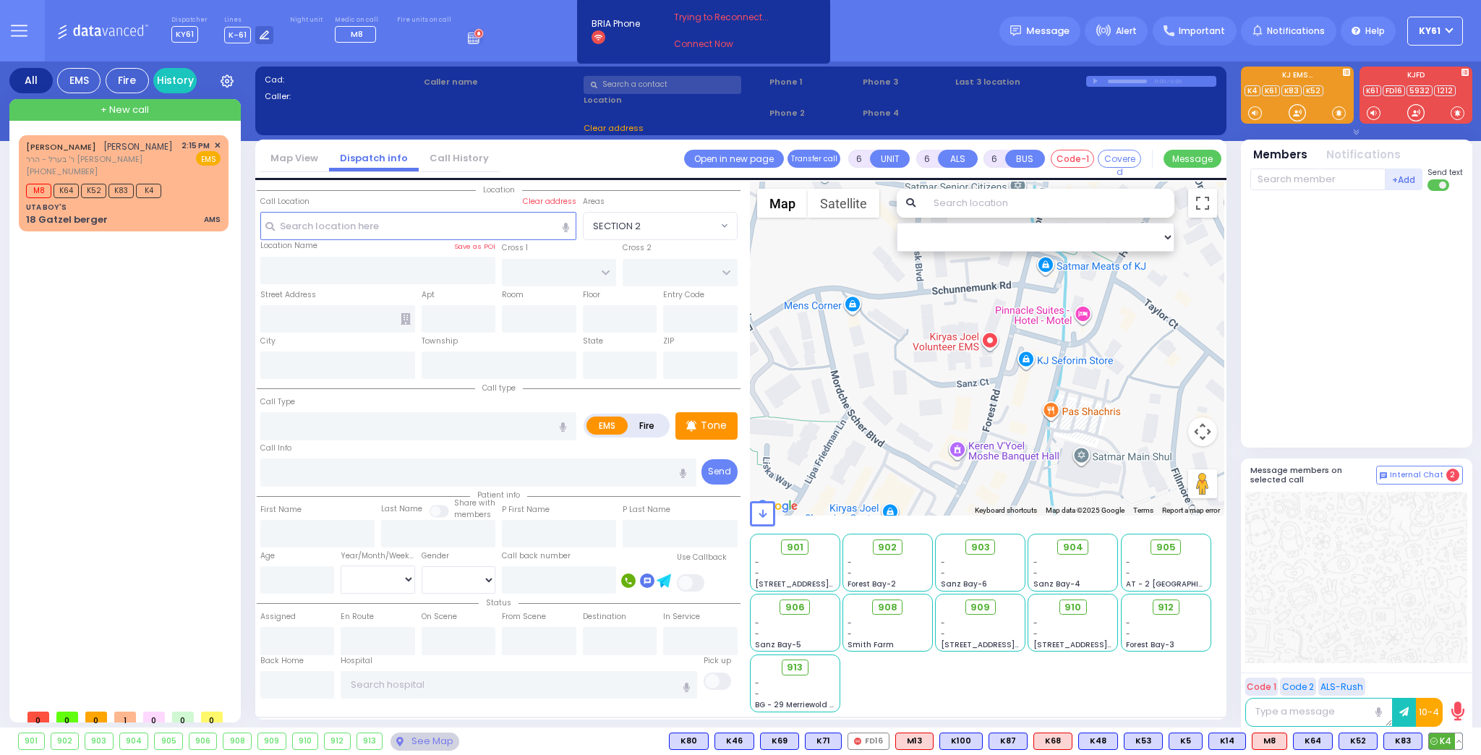
click at [1459, 741] on button at bounding box center [1458, 741] width 7 height 16
click at [1415, 743] on button at bounding box center [1413, 741] width 7 height 16
click at [1403, 676] on icon at bounding box center [1403, 677] width 15 height 15
select select
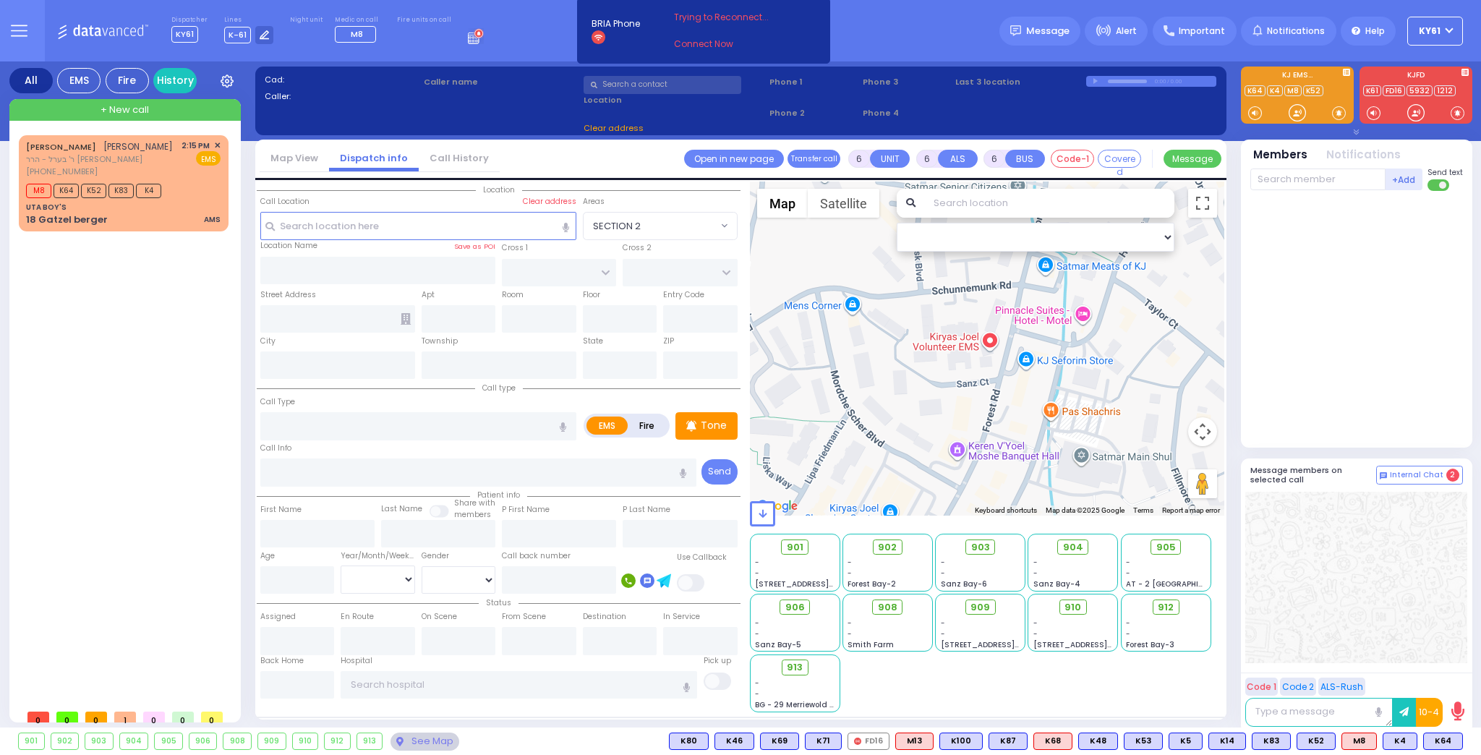
select select
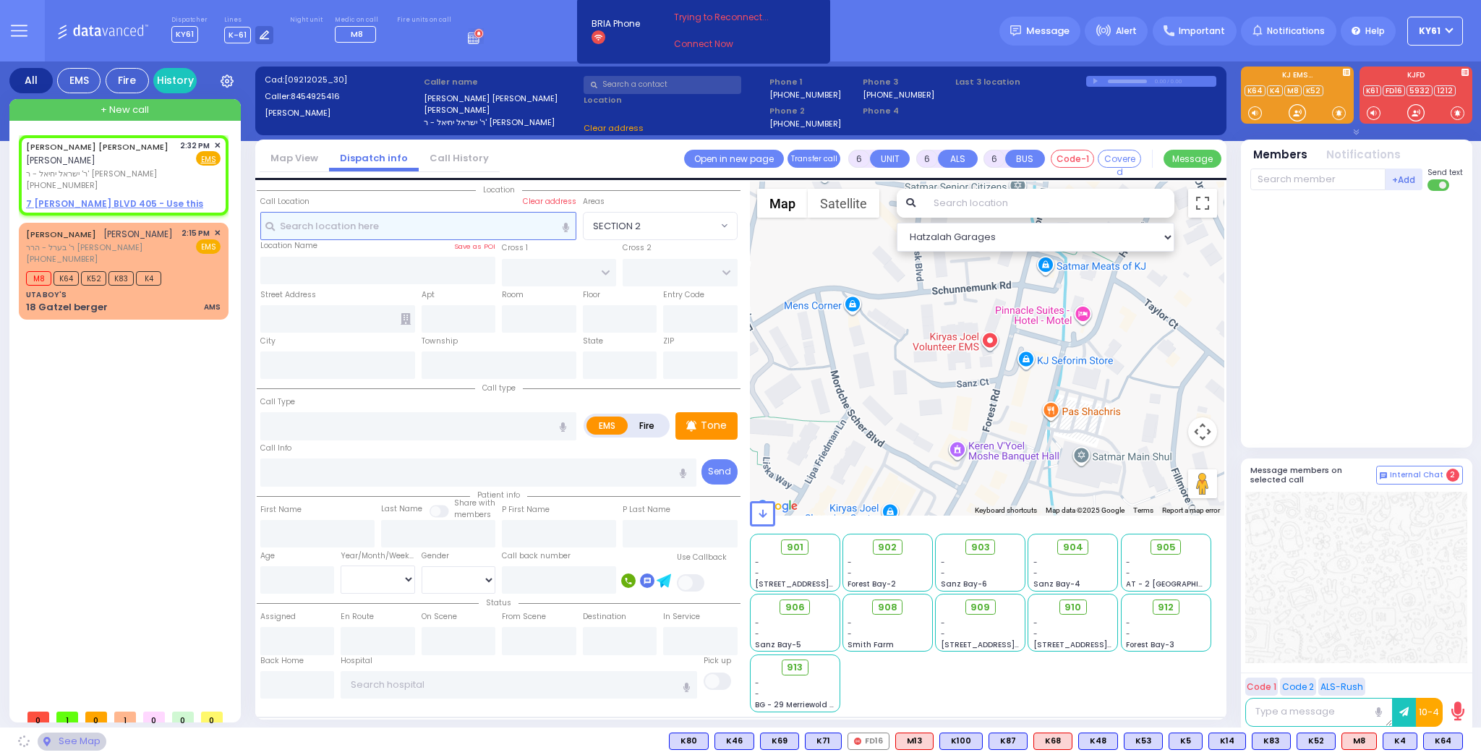
type input "2"
type input "1"
select select
radio input "true"
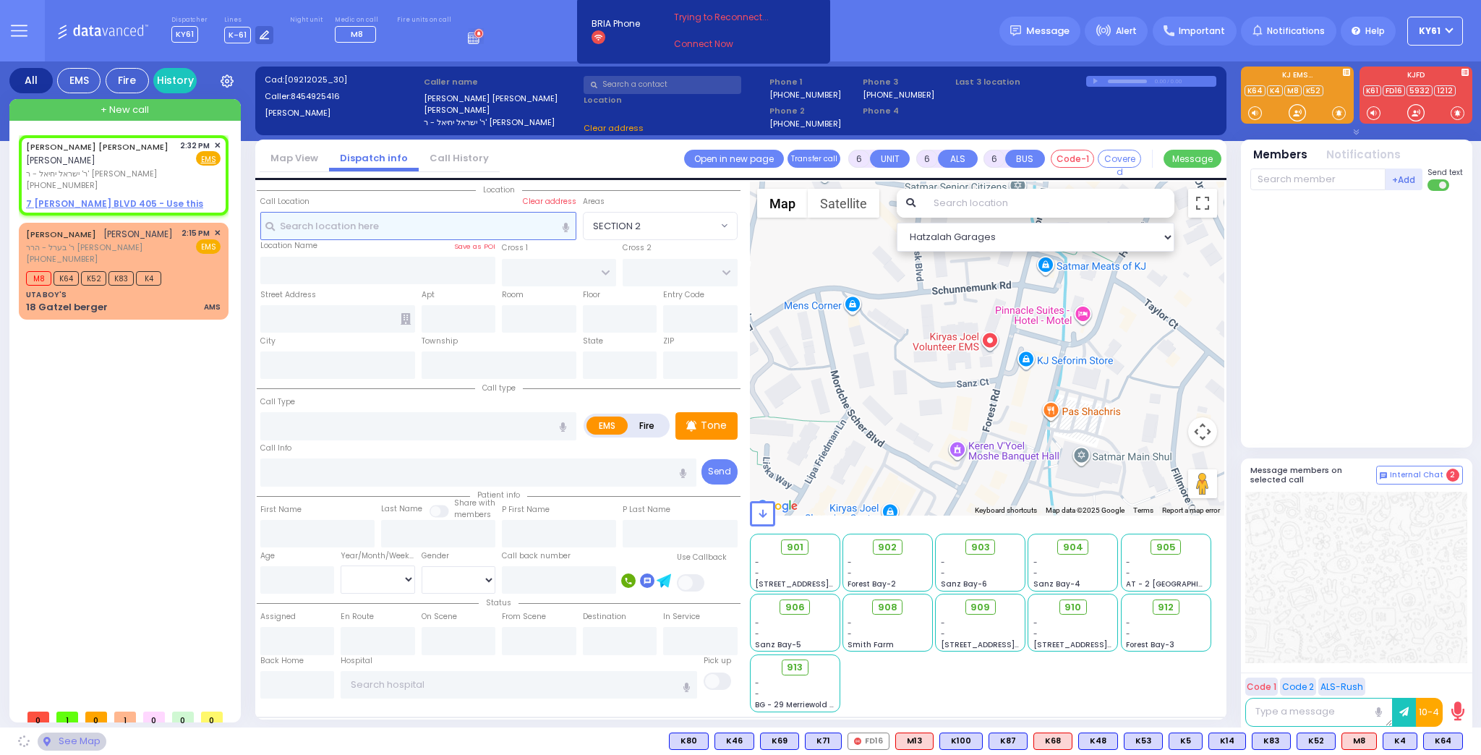
type input "[PERSON_NAME] [PERSON_NAME]"
type input "[PERSON_NAME]"
select select
type input "14:32"
select select "Hatzalah Garages"
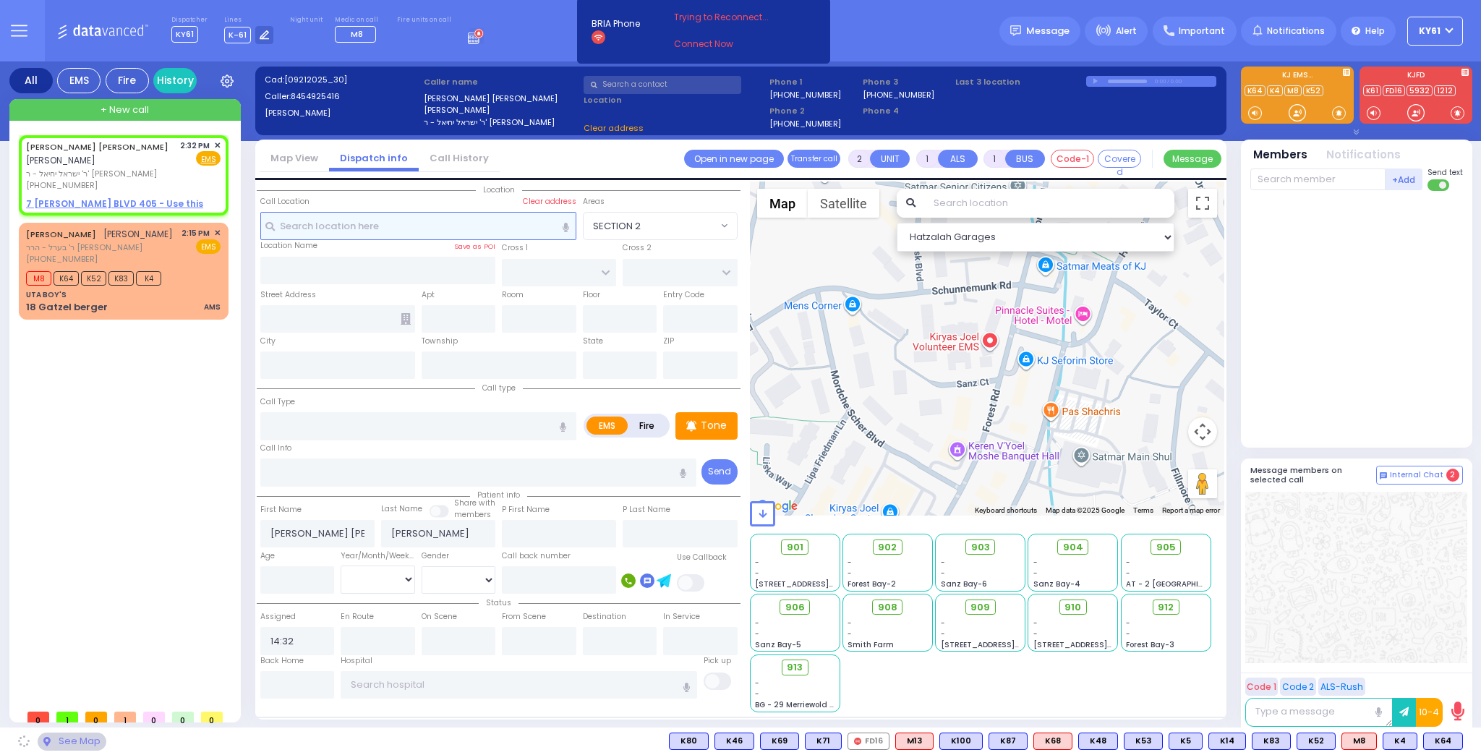
select select
radio input "true"
select select
select select "Hatzalah Garages"
select select
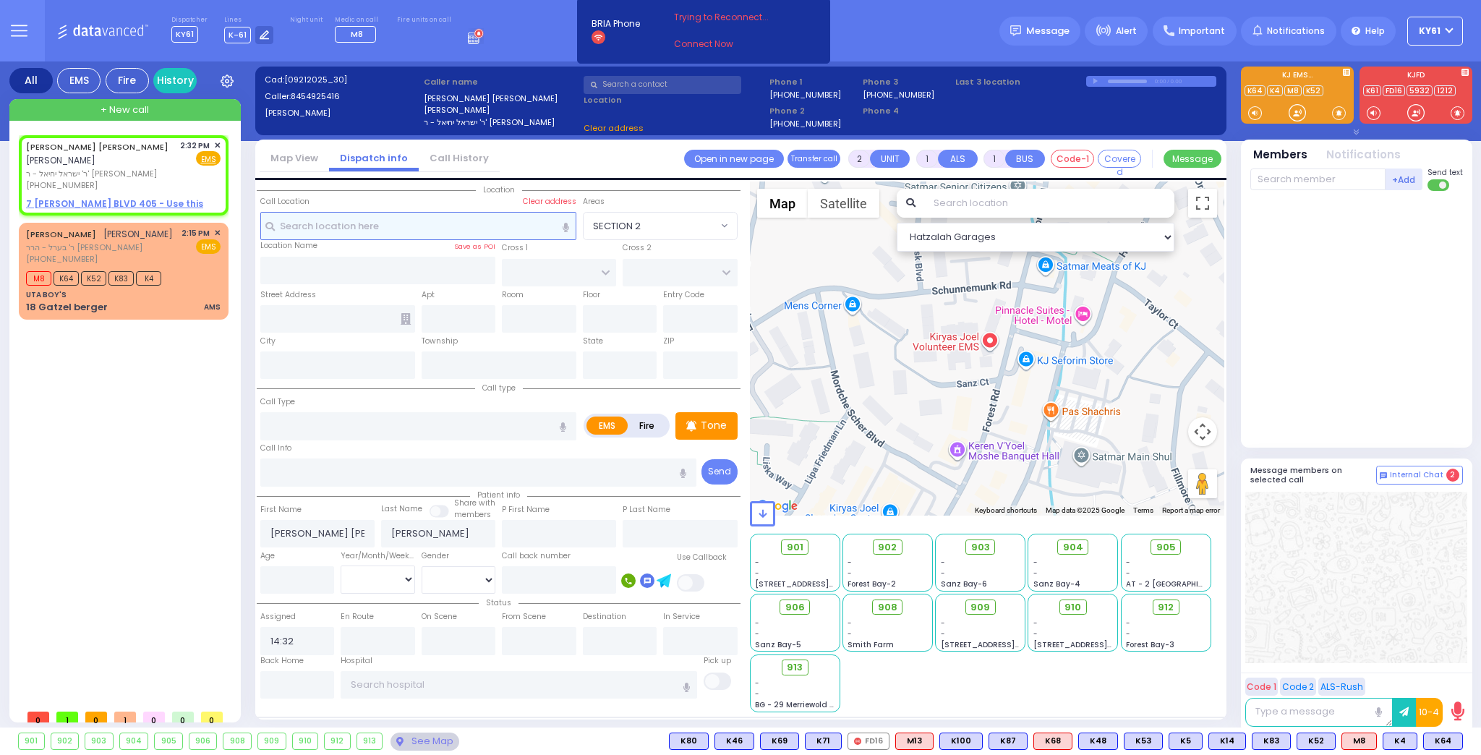
radio input "true"
select select
select select "Hatzalah Garages"
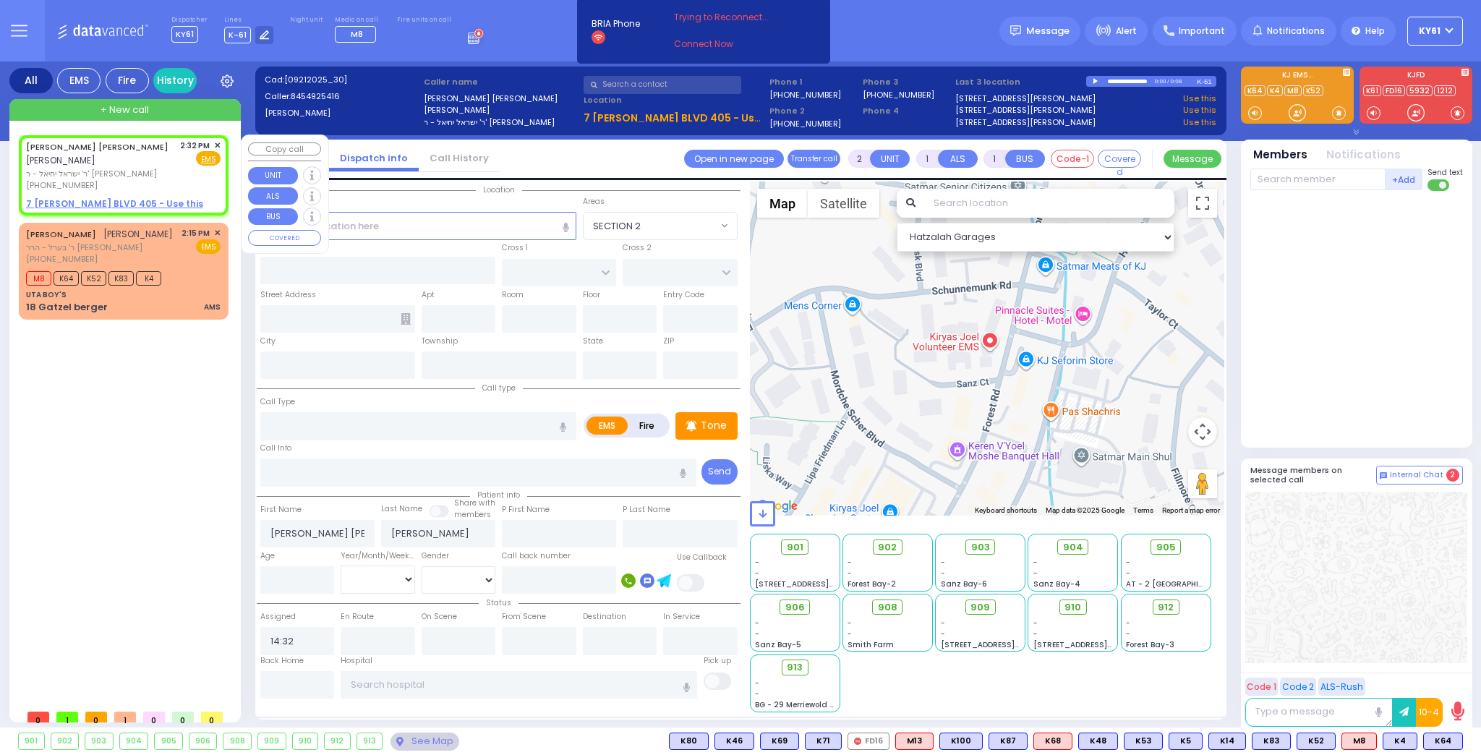
click at [216, 145] on span "✕" at bounding box center [217, 146] width 7 height 12
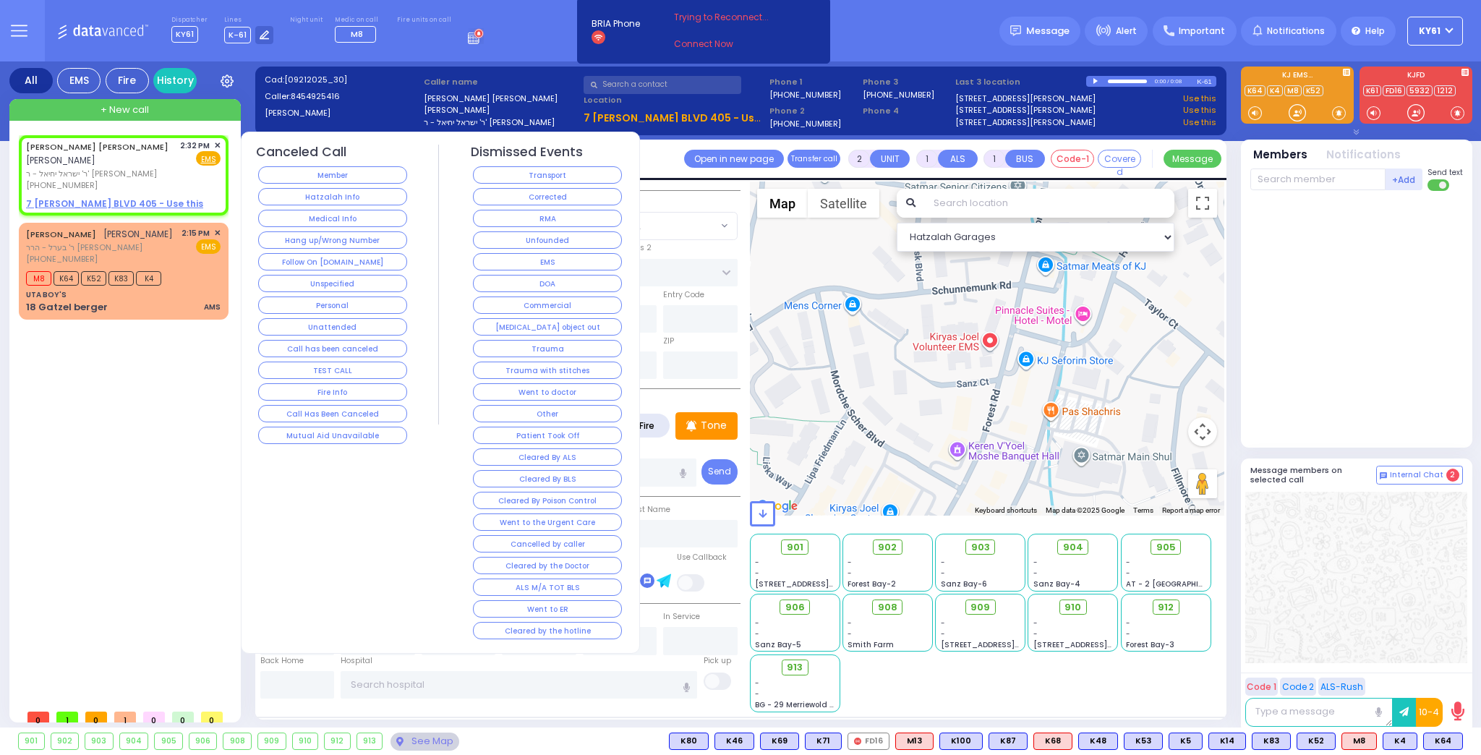
click at [308, 237] on button "Hang up/Wrong Number" at bounding box center [332, 239] width 149 height 17
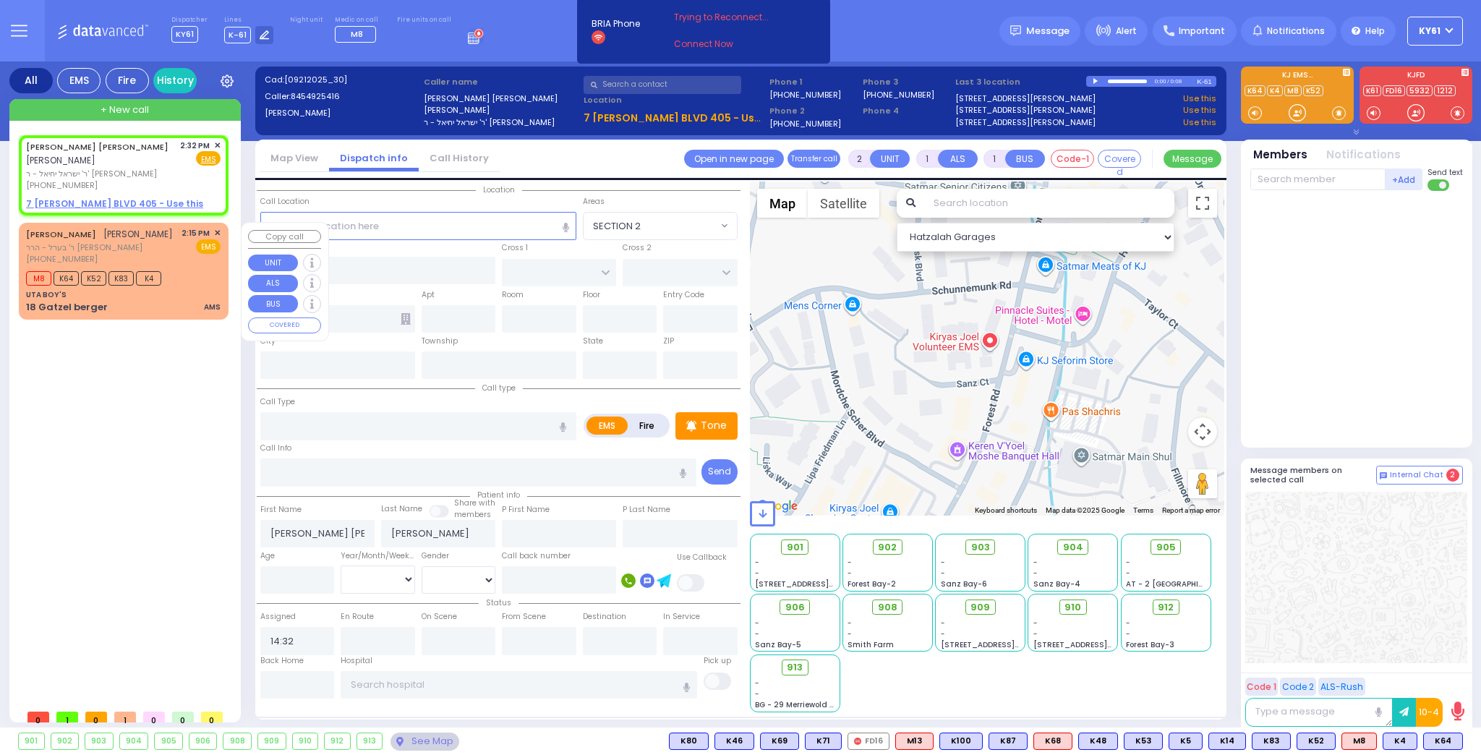
select select
radio input "true"
select select
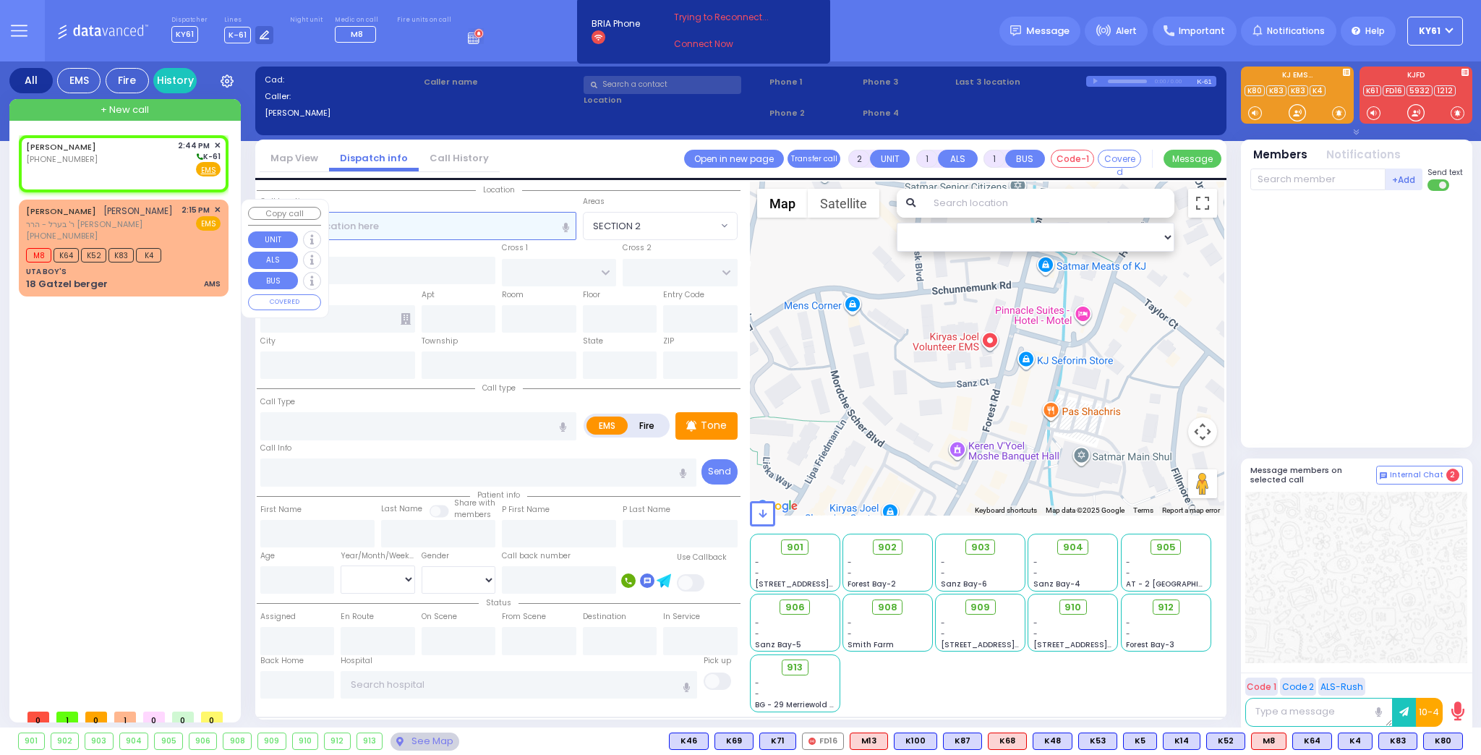
select select
radio input "true"
select select
type input "14:44"
select select "Hatzalah Garages"
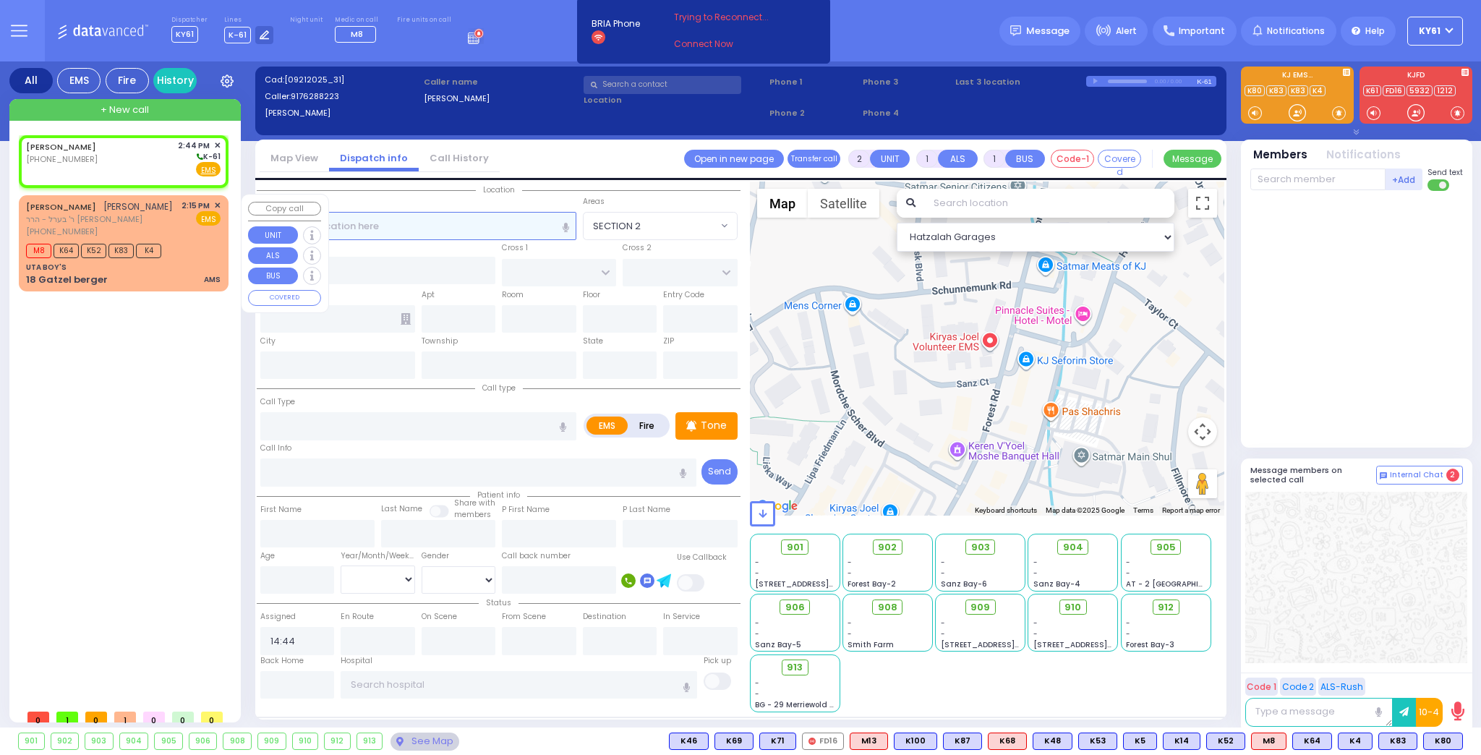
select select
radio input "true"
select select
select select "Hatzalah Garages"
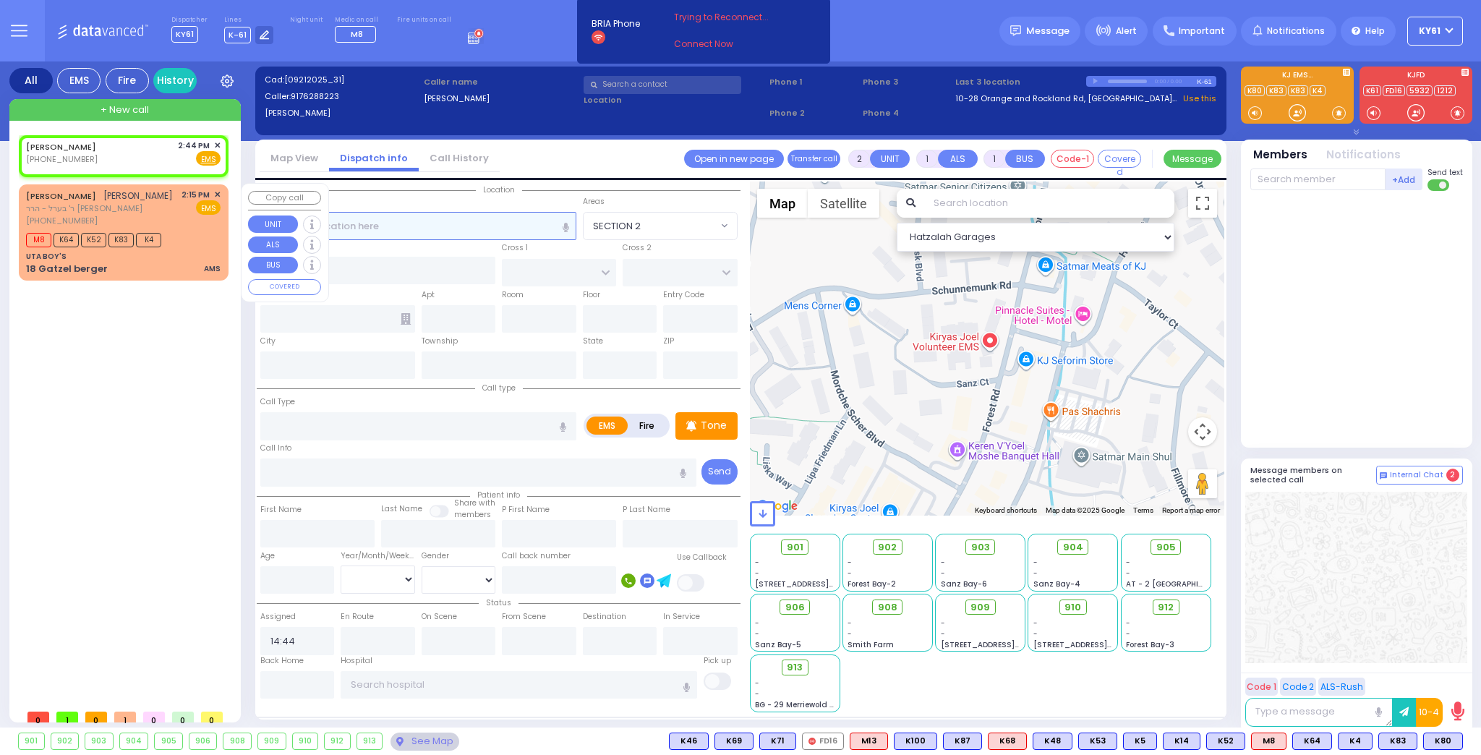
select select
radio input "true"
select select
select select "Hatzalah Garages"
click at [135, 158] on div "[PERSON_NAME] [PHONE_NUMBER] 2:44 PM ✕ Fire EMS" at bounding box center [123, 153] width 195 height 27
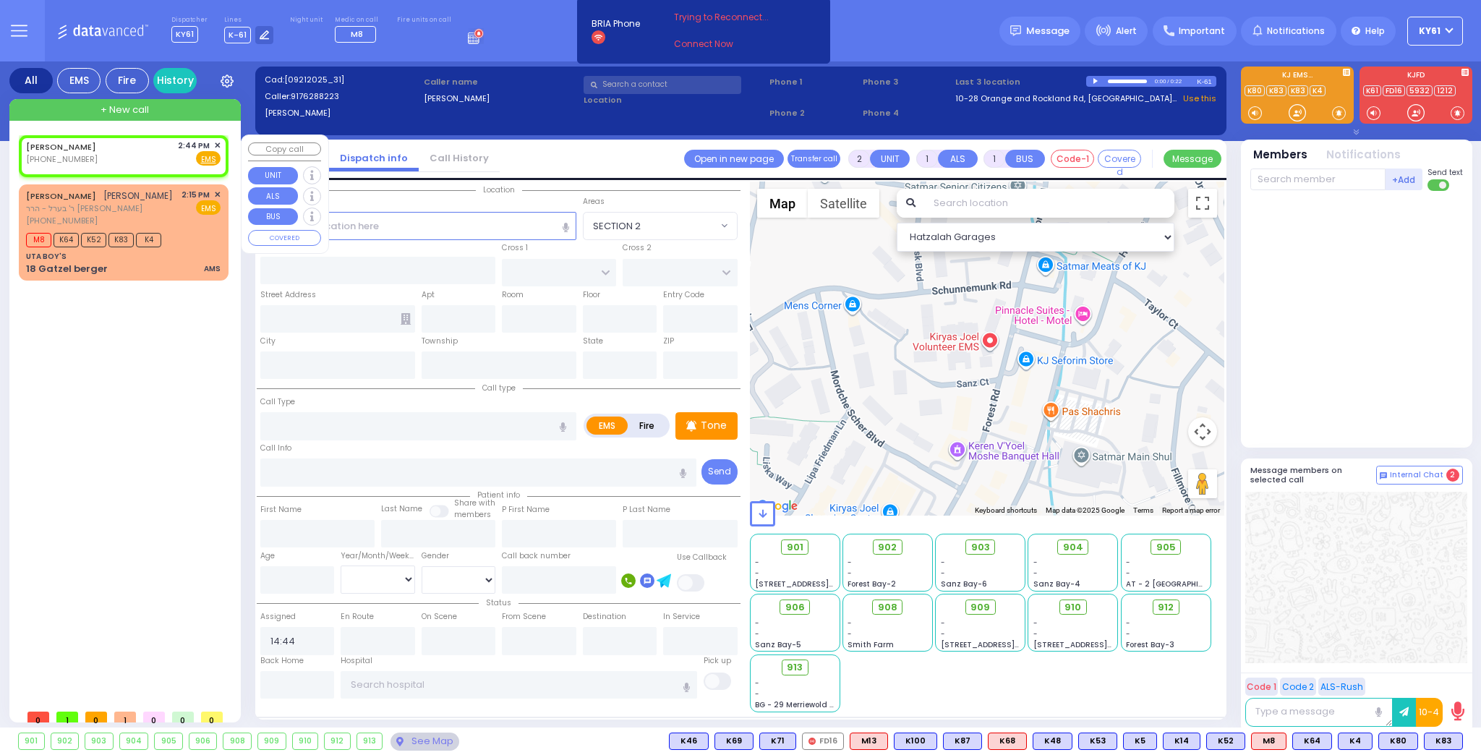
select select
radio input "true"
select select
select select "Hatzalah Garages"
drag, startPoint x: 371, startPoint y: 221, endPoint x: 372, endPoint y: 229, distance: 8.8
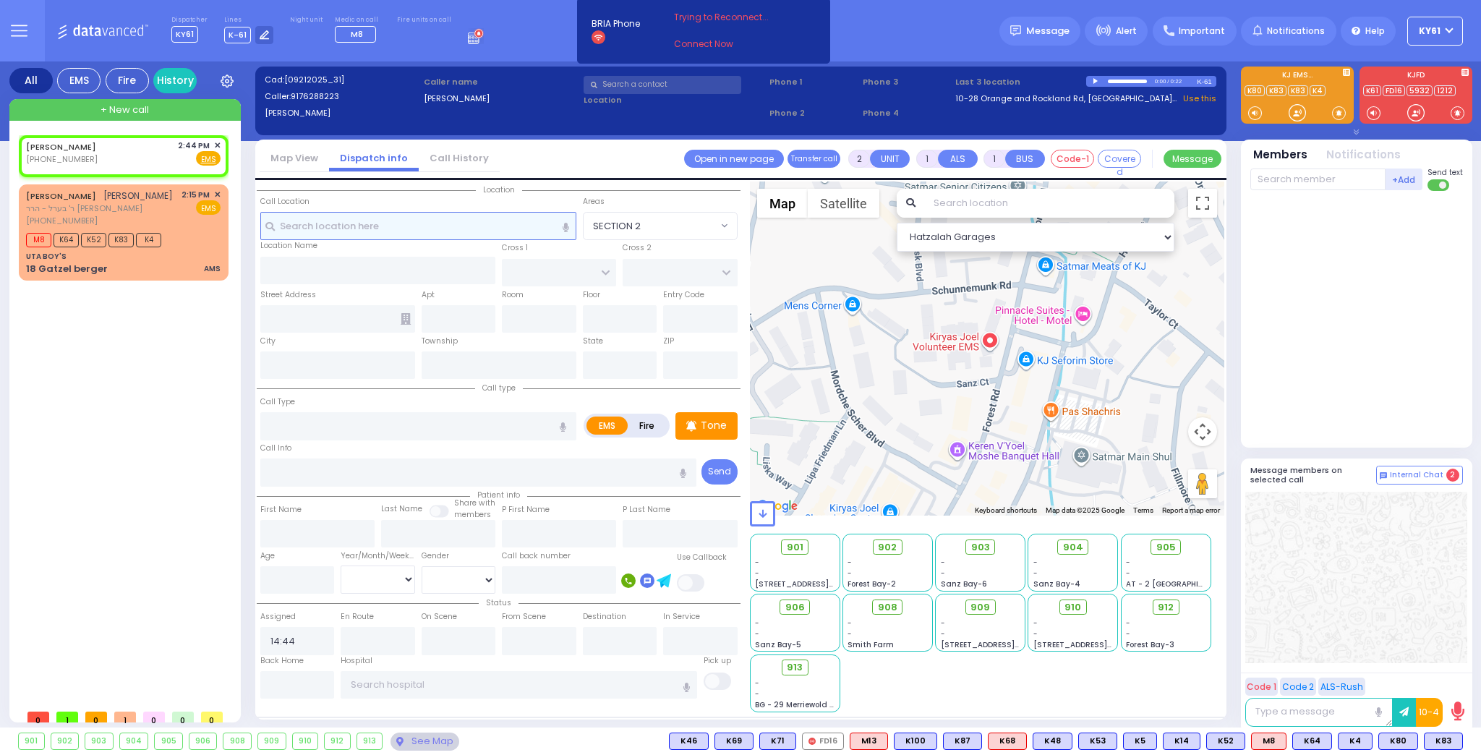
click at [372, 226] on input "text" at bounding box center [418, 225] width 316 height 27
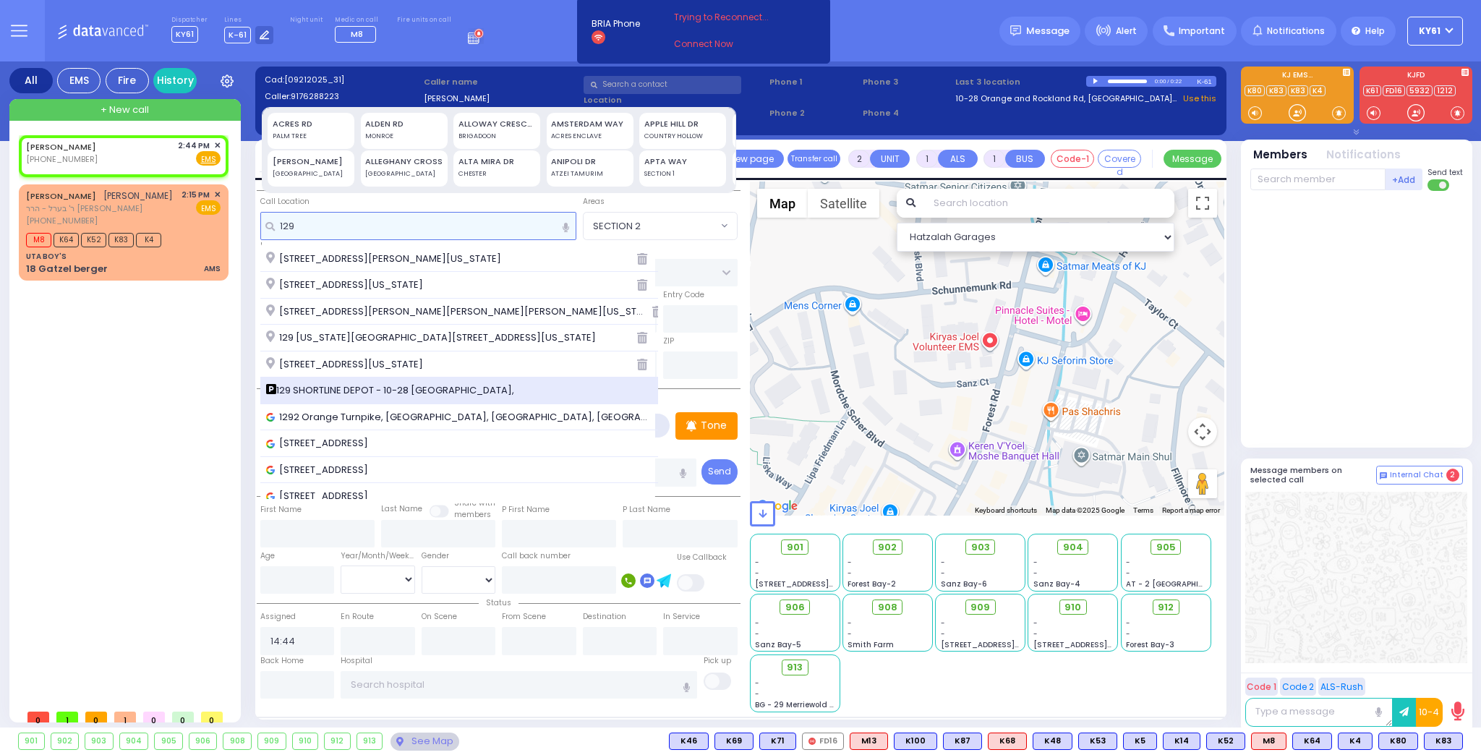
type input "129"
click at [388, 393] on span "129 SHORTLINE DEPOT - 10-28 [GEOGRAPHIC_DATA]," at bounding box center [392, 390] width 253 height 14
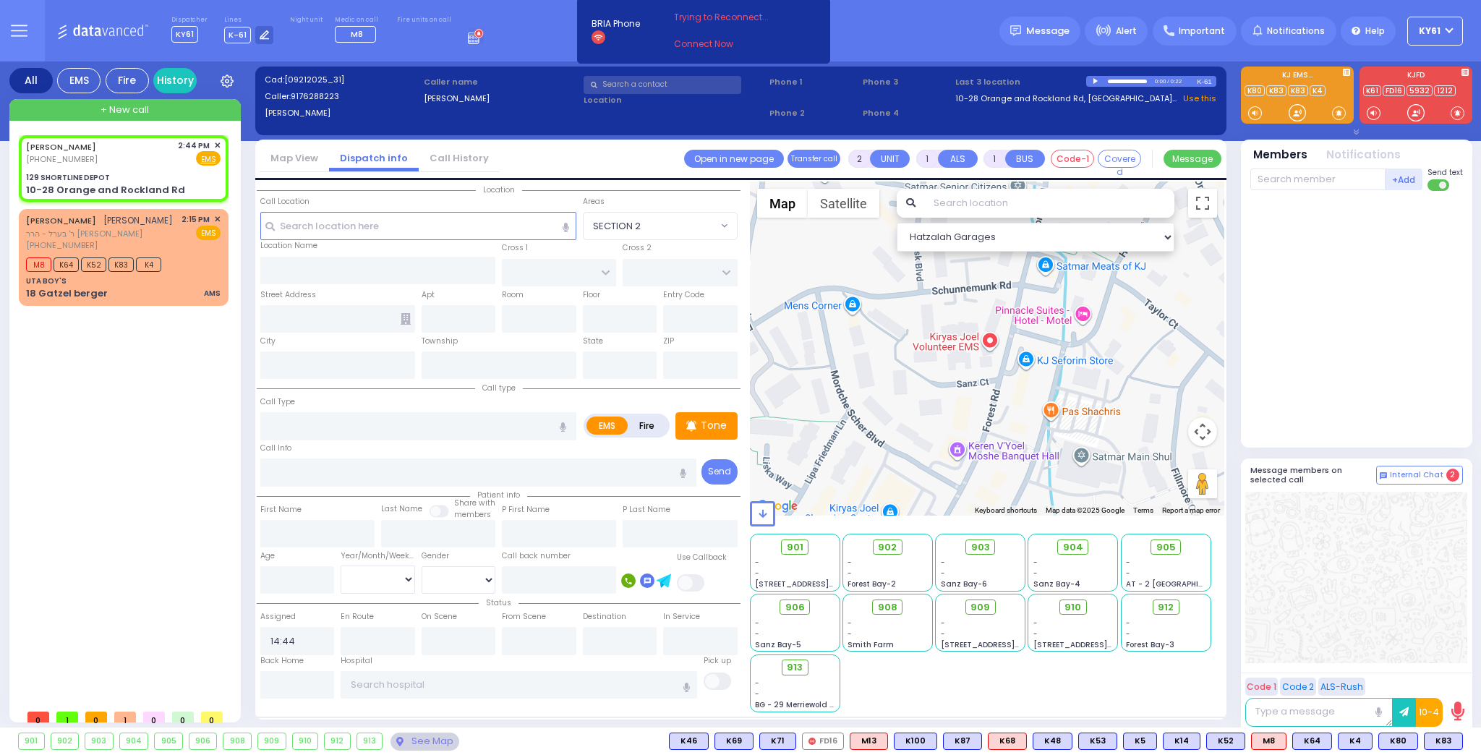
select select
radio input "true"
select select
select select "Hatzalah Garages"
type input "129 SHORTLINE DEPOT"
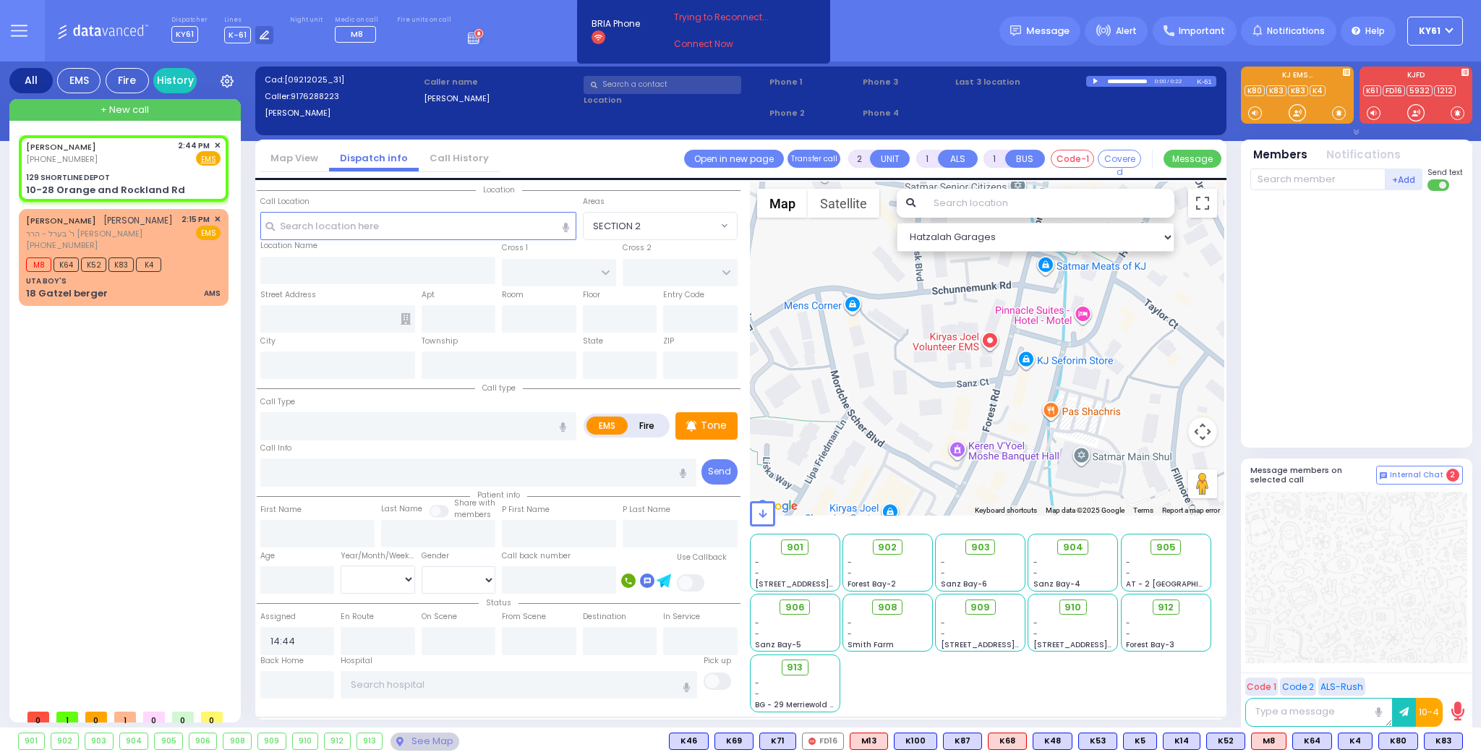
type input "10-28 Orange and Rockland Rd"
type input "Monroe"
type input "[US_STATE]"
type input "10950"
click at [287, 586] on input "number" at bounding box center [297, 579] width 74 height 27
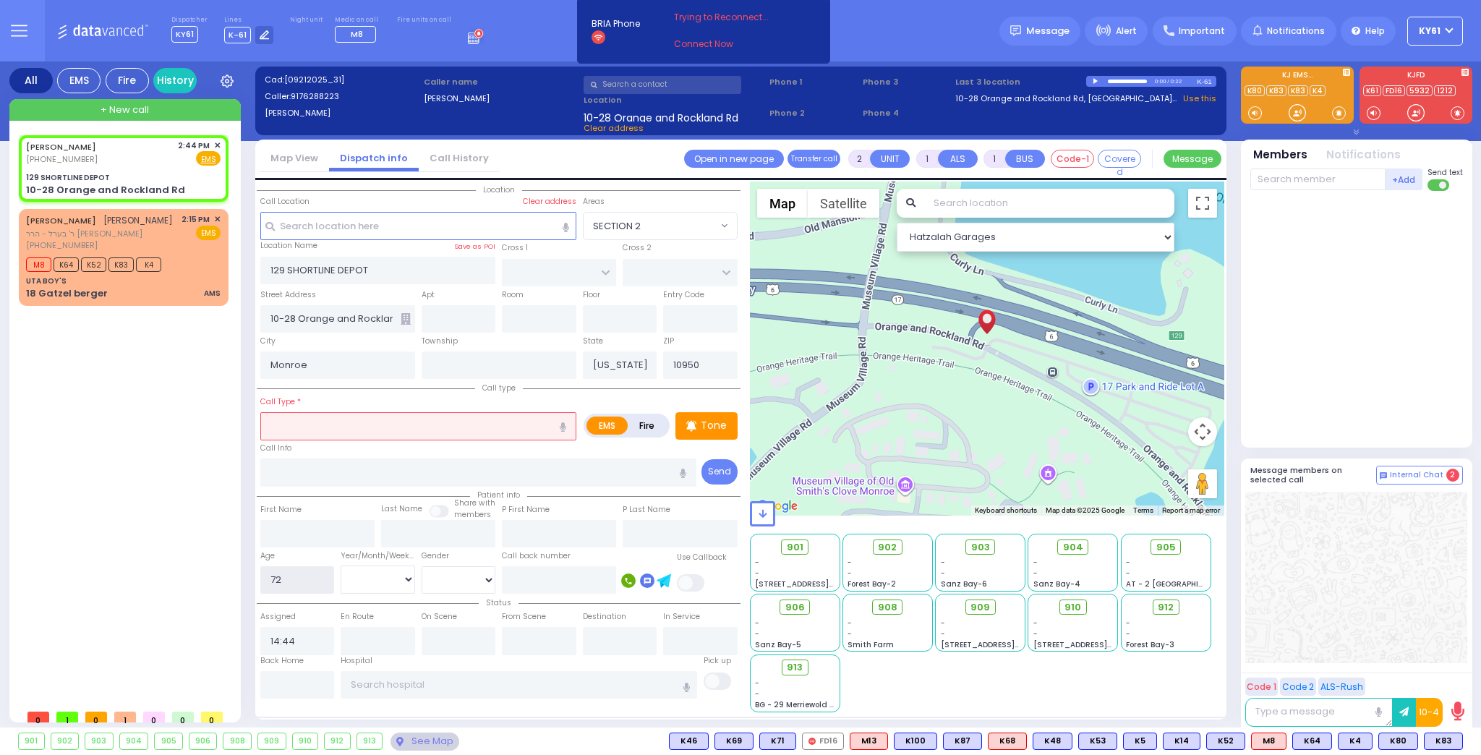
type input "72"
click at [393, 581] on select "Year Month Week Day" at bounding box center [378, 579] width 74 height 27
select select "Year"
click at [341, 566] on select "Year Month Week Day" at bounding box center [378, 579] width 74 height 27
select select
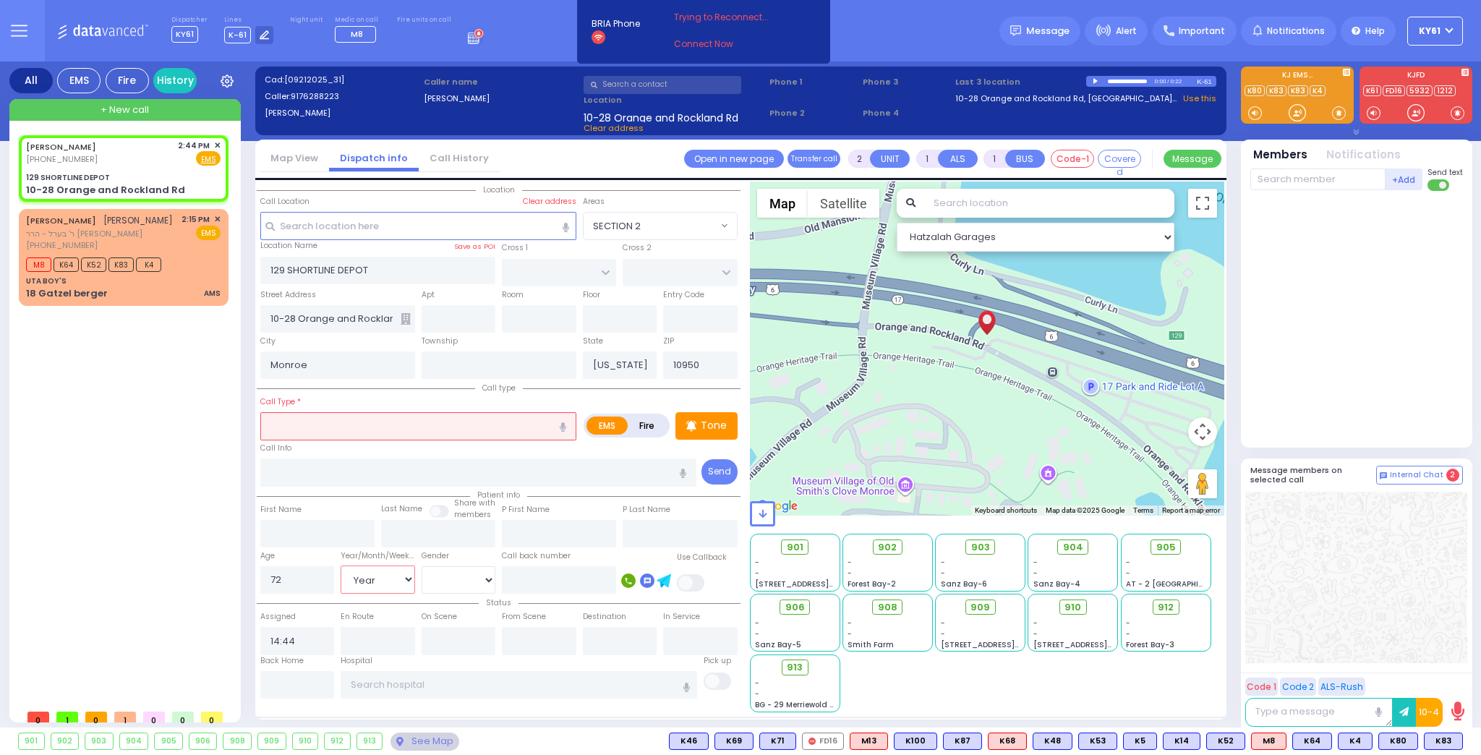
radio input "true"
select select "Year"
select select "Hatzalah Garages"
click at [399, 422] on input "text" at bounding box center [418, 425] width 316 height 27
select select
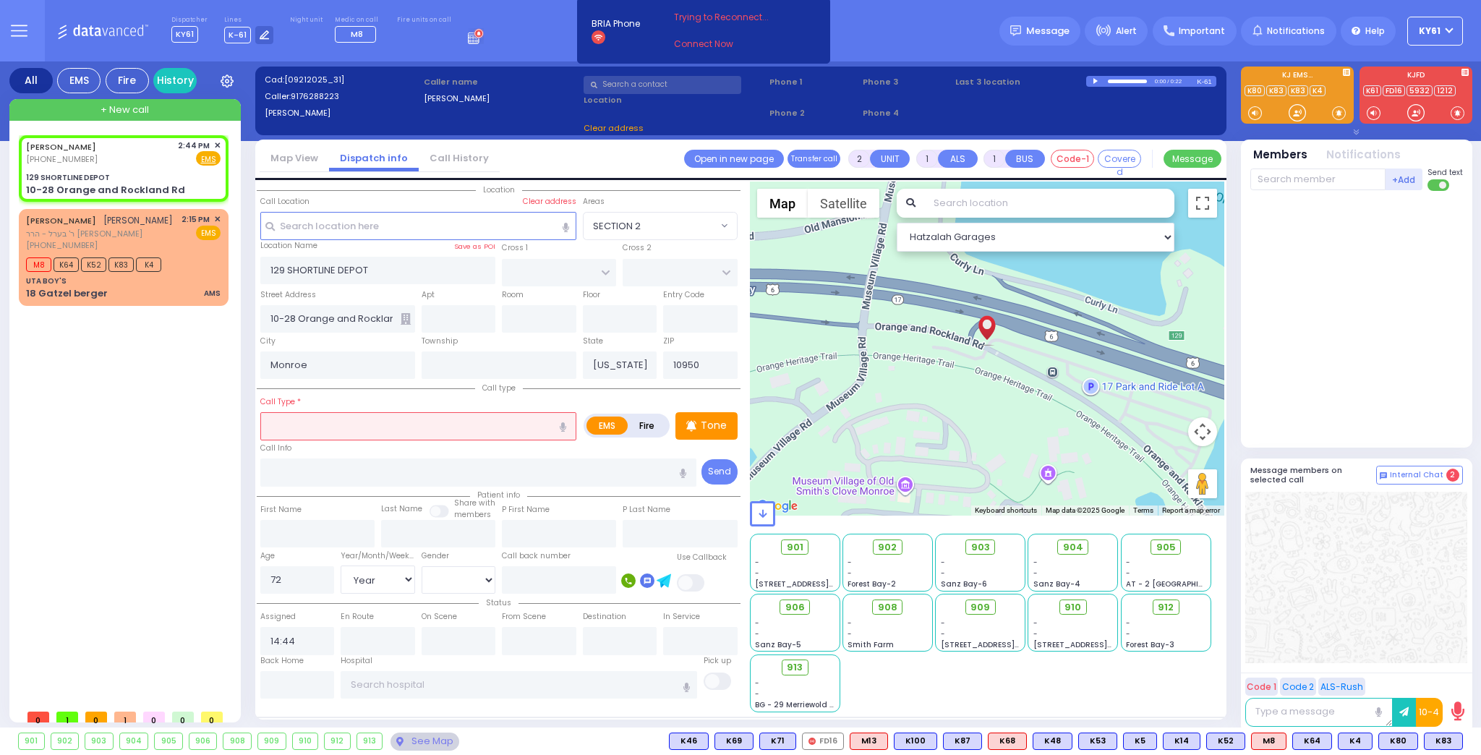
radio input "true"
select select "Year"
select select "Hatzalah Garages"
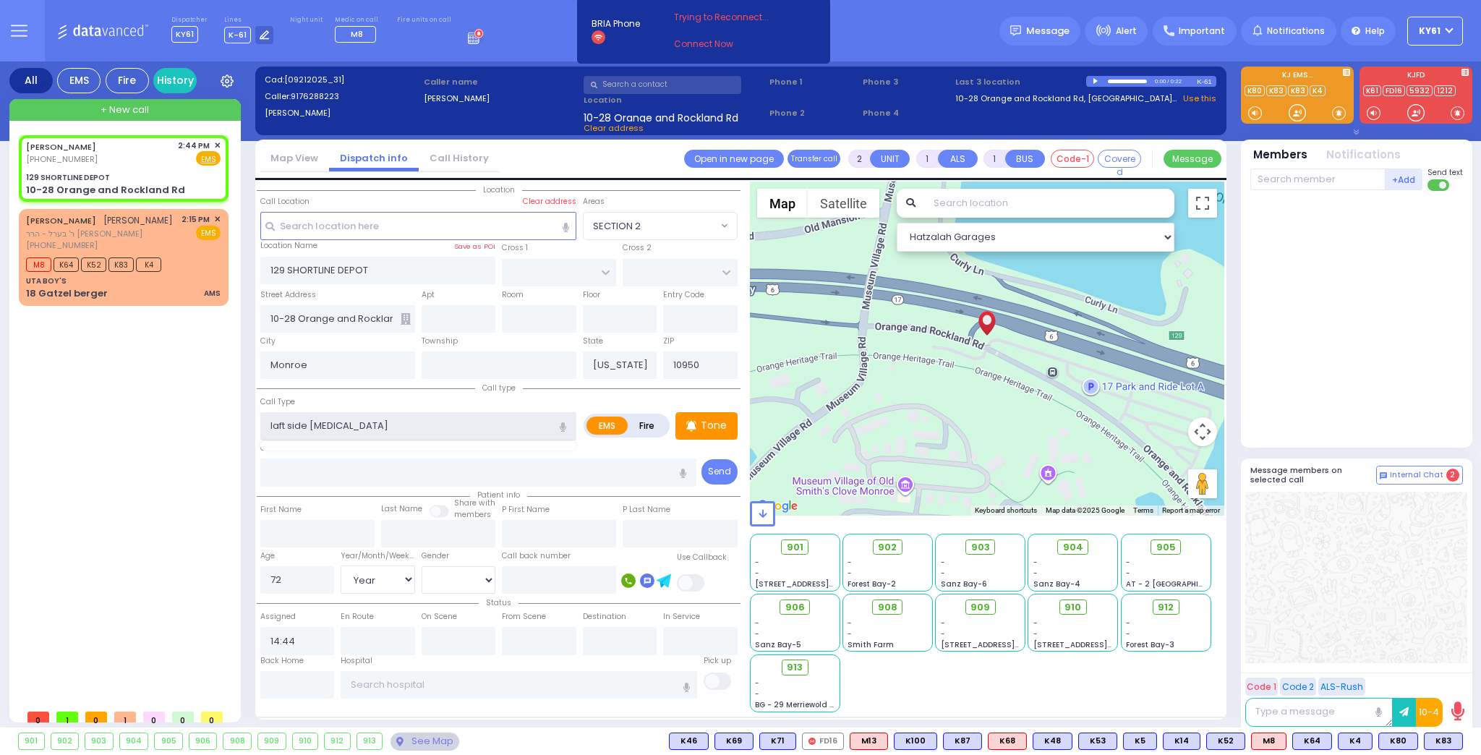
type input "laft side [MEDICAL_DATA]"
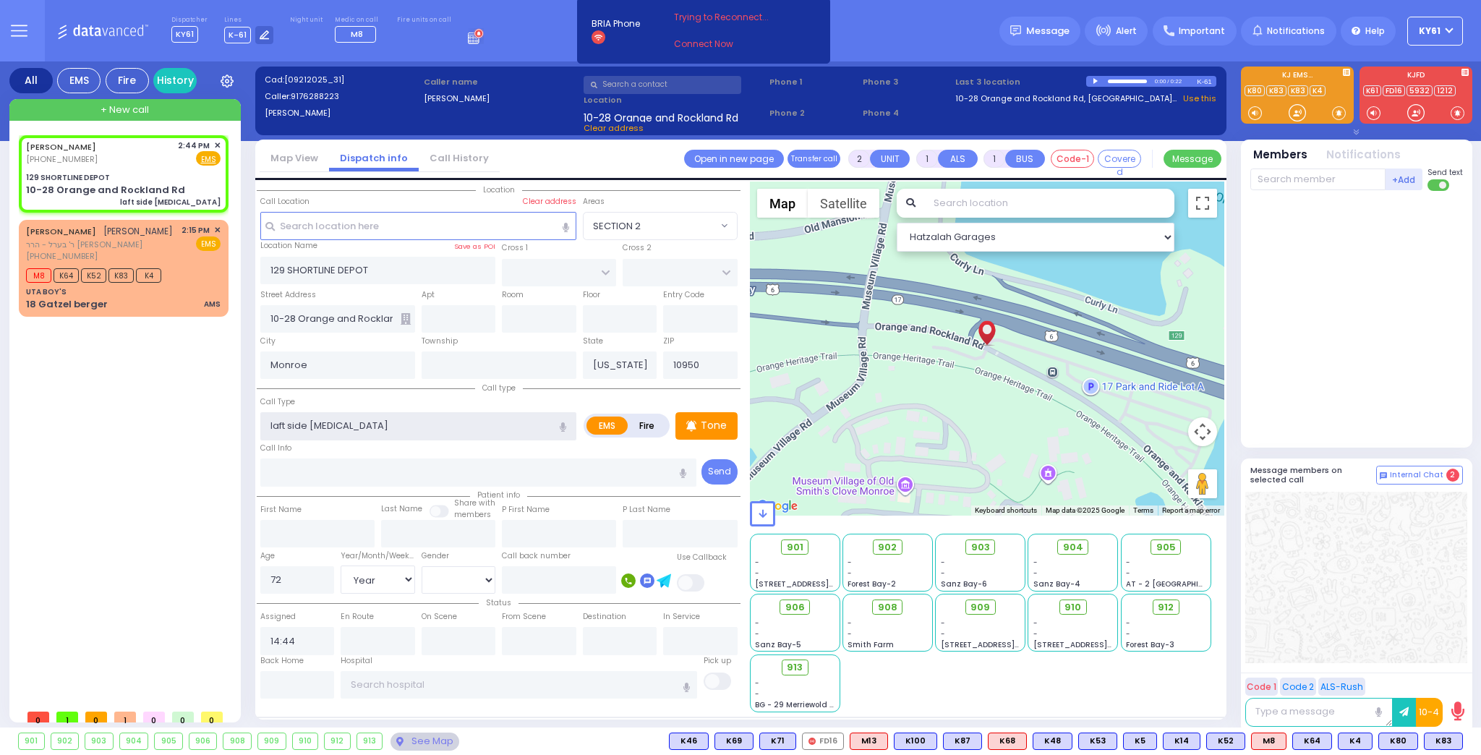
select select
radio input "true"
select select "Year"
select select "Hatzalah Garages"
type input "left side weakness"
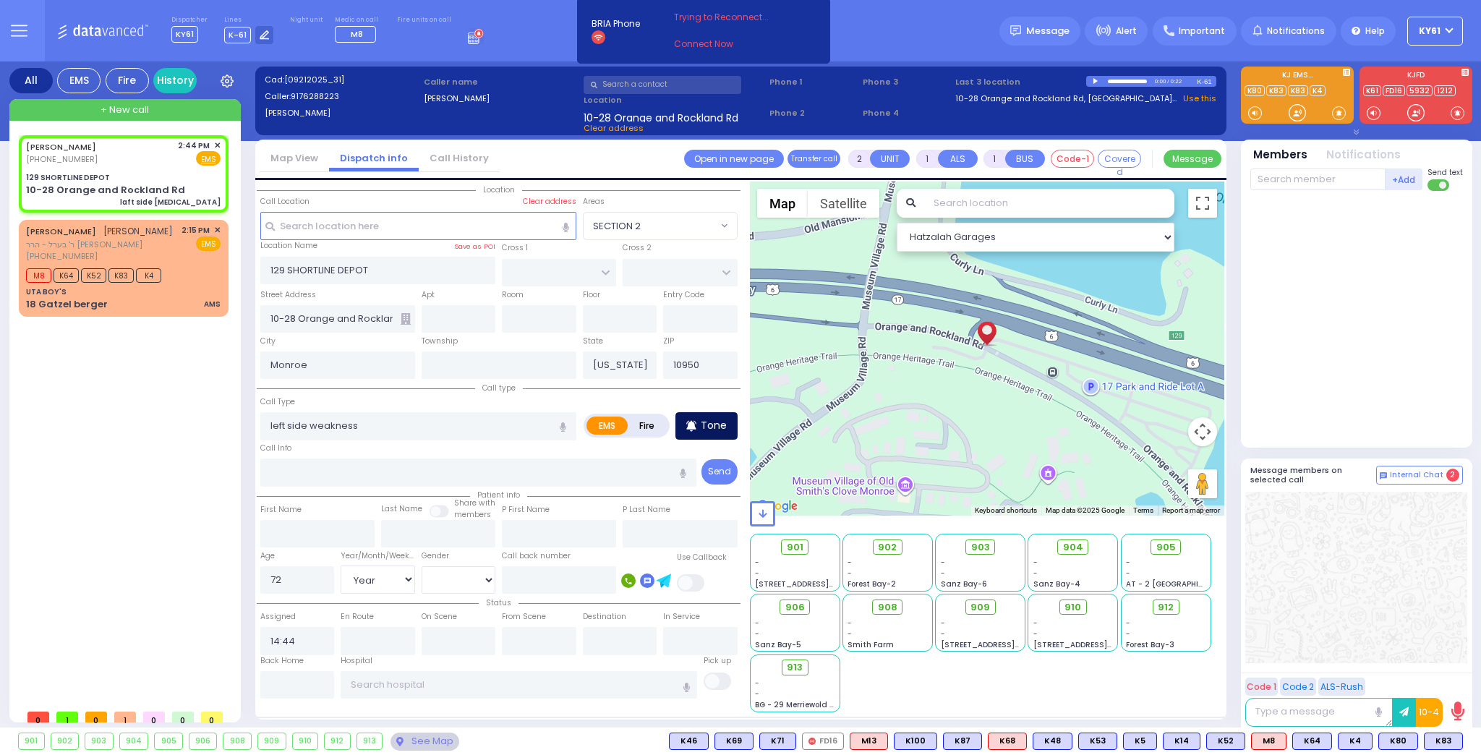
click at [715, 424] on p "Tone" at bounding box center [714, 425] width 26 height 15
select select
radio input "true"
select select "Year"
select select "Hatzalah Garages"
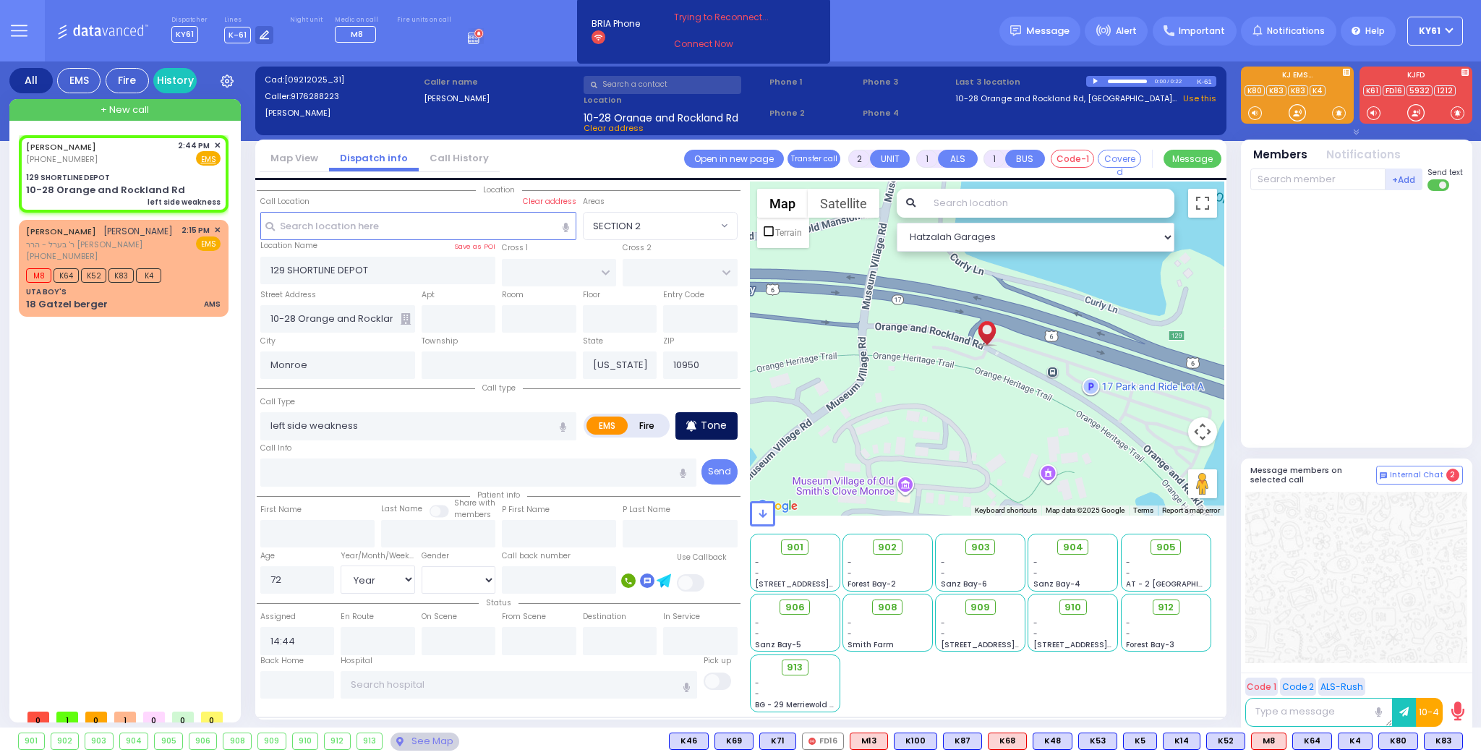
click at [719, 424] on p "Tone" at bounding box center [714, 425] width 26 height 15
click at [716, 427] on p "Tone" at bounding box center [714, 425] width 26 height 15
click at [707, 428] on p "Tone" at bounding box center [714, 425] width 26 height 15
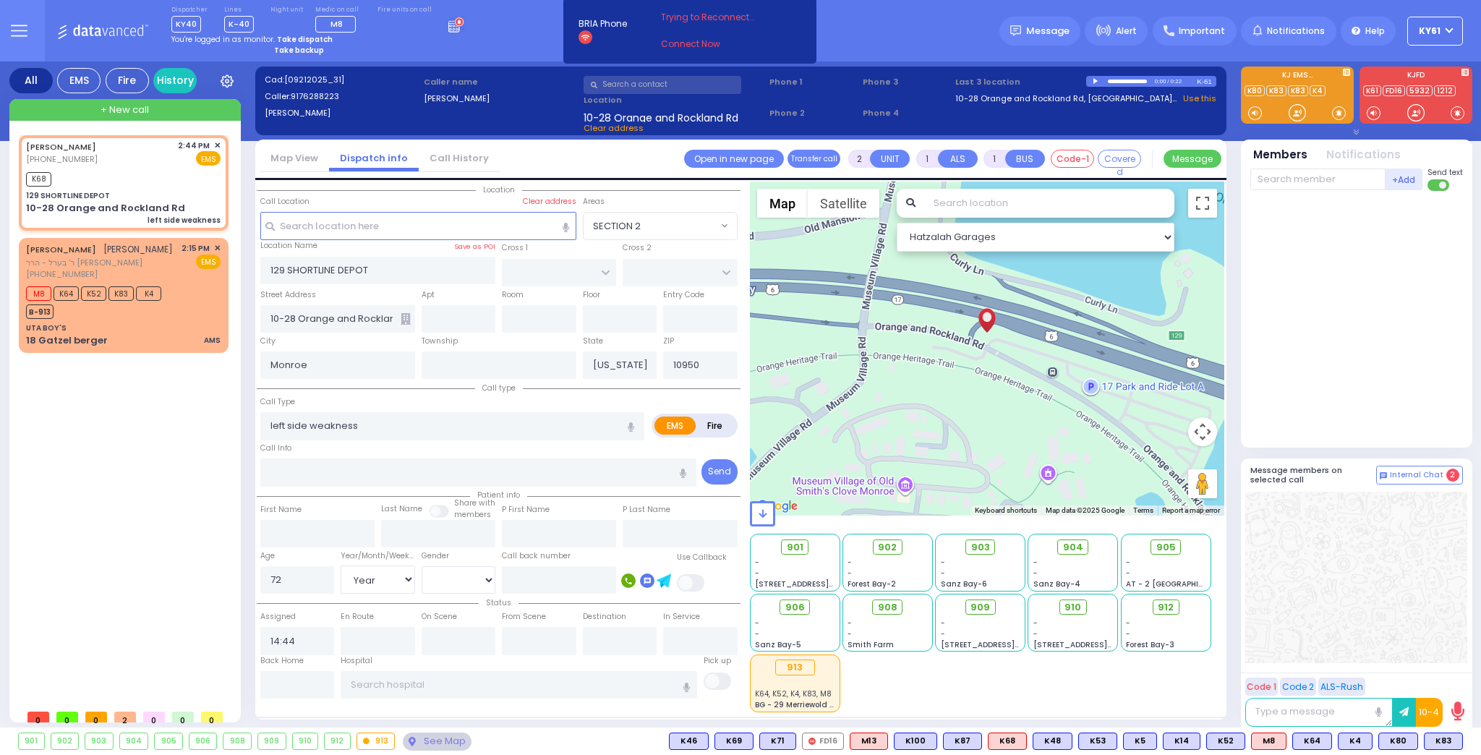
select select
radio input "true"
select select "Year"
type input "15:02"
select select "Hatzalah Garages"
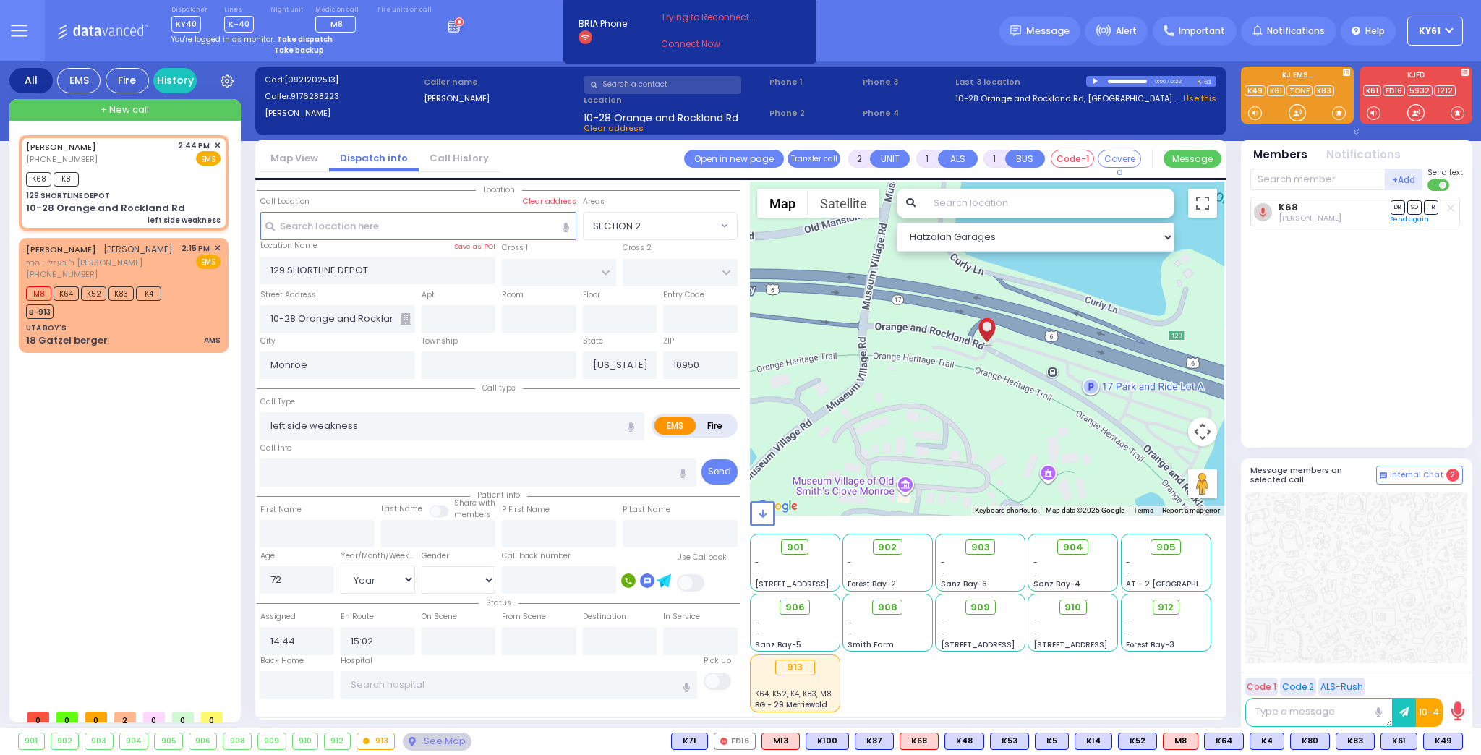
select select
radio input "true"
select select "Year"
select select "Hatzalah Garages"
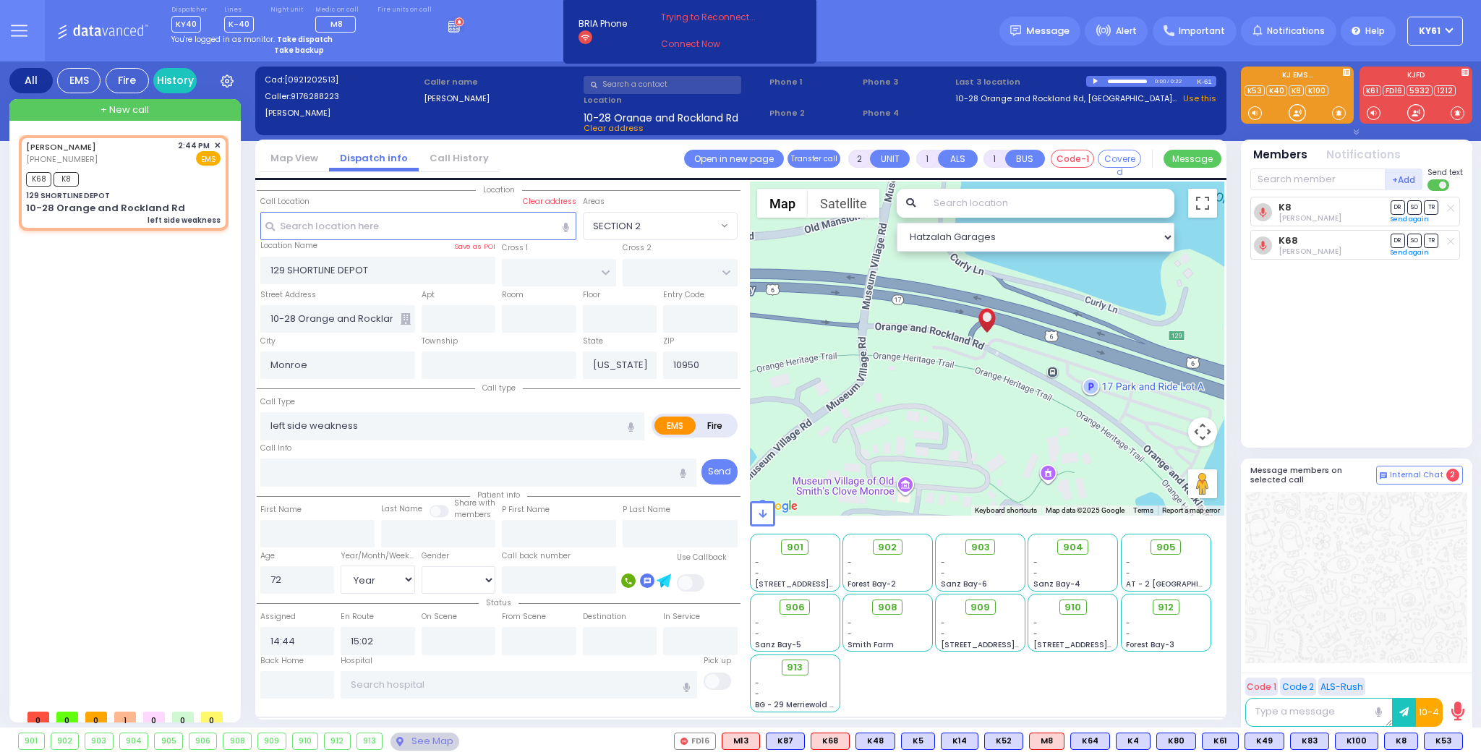
select select
select select "Year"
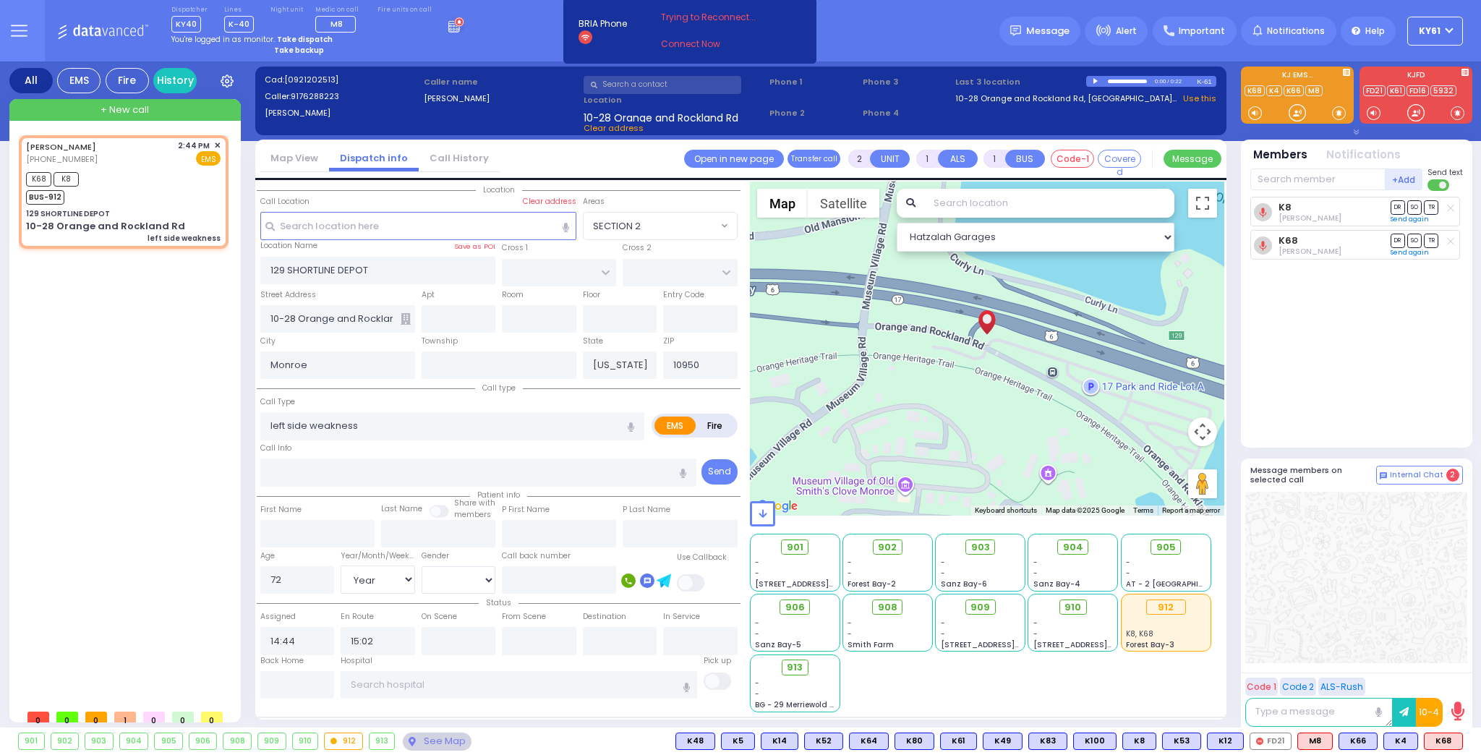
select select
radio input "true"
select select "Year"
select select "Hatzalah Garages"
select select
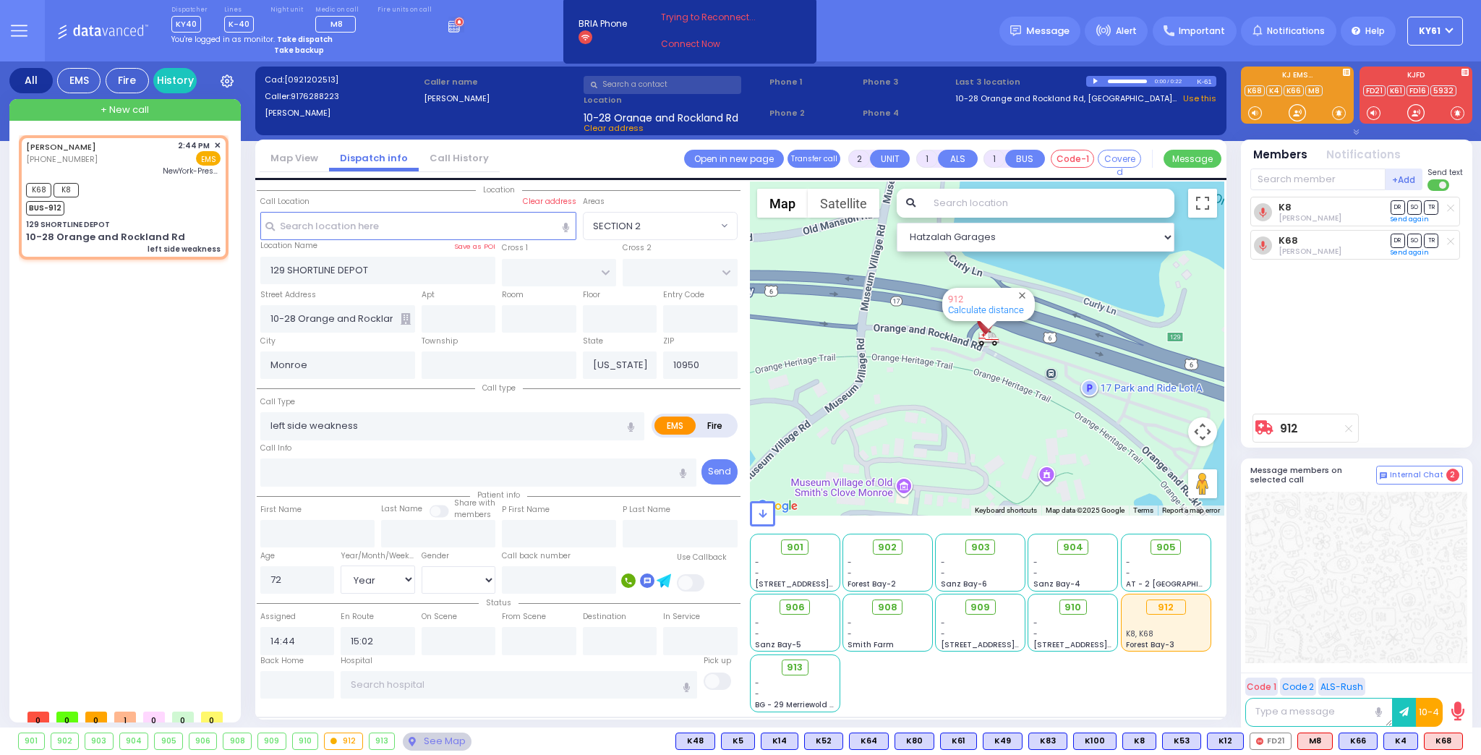
radio input "true"
select select "Year"
type input "NewYork-Presbyterian/Weill Cornell Medical Center"
select select "Hatzalah Garages"
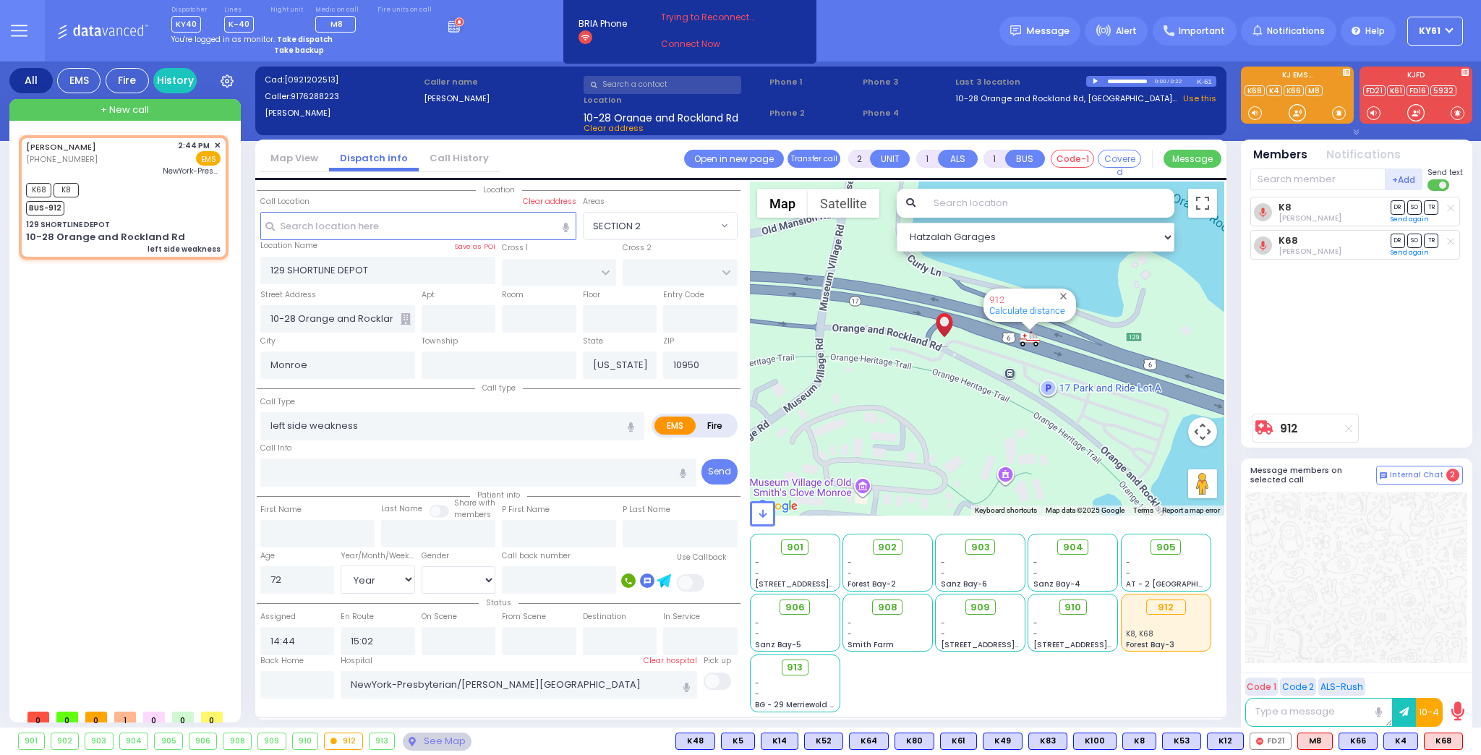
type input "6"
select select
radio input "true"
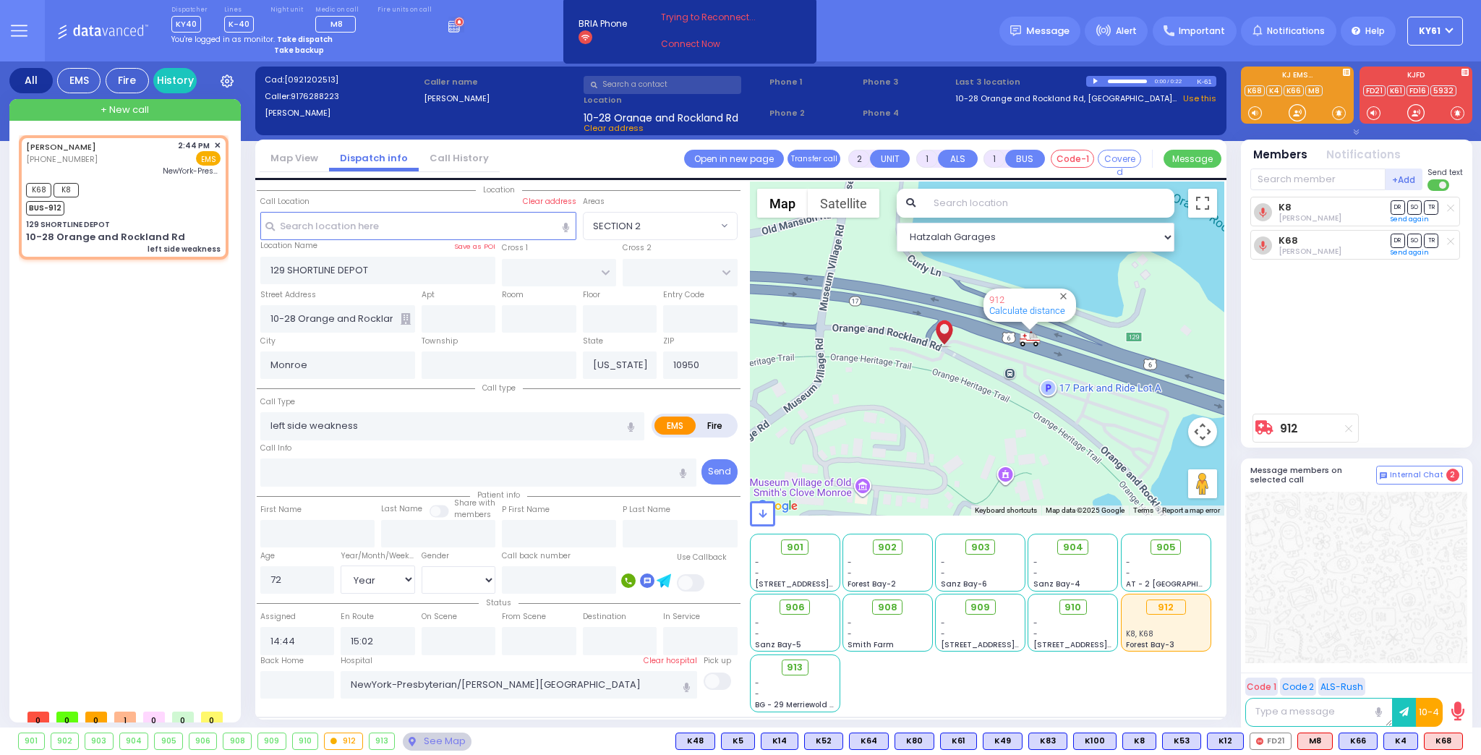
type input "Unknown"
select select "Year"
select select "Hatzalah Garages"
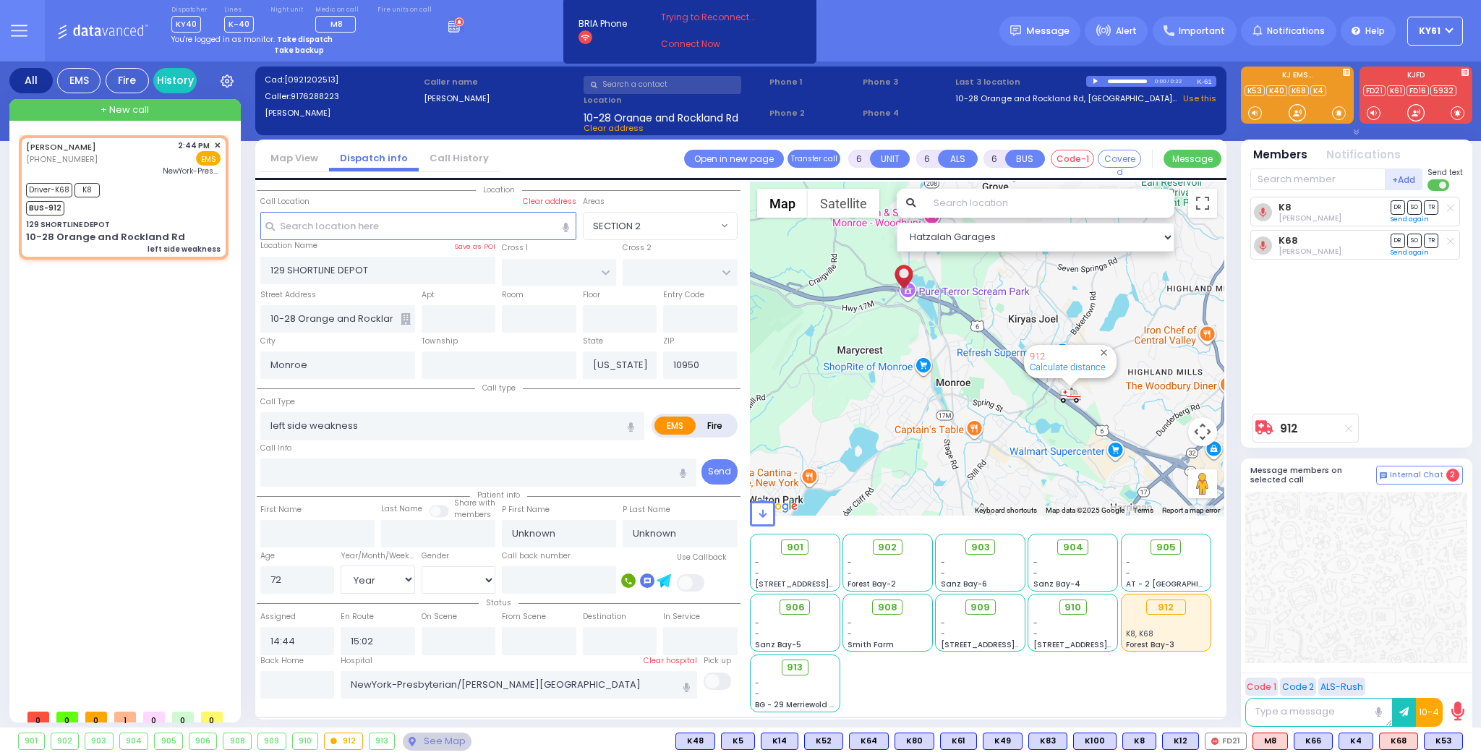
select select
radio input "true"
select select "Year"
type input "15:25"
type input "15:33"
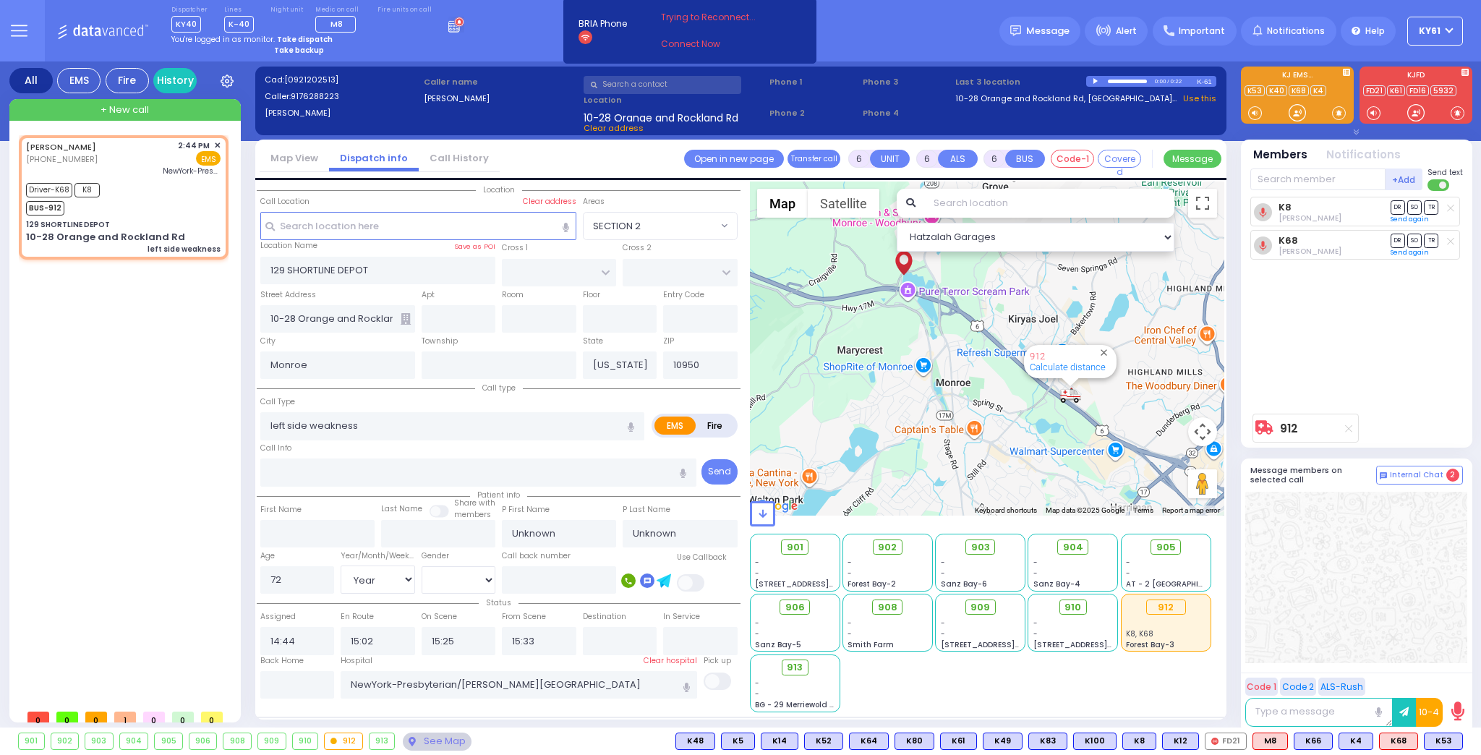
select select "Hatzalah Garages"
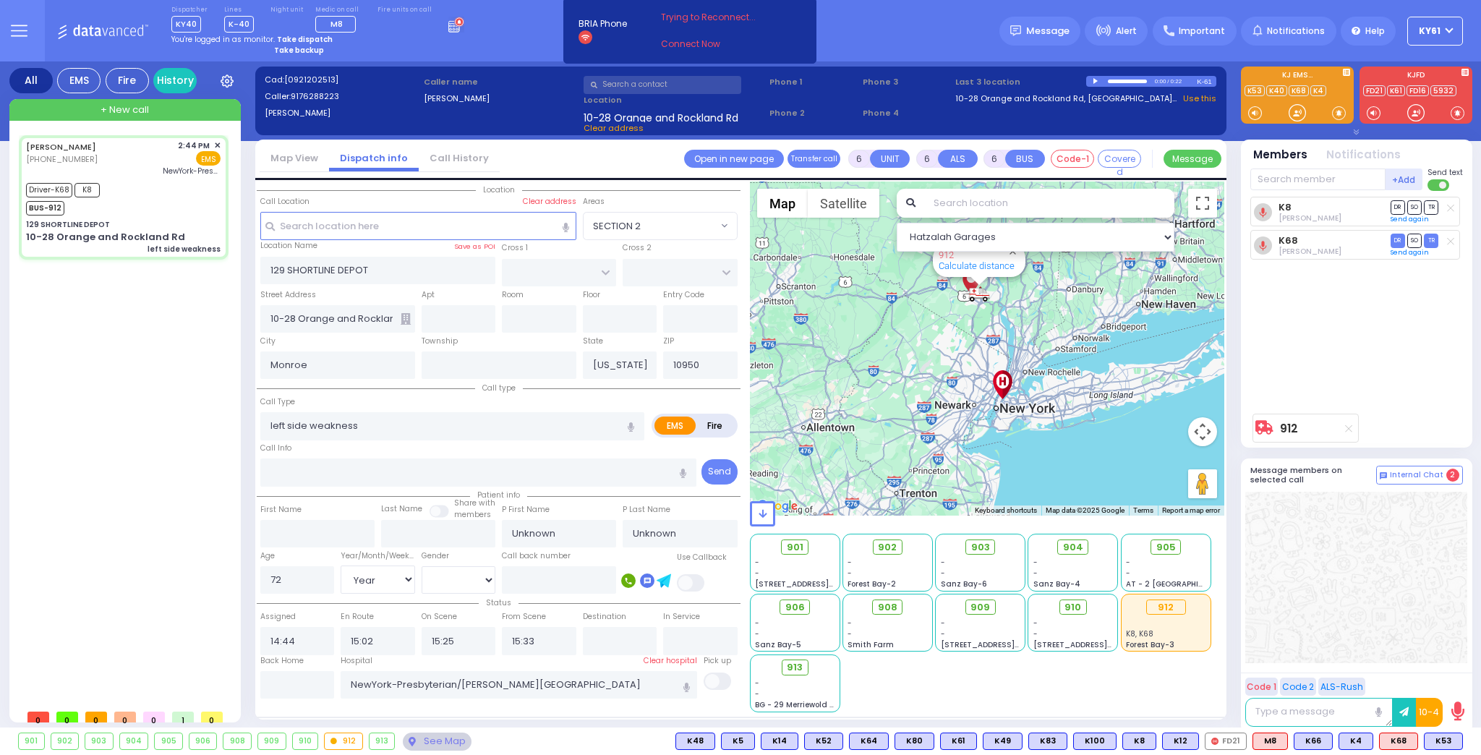
select select
radio input "true"
select select "Year"
select select "Hatzalah Garages"
select select
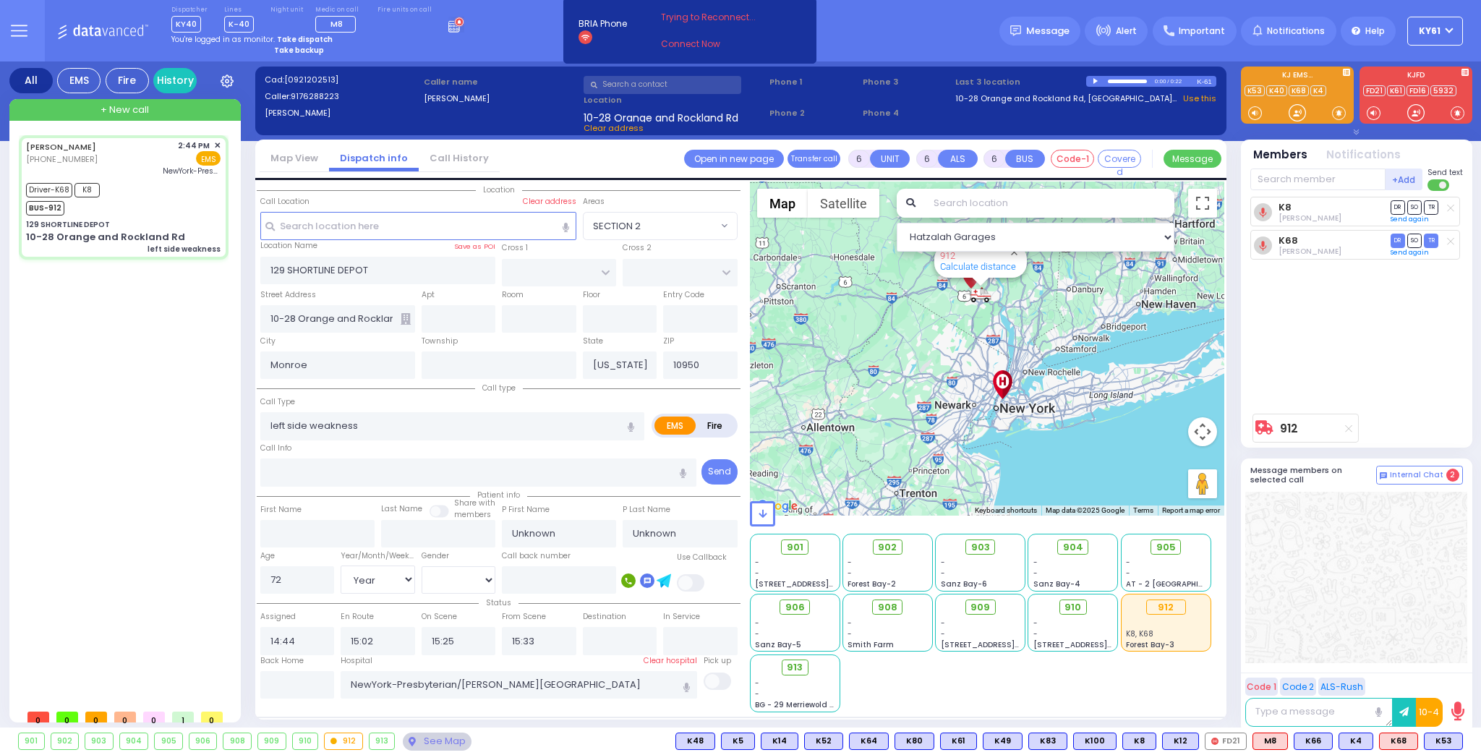
radio input "true"
type input "Walter"
type input "Schwartz"
type input "73"
select select "Year"
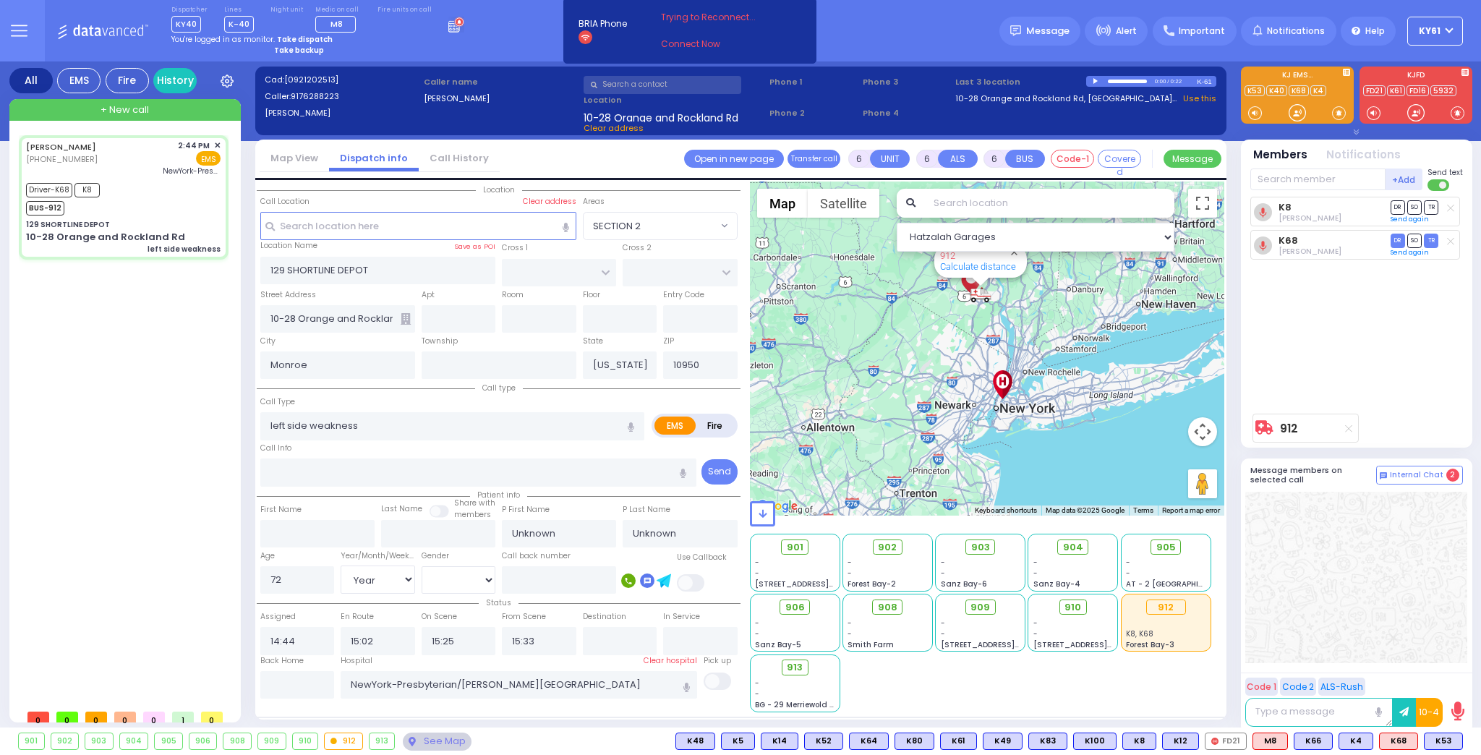
select select "[DEMOGRAPHIC_DATA]"
select select "Hatzalah Garages"
select select
radio input "true"
select select "Year"
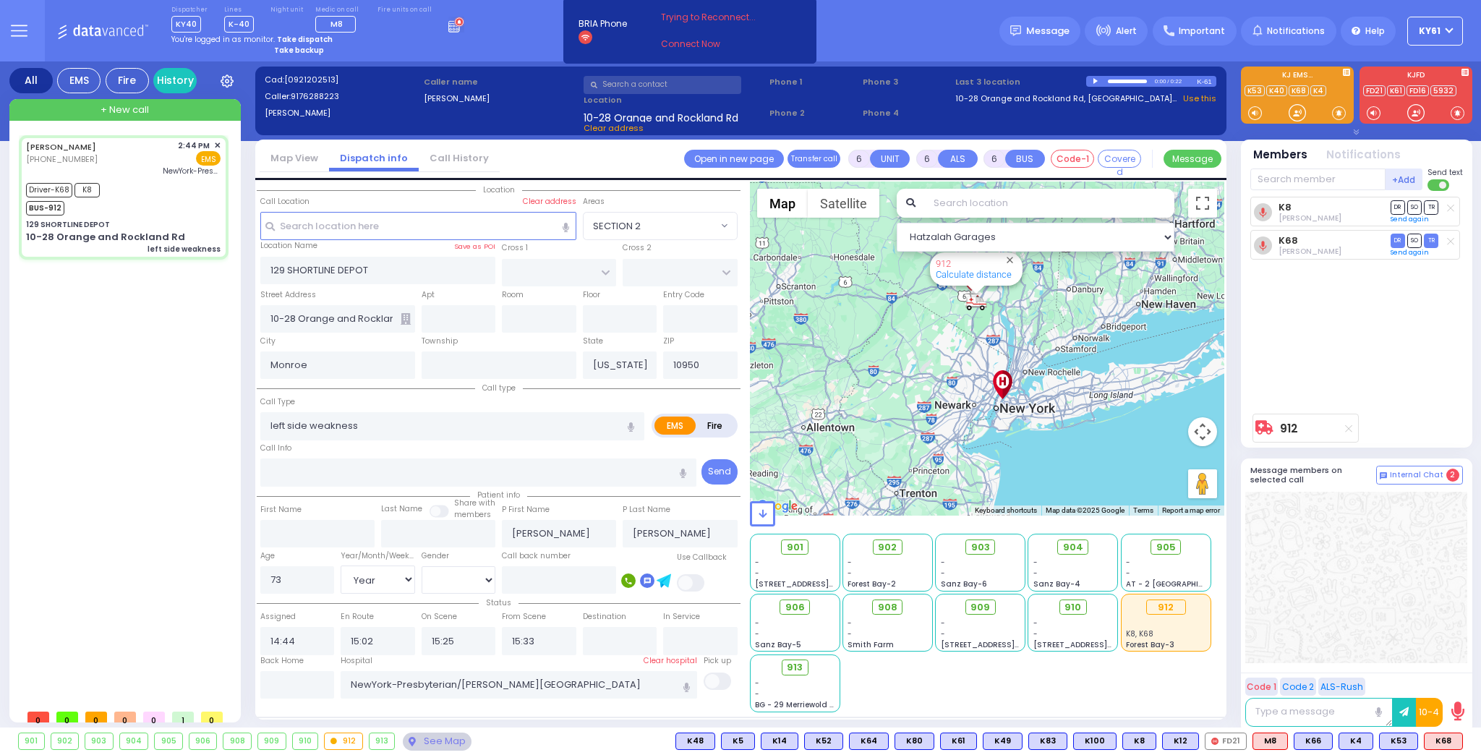
select select "[DEMOGRAPHIC_DATA]"
select select "Hatzalah Garages"
select select
radio input "true"
select select "Year"
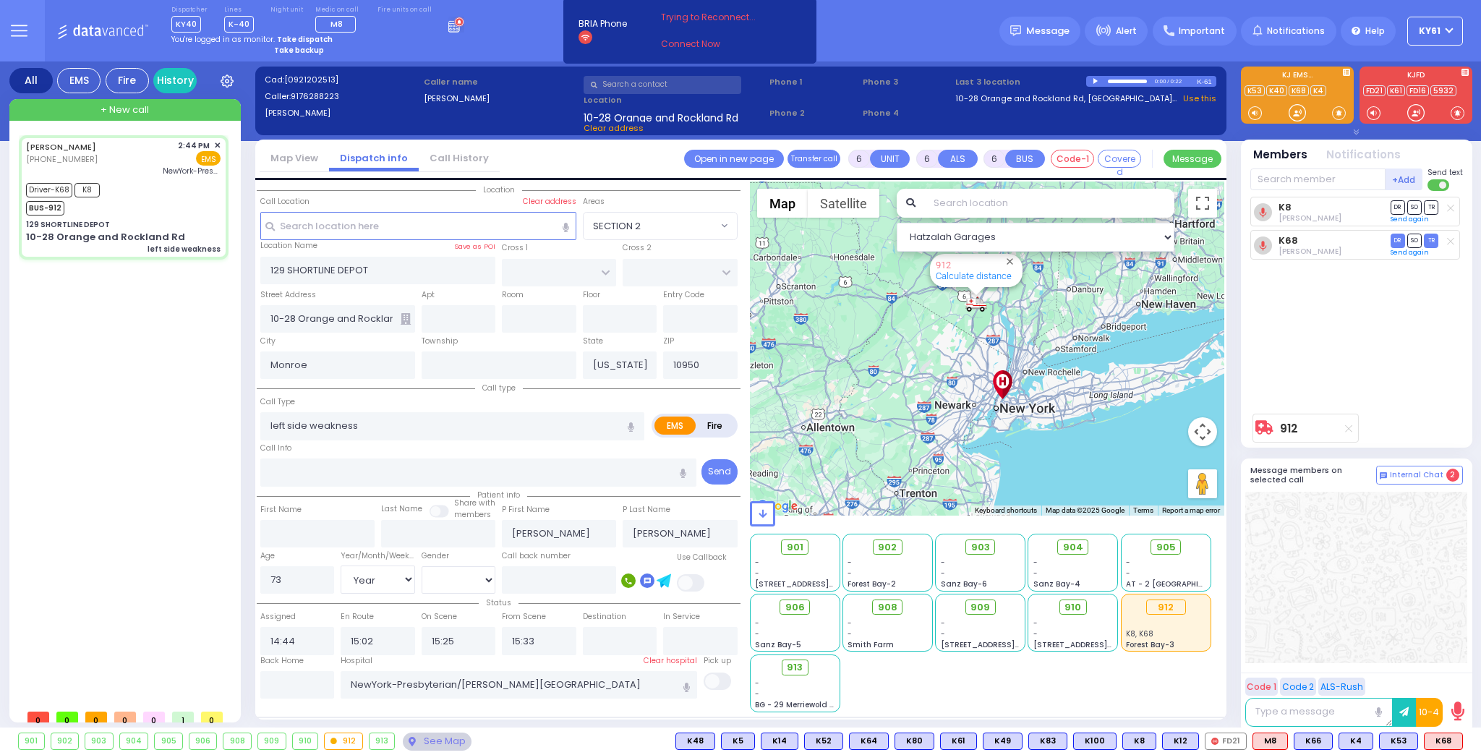
select select "[DEMOGRAPHIC_DATA]"
select select "Hatzalah Garages"
select select
radio input "true"
select select "Year"
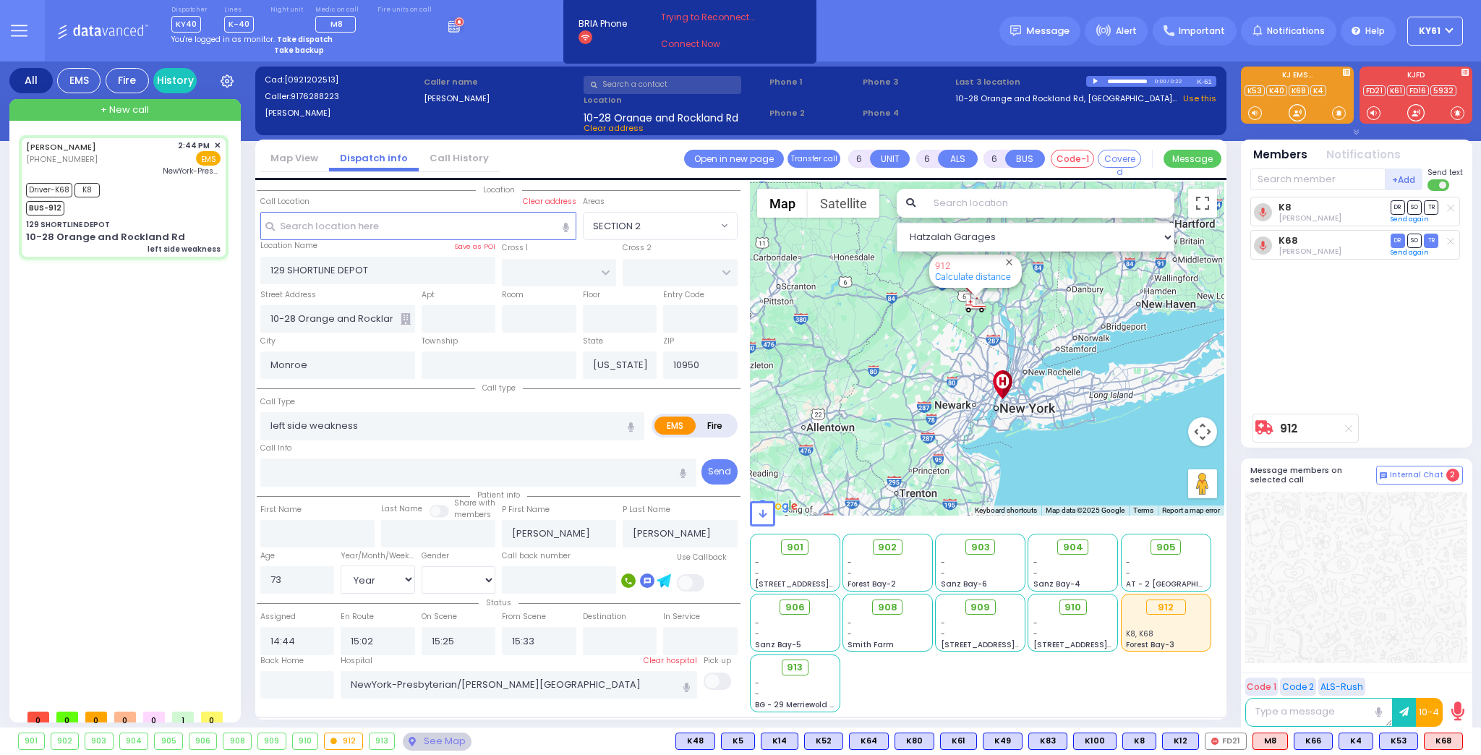
select select "[DEMOGRAPHIC_DATA]"
select select "Hatzalah Garages"
select select
radio input "true"
select select "Year"
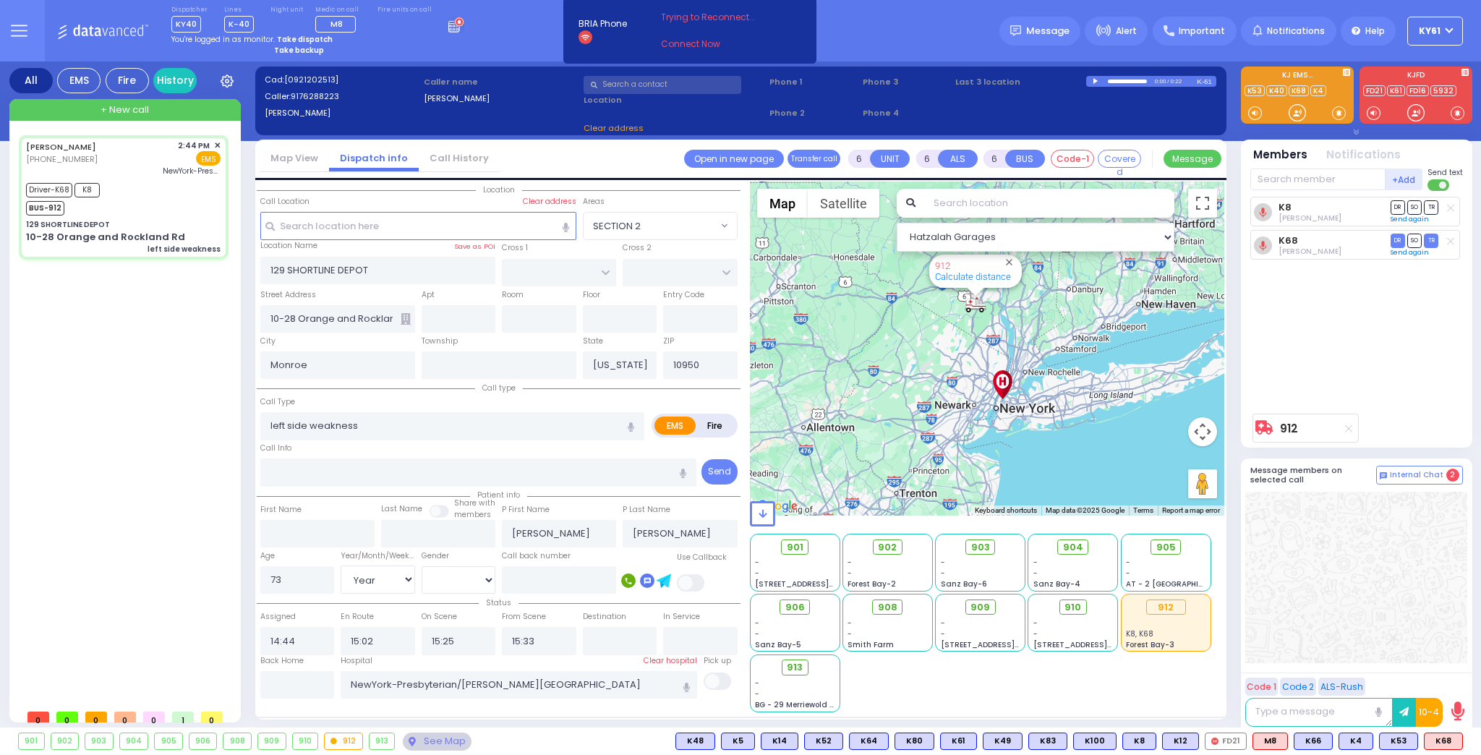
select select "[DEMOGRAPHIC_DATA]"
select select "Hatzalah Garages"
select select
radio input "true"
select select "Year"
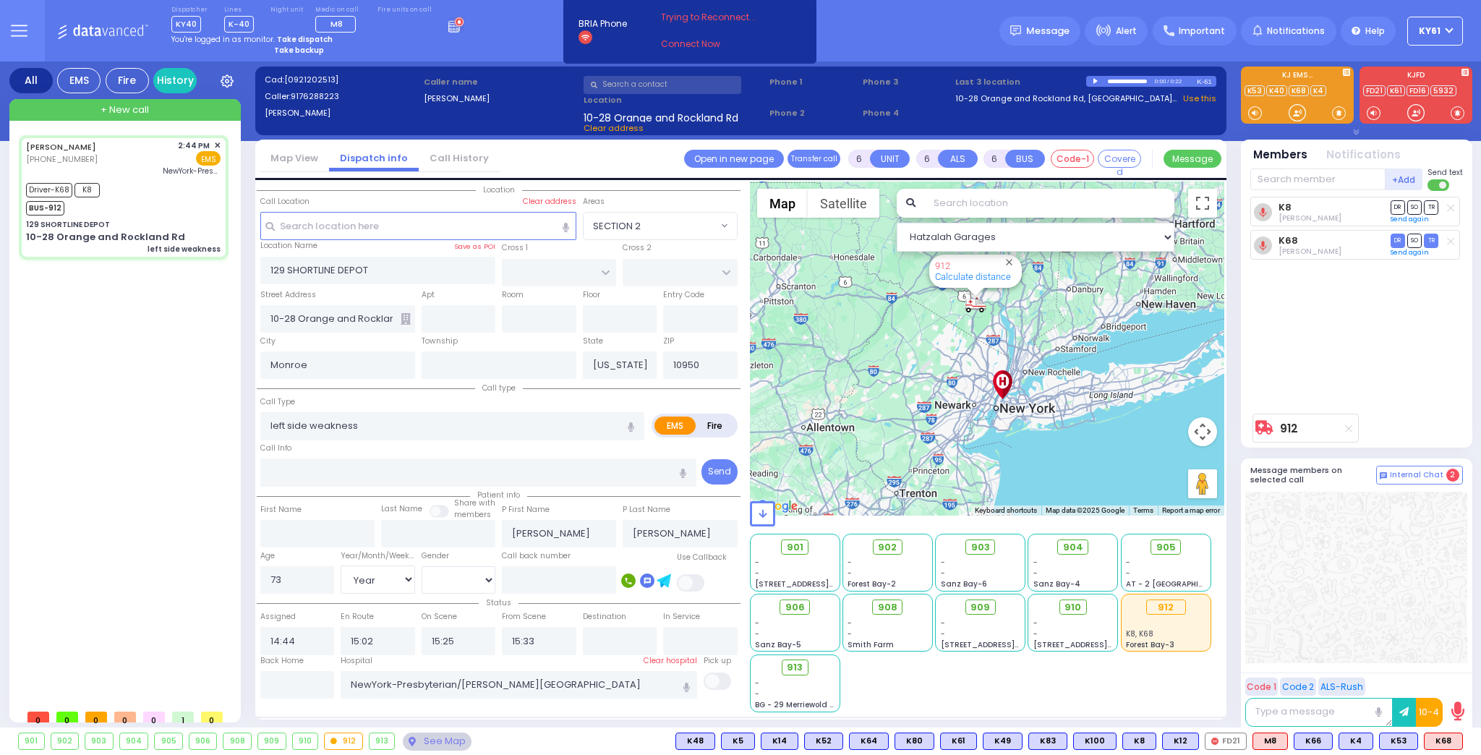
select select "[DEMOGRAPHIC_DATA]"
select select "Hatzalah Garages"
select select
radio input "true"
select select "Year"
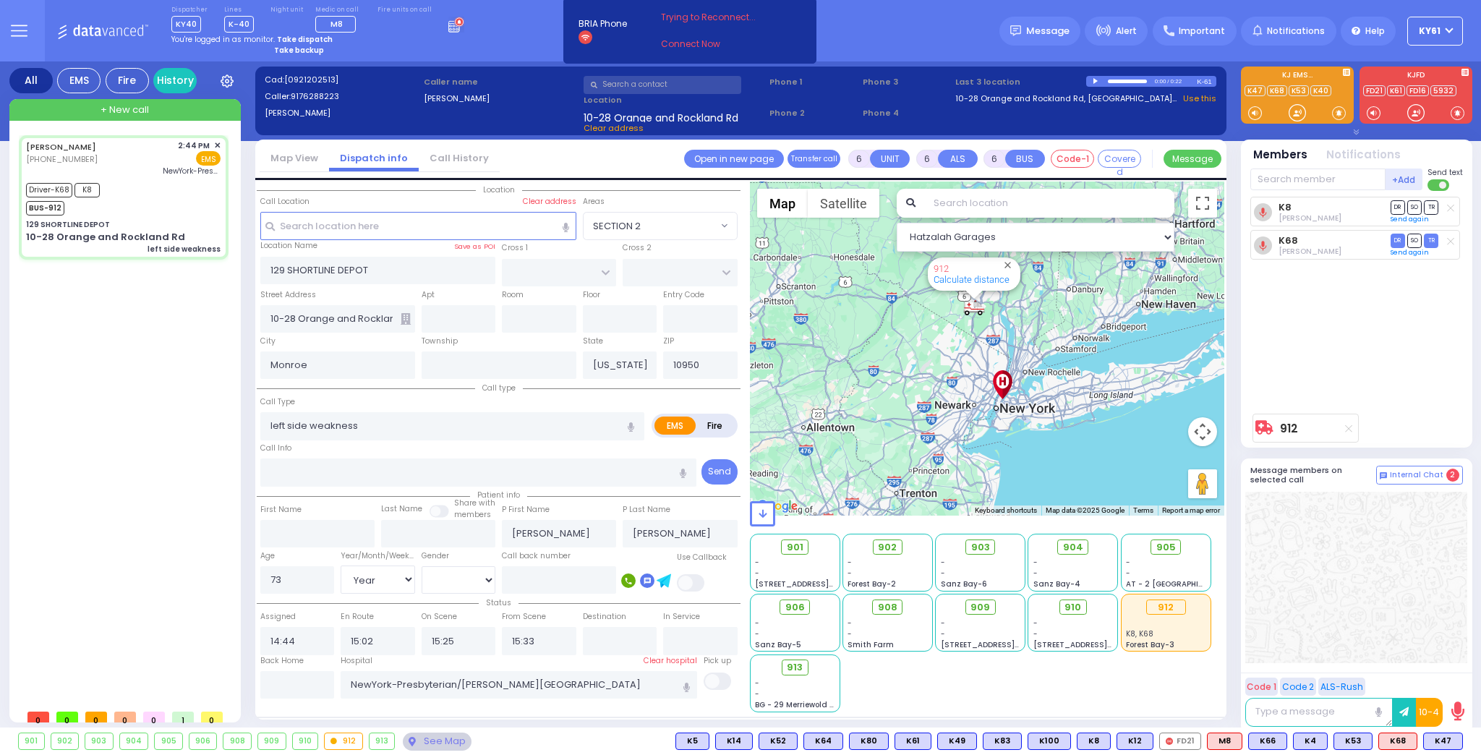
select select "[DEMOGRAPHIC_DATA]"
select select "Hatzalah Garages"
select select
radio input "true"
select select "Year"
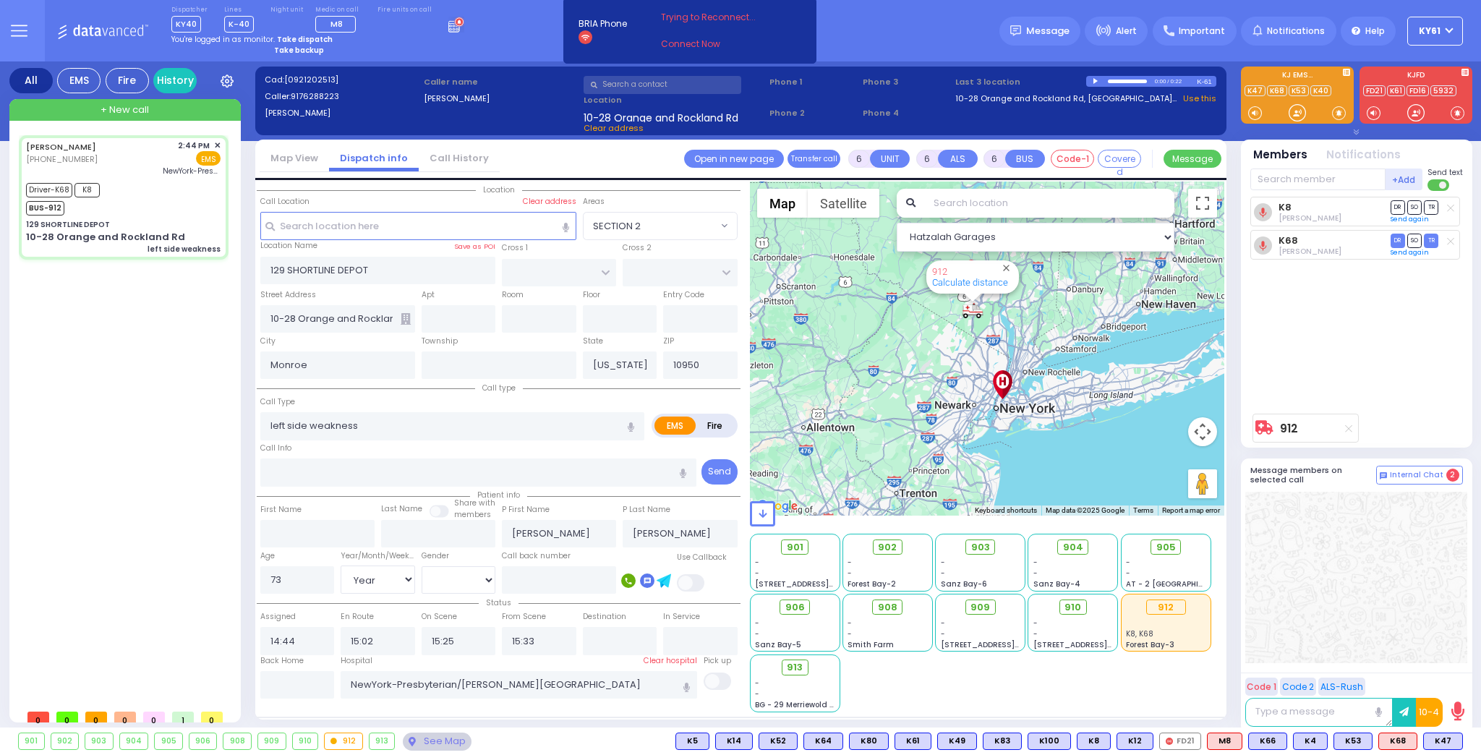
select select "[DEMOGRAPHIC_DATA]"
select select "Hatzalah Garages"
select select
radio input "true"
select select "Year"
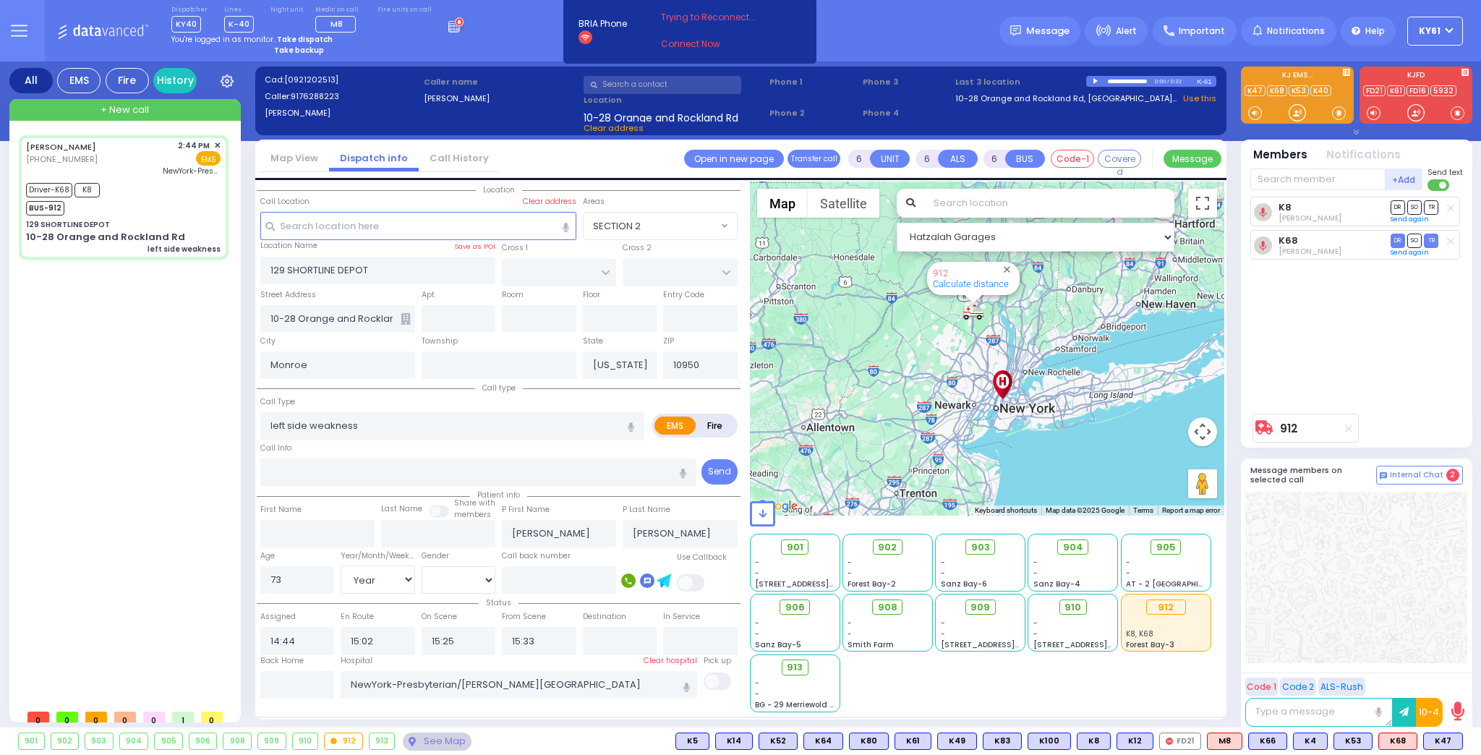
select select "[DEMOGRAPHIC_DATA]"
select select "Hatzalah Garages"
select select
radio input "true"
select select "Year"
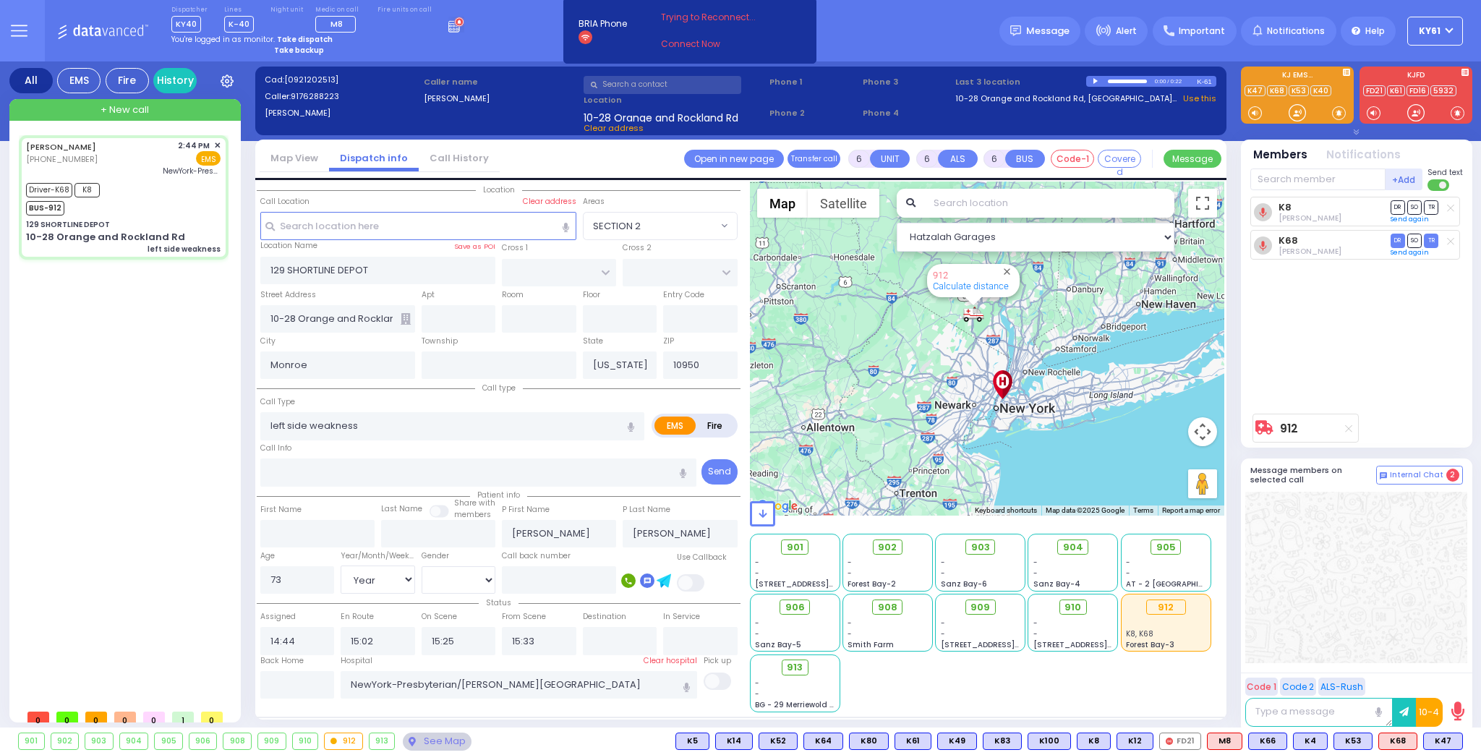
select select "[DEMOGRAPHIC_DATA]"
select select "Hatzalah Garages"
select select
radio input "true"
select select "Year"
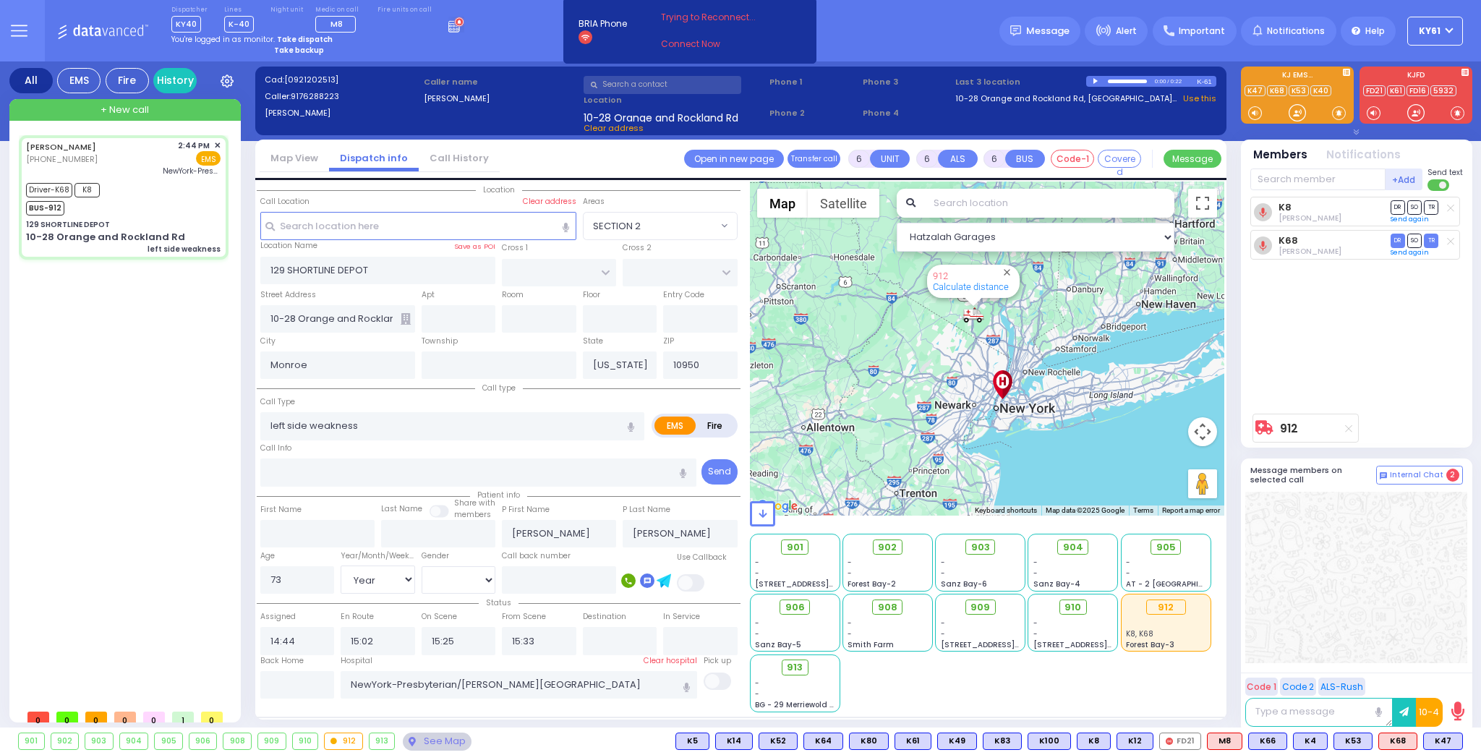
select select "[DEMOGRAPHIC_DATA]"
select select "Hatzalah Garages"
select select
radio input "true"
select select "Year"
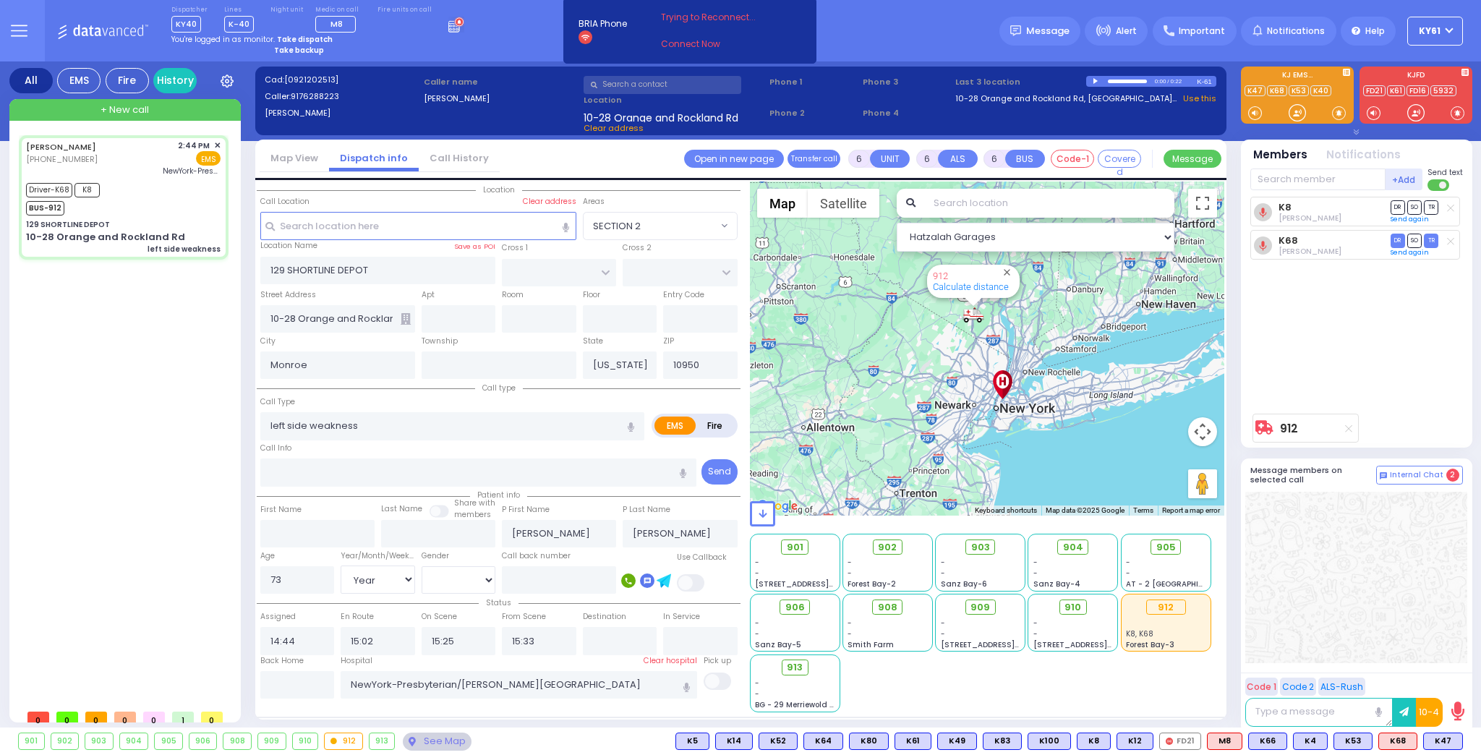
select select "[DEMOGRAPHIC_DATA]"
select select "Hatzalah Garages"
select select
radio input "true"
select select "Year"
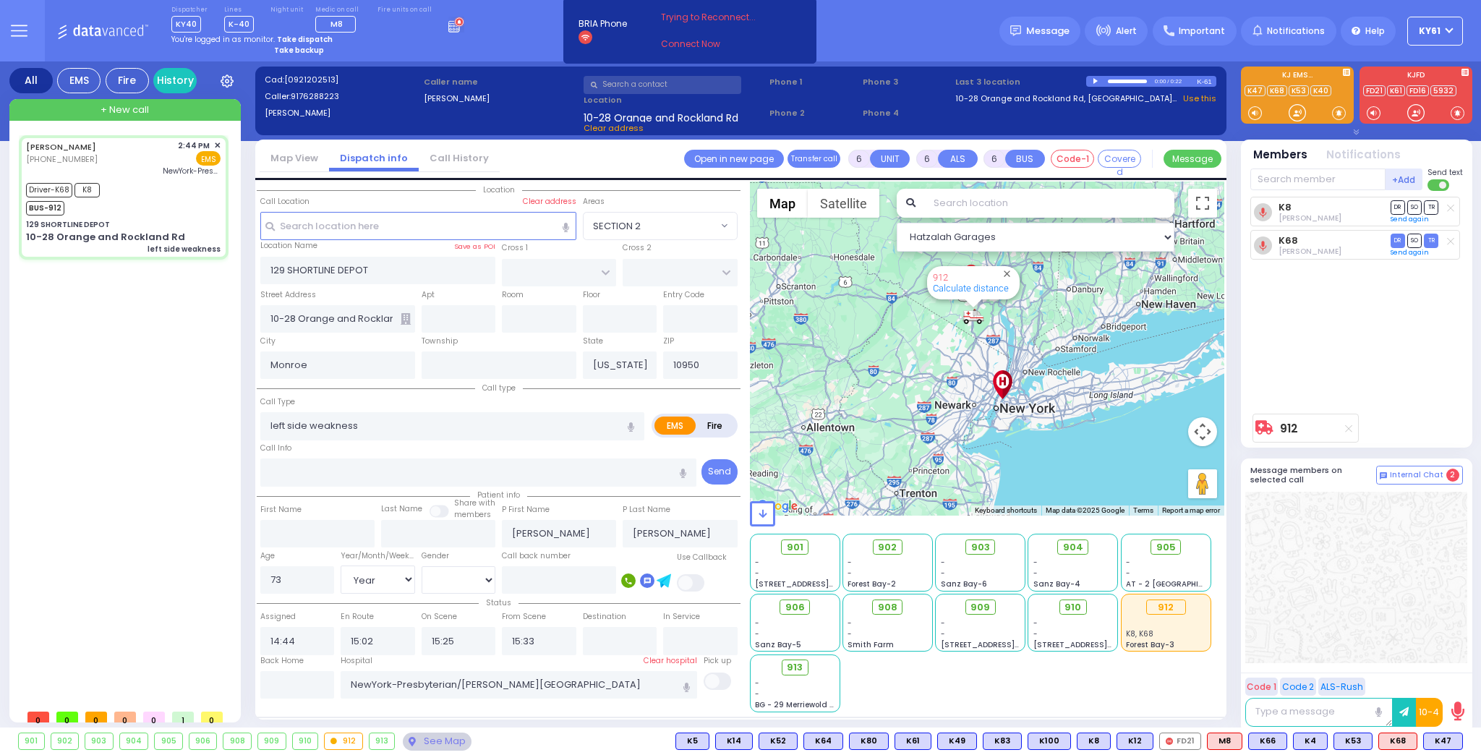
select select "[DEMOGRAPHIC_DATA]"
select select "Hatzalah Garages"
select select
radio input "true"
select select "Year"
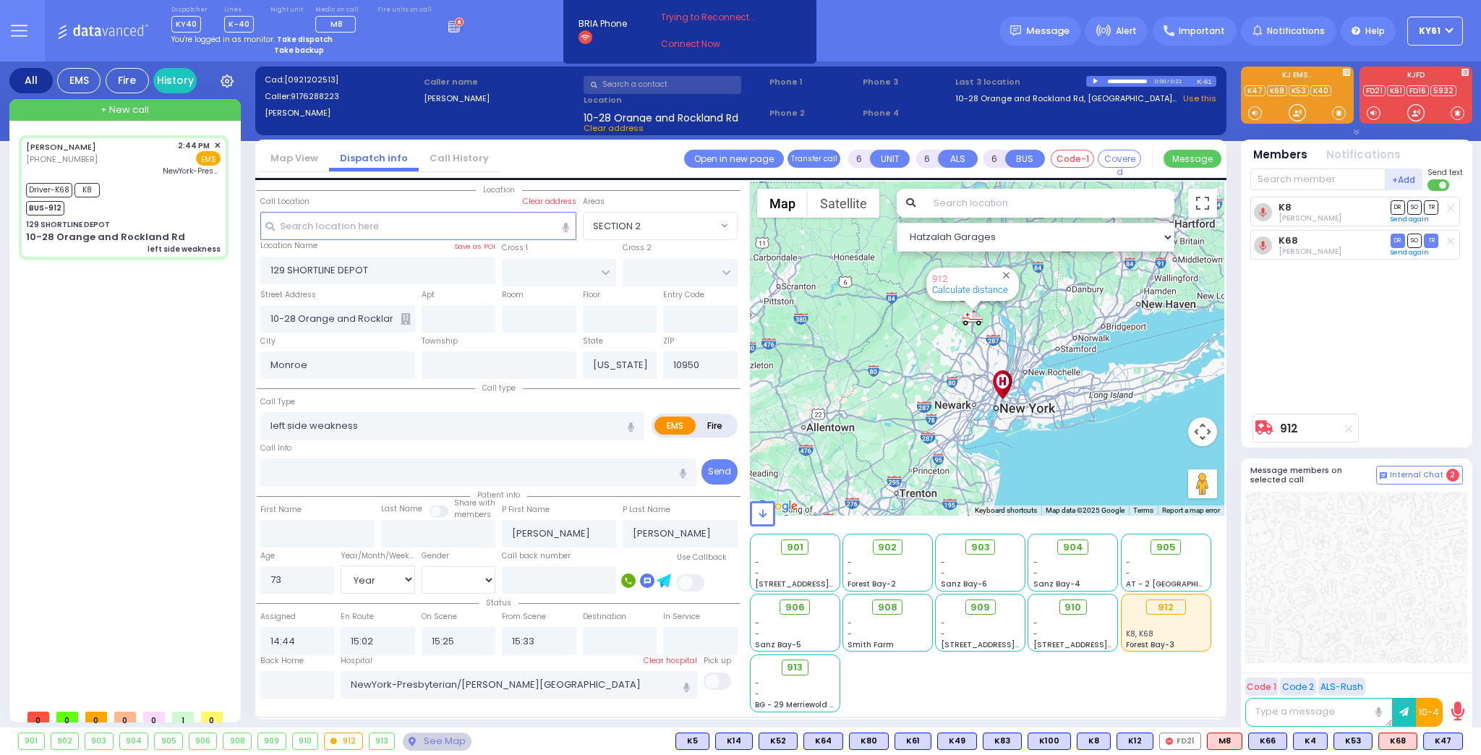
select select "[DEMOGRAPHIC_DATA]"
select select "Hatzalah Garages"
select select
radio input "true"
select select "Year"
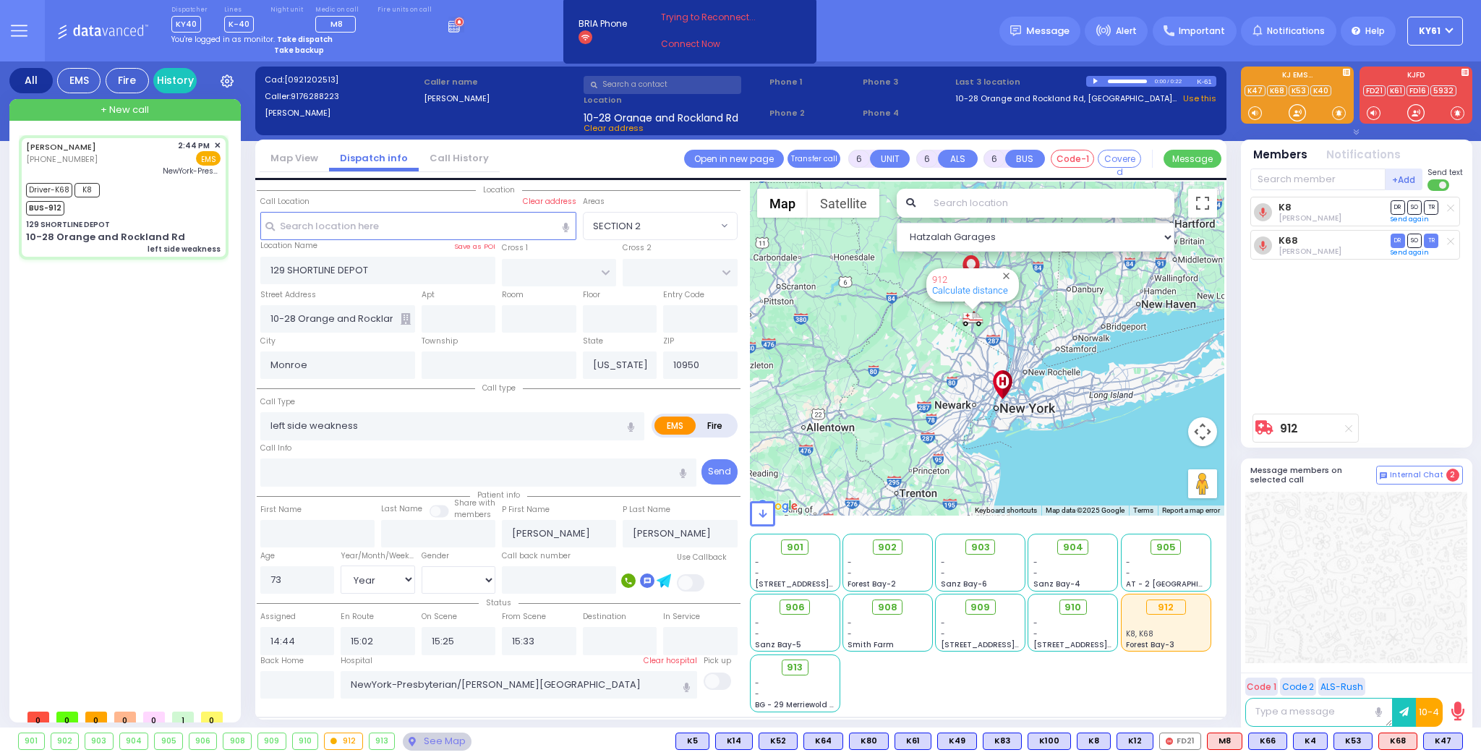
select select "[DEMOGRAPHIC_DATA]"
select select "Hatzalah Garages"
